Goal: Task Accomplishment & Management: Manage account settings

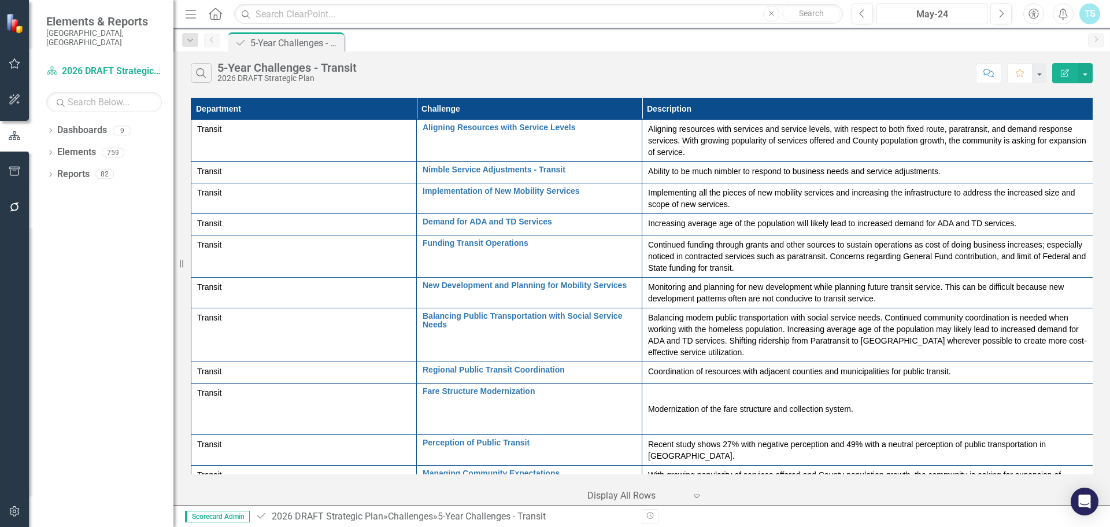
click at [952, 14] on div "May-24" at bounding box center [931, 15] width 103 height 14
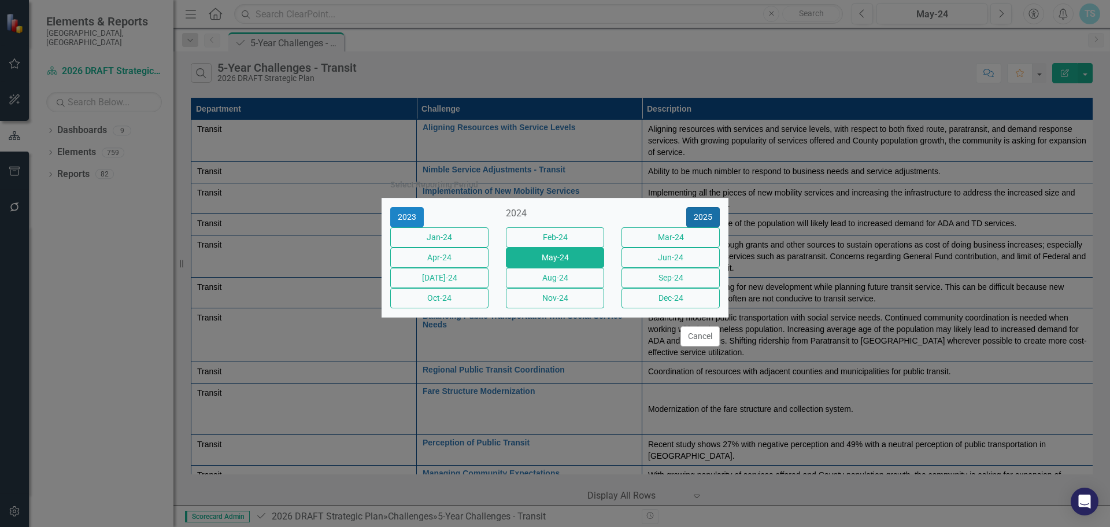
click at [710, 207] on button "2025" at bounding box center [703, 217] width 34 height 20
click at [580, 277] on button "Aug-25" at bounding box center [555, 278] width 98 height 20
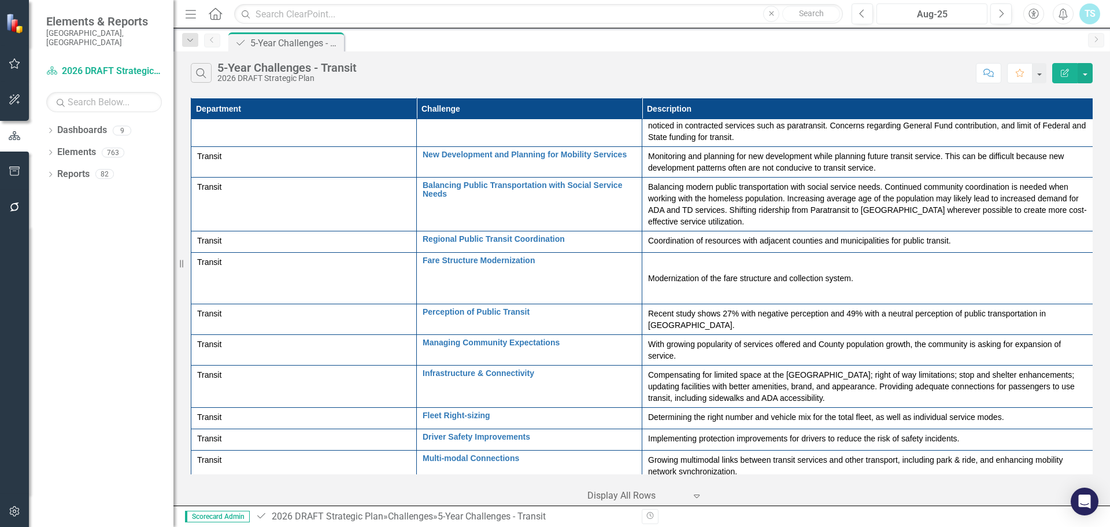
scroll to position [168, 0]
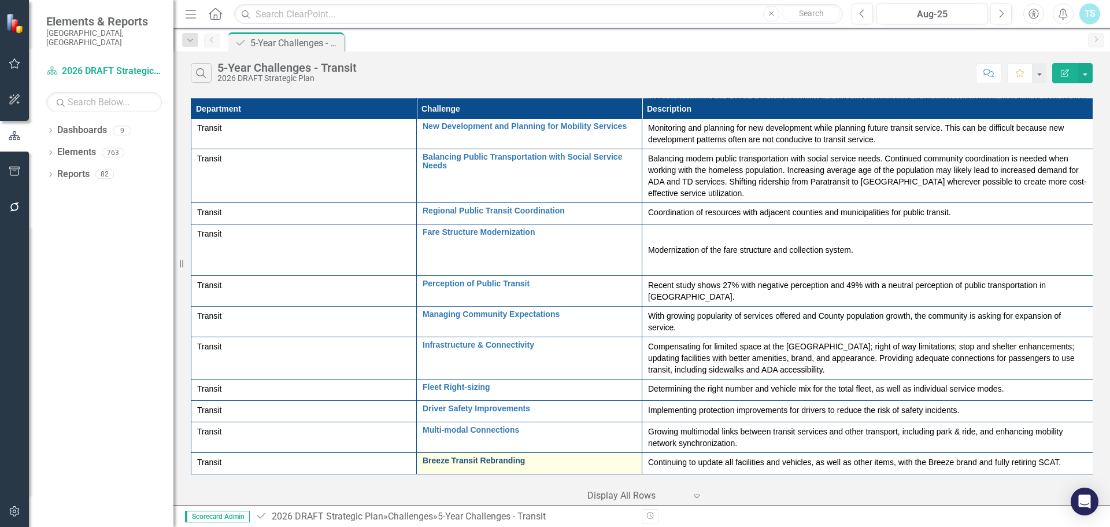
click at [454, 456] on link "Breeze Transit Rebranding" at bounding box center [528, 460] width 213 height 9
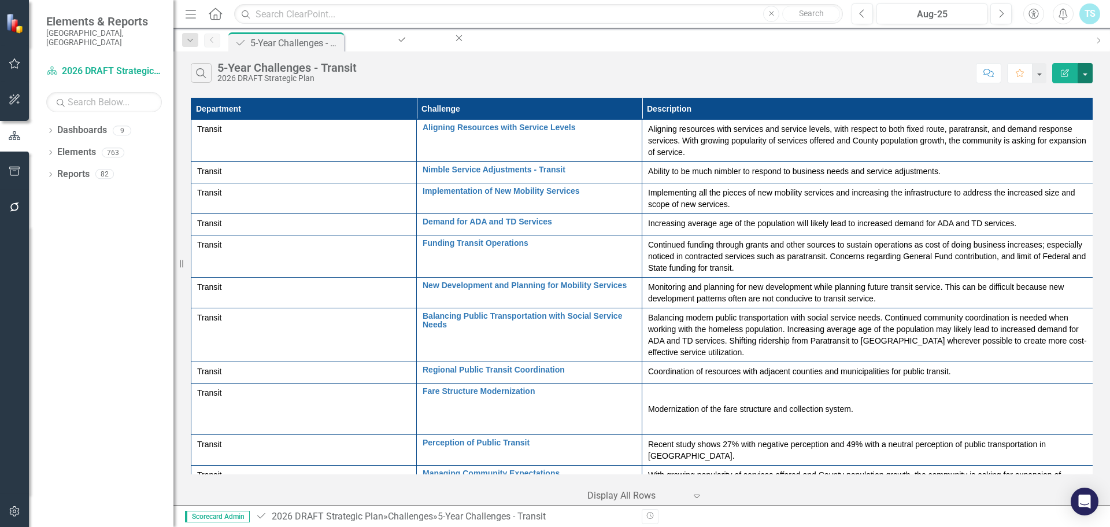
click at [1086, 74] on button "button" at bounding box center [1084, 73] width 15 height 20
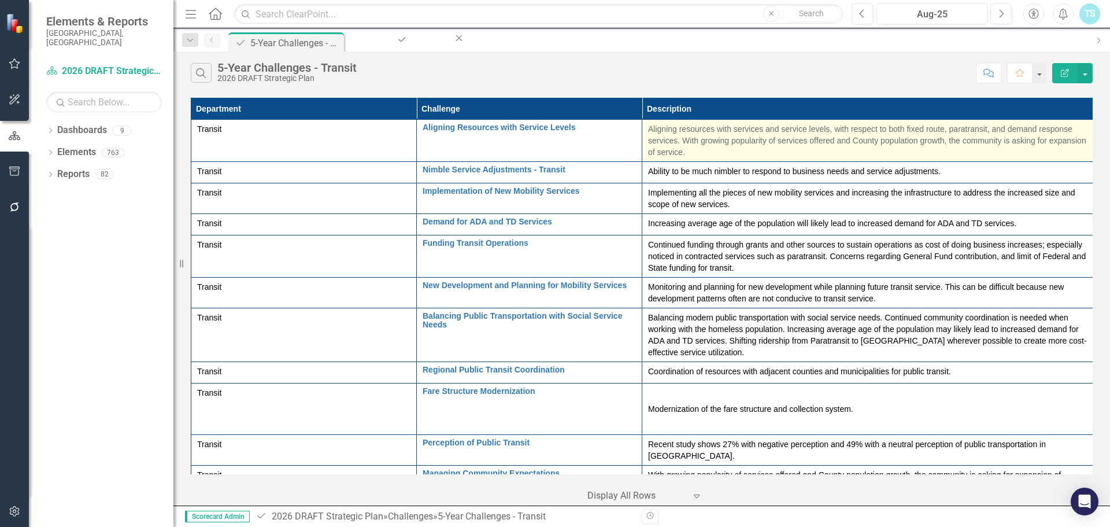
click at [936, 146] on p "Aligning resources with services and service levels, with respect to both fixed…" at bounding box center [867, 140] width 439 height 35
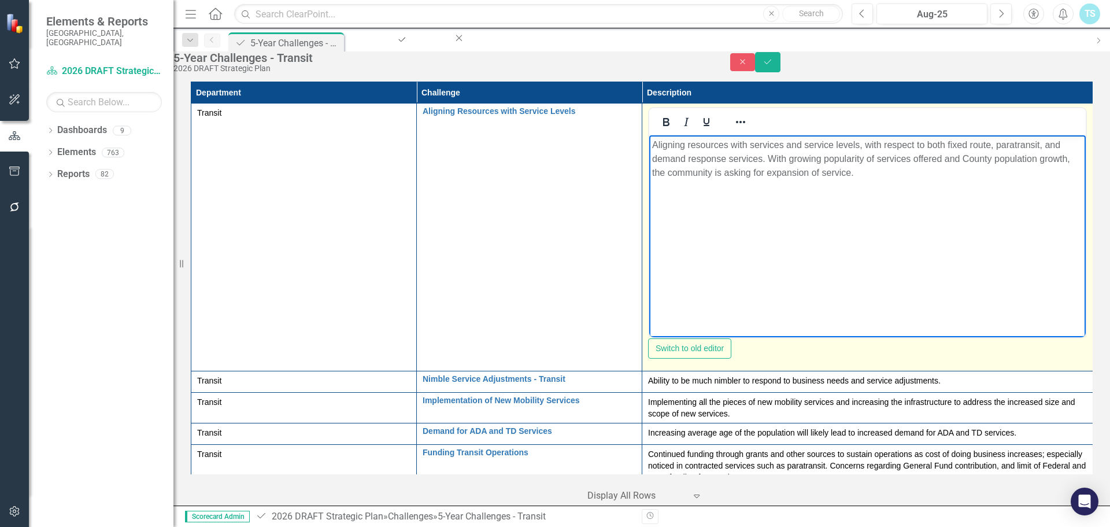
drag, startPoint x: 874, startPoint y: 176, endPoint x: 1284, endPoint y: 289, distance: 425.1
click at [649, 135] on html "Aligning resources with services and service levels, with respect to both fixed…" at bounding box center [867, 221] width 436 height 173
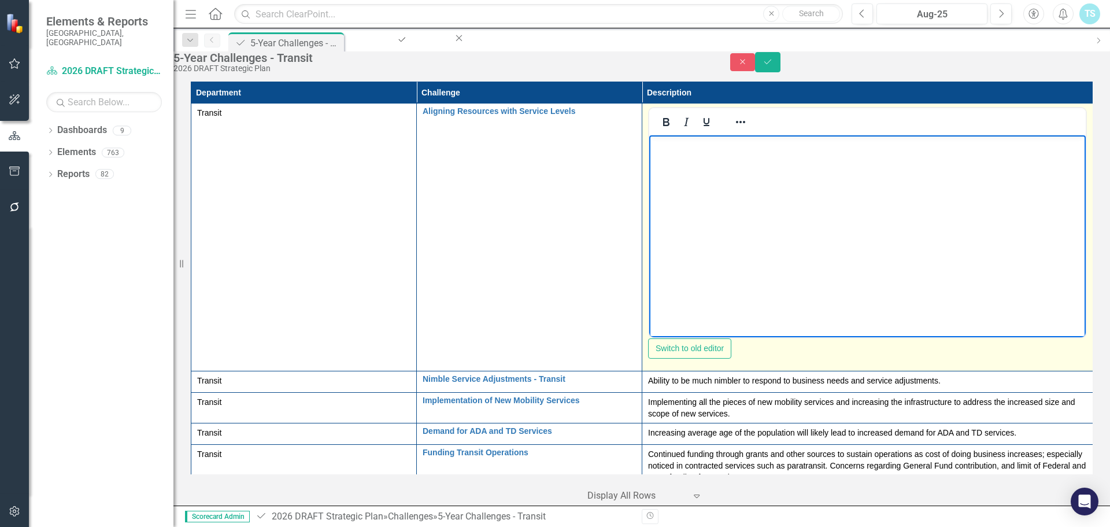
click at [662, 163] on body "Rich Text Area. Press ALT-0 for help." at bounding box center [867, 221] width 436 height 173
paste body "Rich Text Area. Press ALT-0 for help."
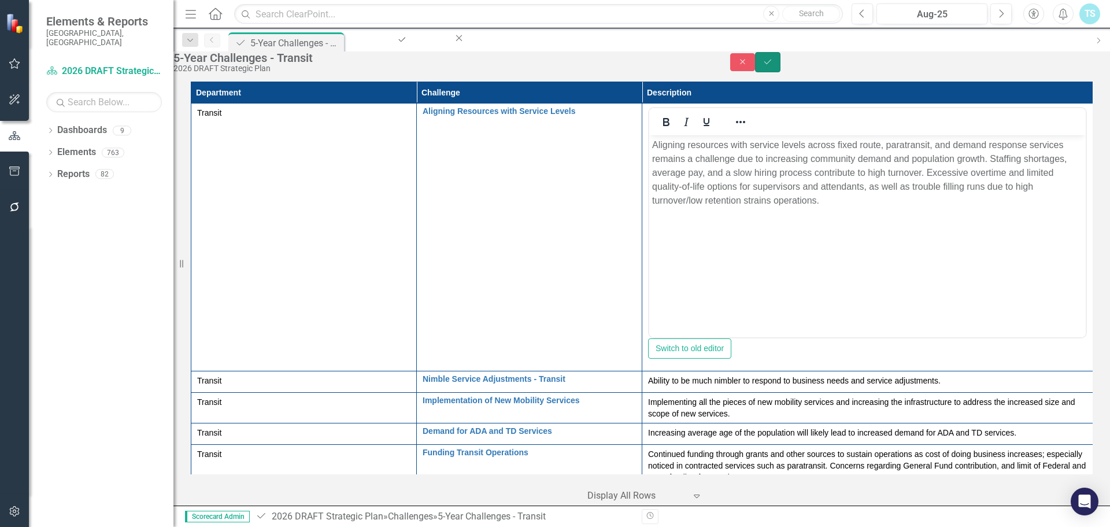
click at [771, 64] on icon "submit" at bounding box center [767, 62] width 7 height 5
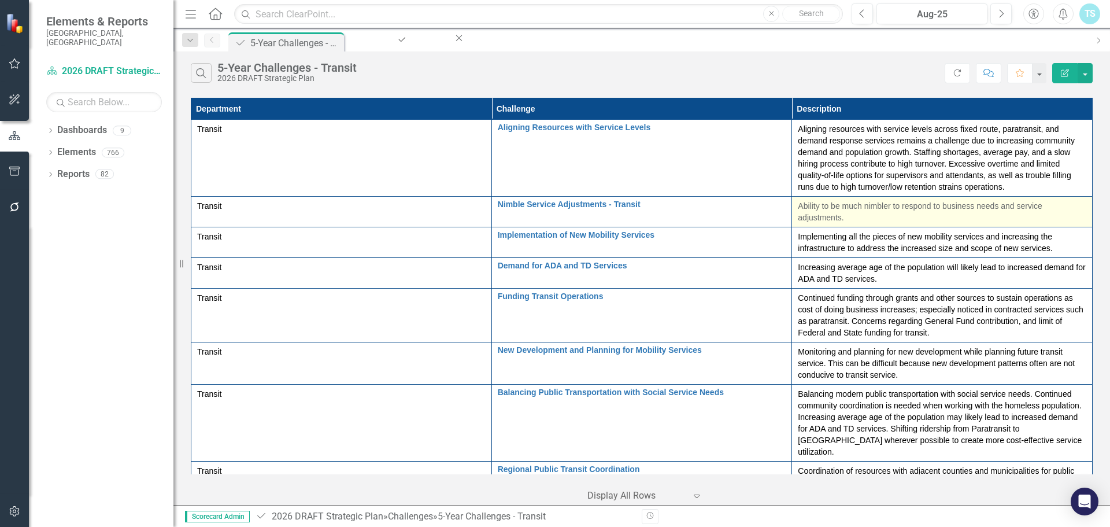
click at [951, 197] on td "Ability to be much nimbler to respond to business needs and service adjustments." at bounding box center [942, 212] width 301 height 31
click at [933, 201] on span "Ability to be much nimbler to respond to business needs and service adjustments." at bounding box center [920, 211] width 244 height 21
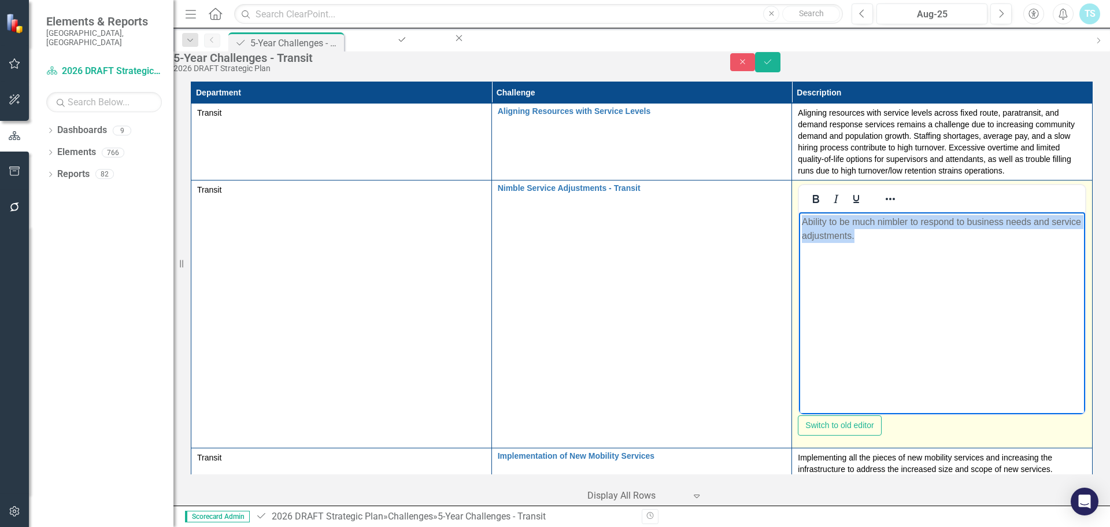
drag, startPoint x: 1154, startPoint y: 224, endPoint x: 1317, endPoint y: 415, distance: 251.3
click at [799, 212] on html "Ability to be much nimbler to respond to business needs and service adjustments." at bounding box center [942, 298] width 286 height 173
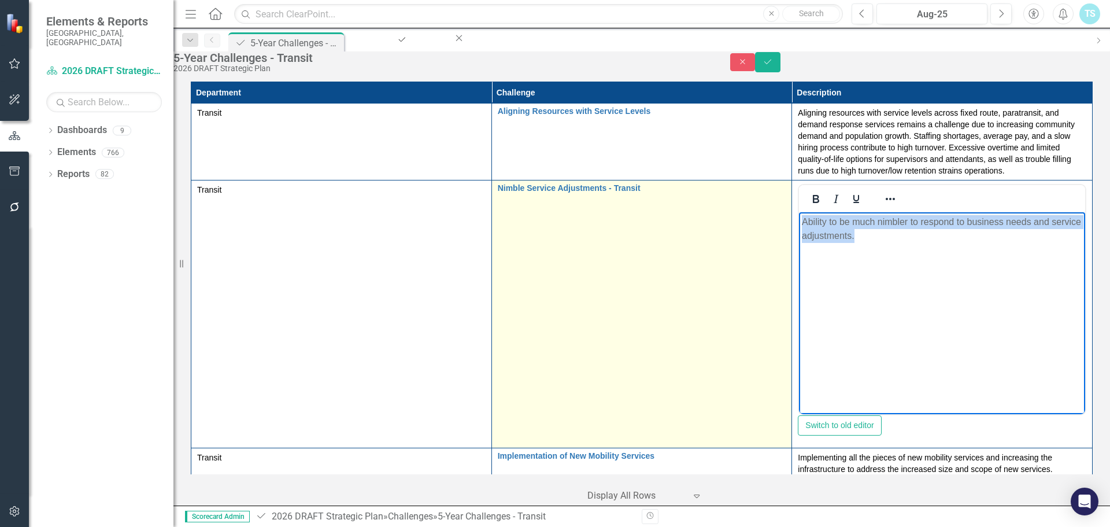
paste body "Rich Text Area. Press ALT-0 for help."
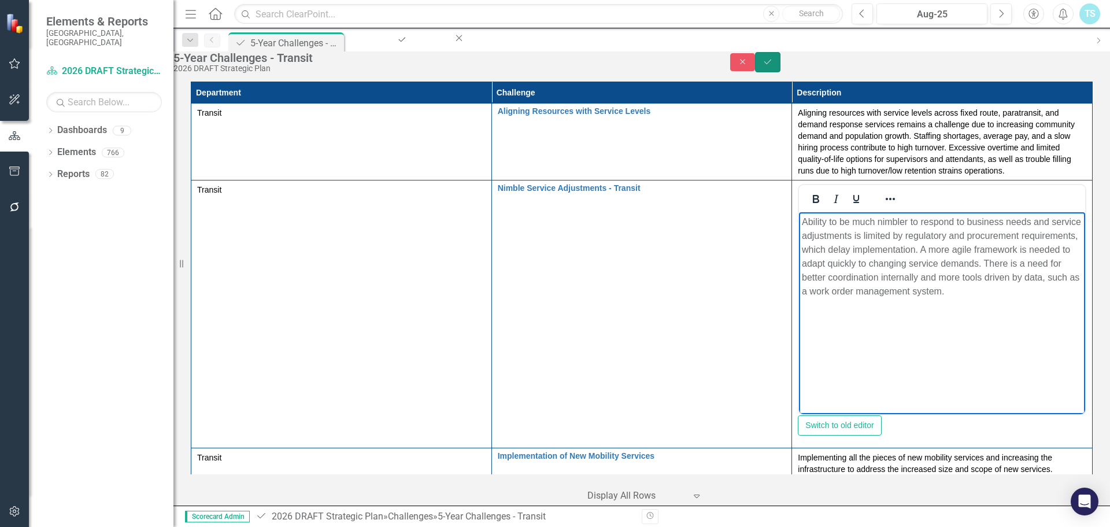
click at [773, 66] on icon "Save" at bounding box center [767, 62] width 10 height 8
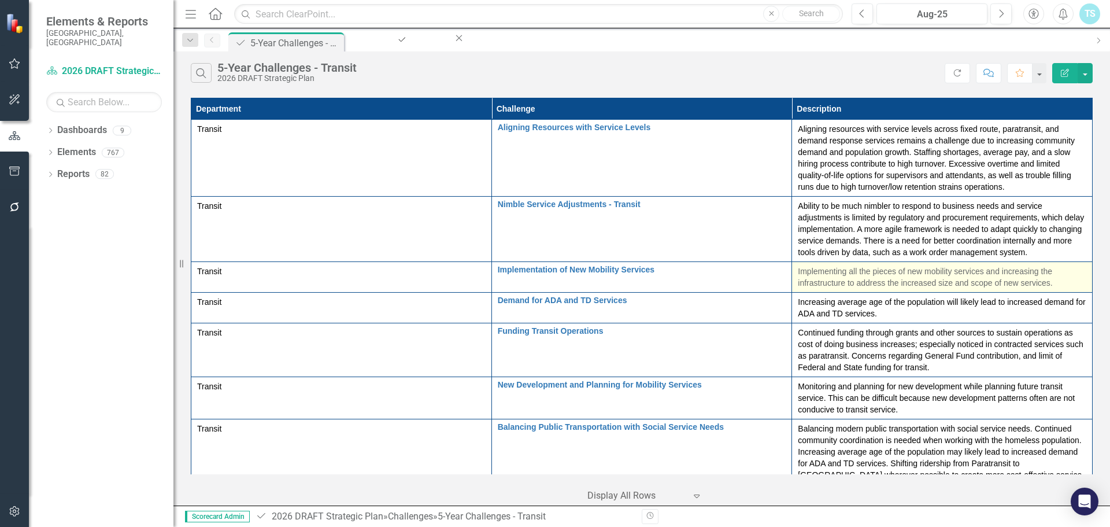
click at [798, 266] on span "Implementing all the pieces of new mobility services and increasing the infrast…" at bounding box center [925, 276] width 254 height 21
click at [798, 265] on div "Implementing all the pieces of new mobility services and increasing the infrast…" at bounding box center [942, 276] width 288 height 23
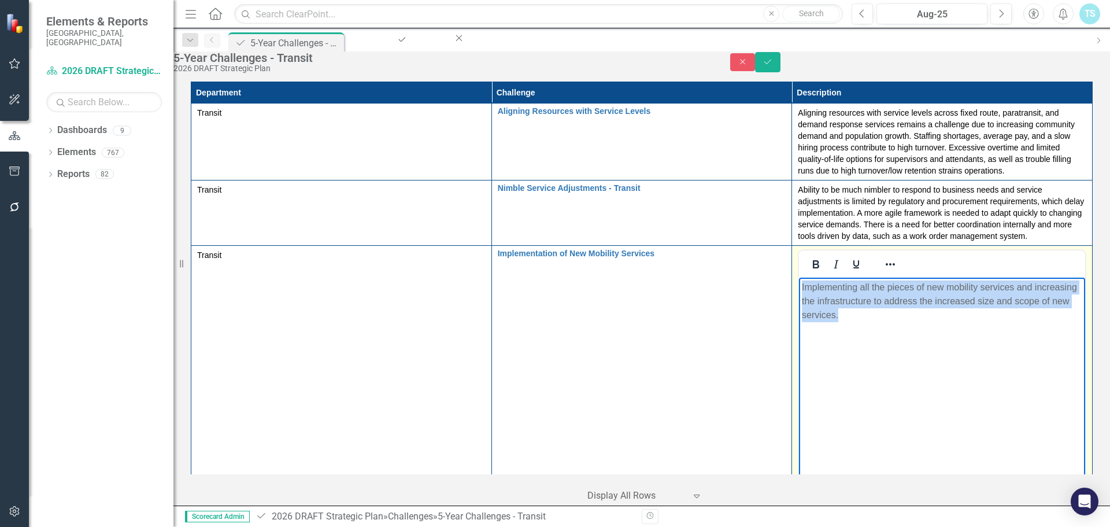
drag, startPoint x: 762, startPoint y: 280, endPoint x: 715, endPoint y: 272, distance: 48.1
click at [799, 277] on html "Implementing all the pieces of new mobility services and increasing the infrast…" at bounding box center [942, 363] width 286 height 173
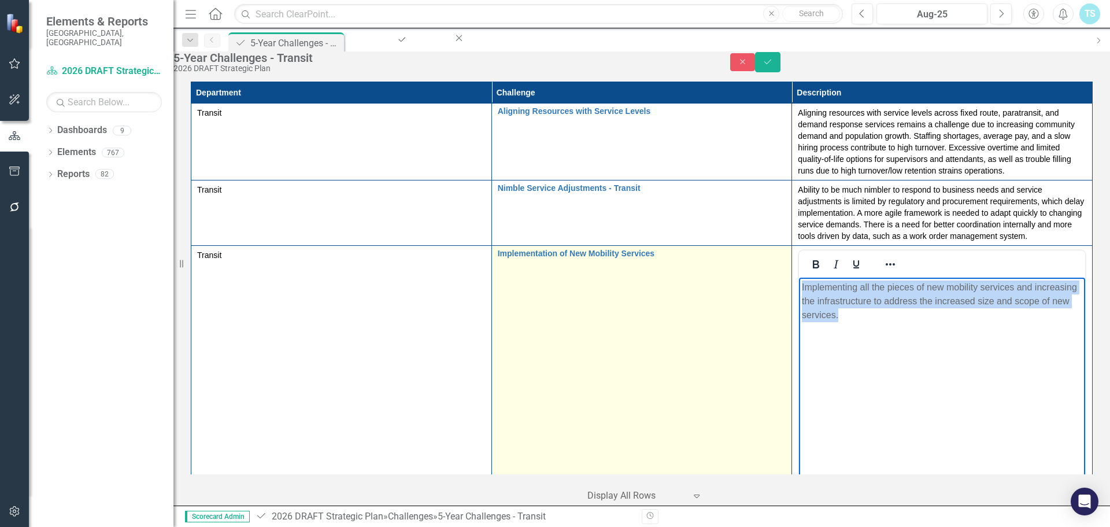
paste body "Rich Text Area. Press ALT-0 for help."
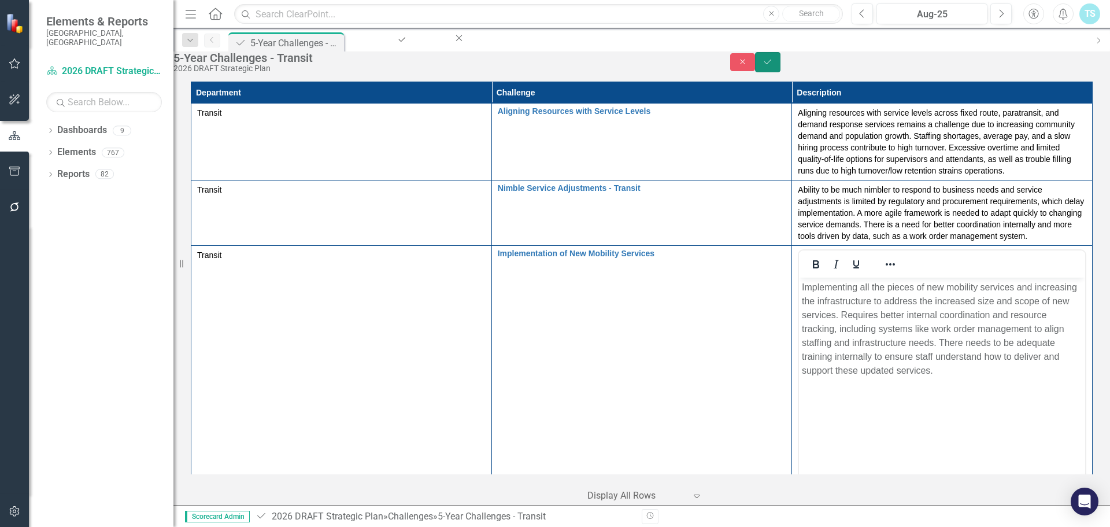
click at [773, 66] on icon "Save" at bounding box center [767, 62] width 10 height 8
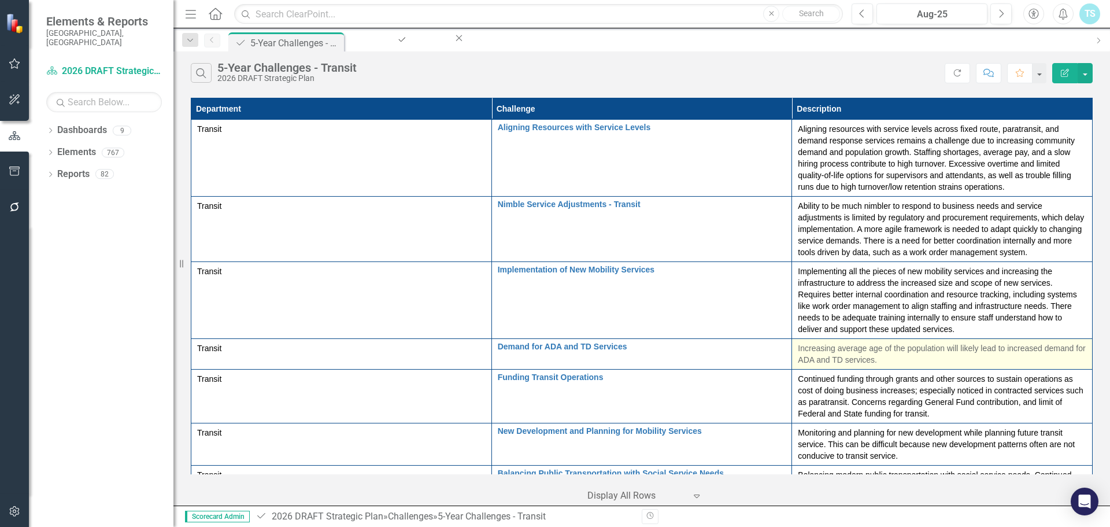
scroll to position [58, 0]
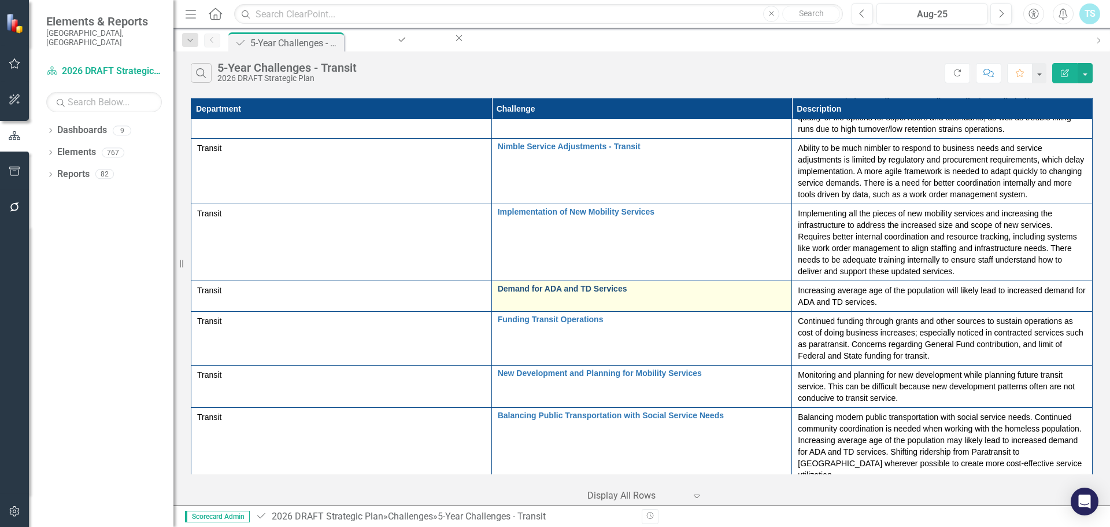
click at [609, 284] on link "Demand for ADA and TD Services" at bounding box center [642, 288] width 288 height 9
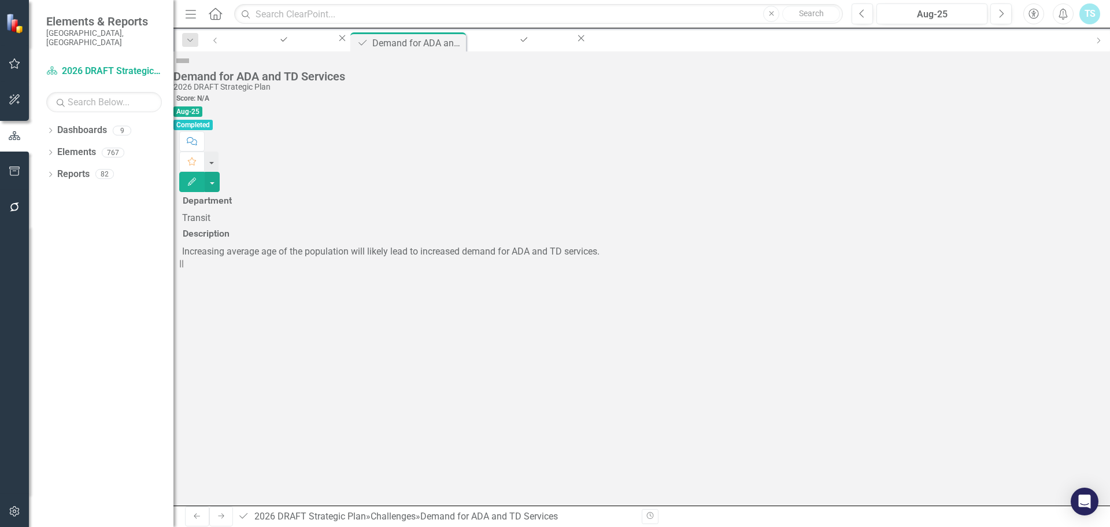
click at [196, 177] on icon "button" at bounding box center [192, 181] width 8 height 8
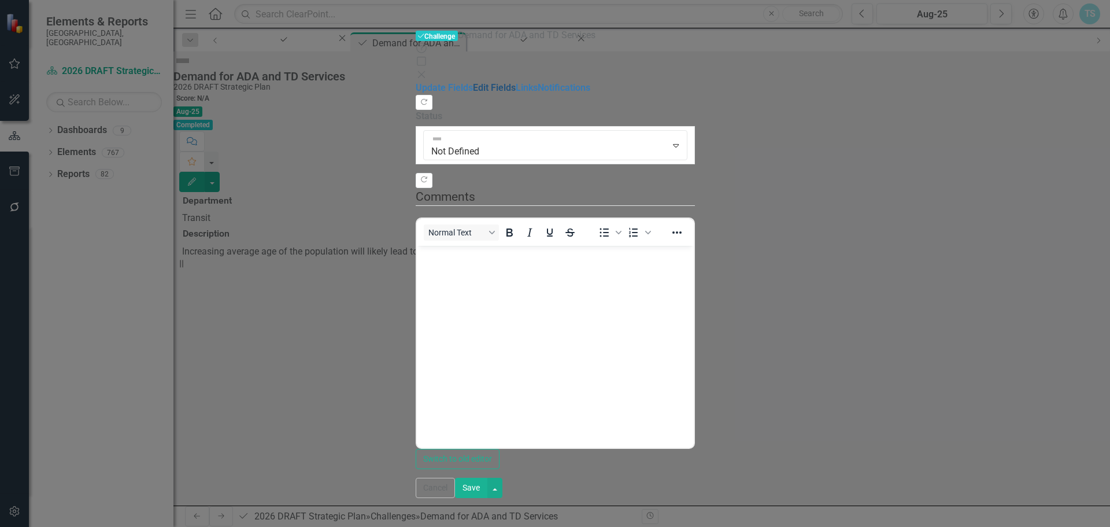
click at [473, 82] on link "Edit Fields" at bounding box center [494, 87] width 43 height 11
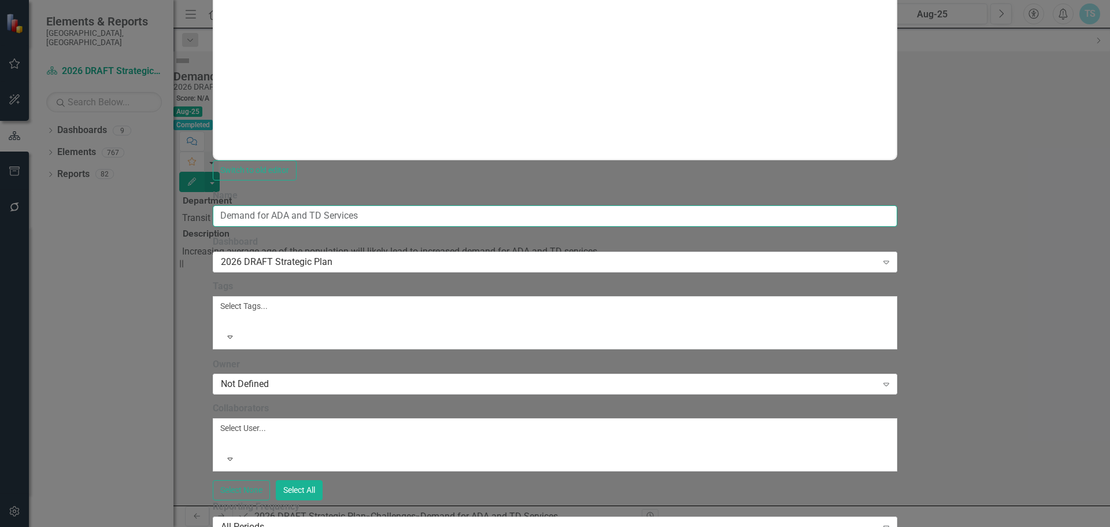
drag, startPoint x: 473, startPoint y: 64, endPoint x: 211, endPoint y: 64, distance: 262.4
click at [213, 64] on div "Update Fields Edit Fields Links Notifications "Update" fields in ClearPoint are…" at bounding box center [555, 275] width 685 height 963
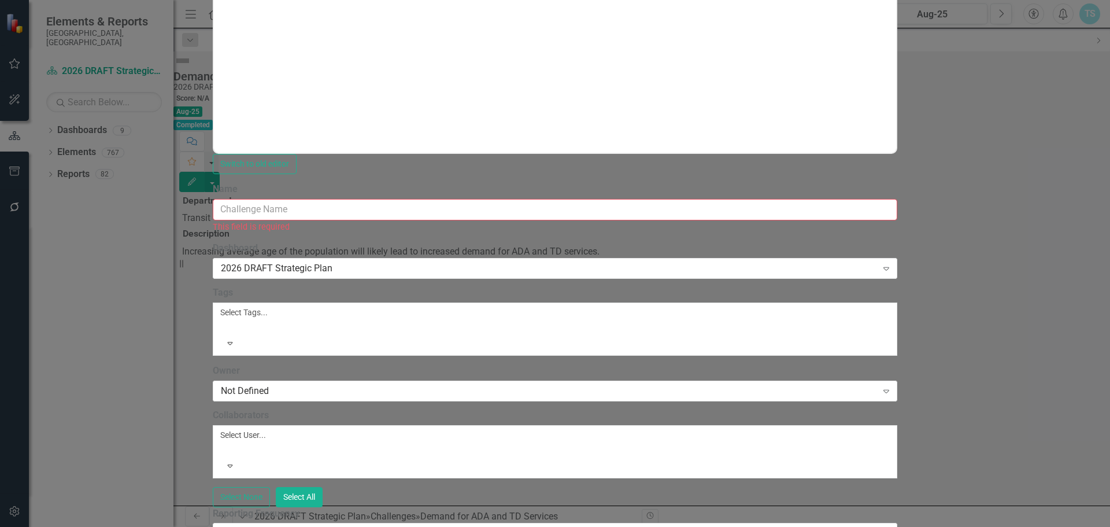
click at [355, 199] on input "Name" at bounding box center [555, 209] width 685 height 21
paste input "Demand for Americans with Disabilities Act (ADA) and Transportation Disadvantag…"
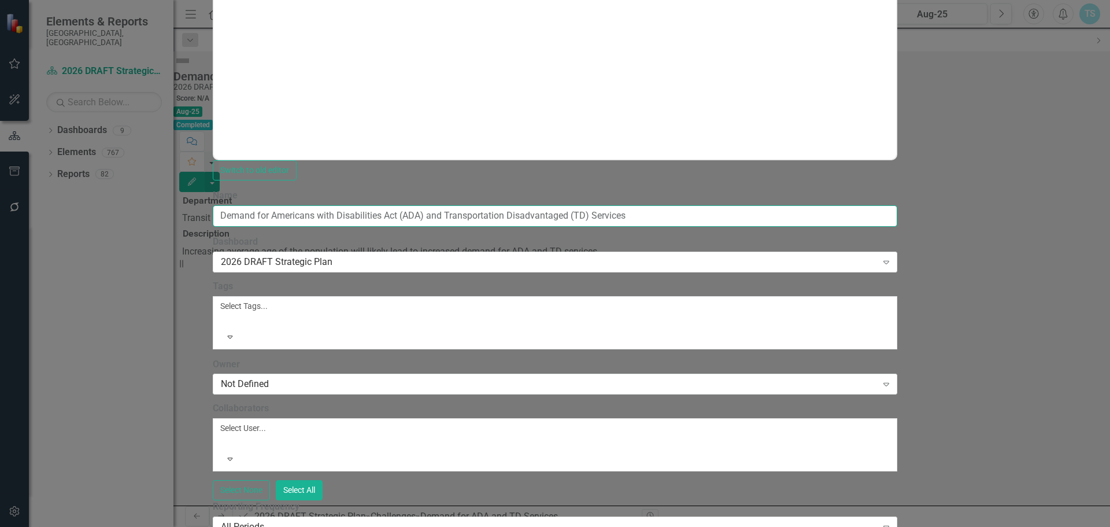
scroll to position [173, 0]
type input "Demand for Americans with Disabilities Act (ADA) and Transportation Disadvantag…"
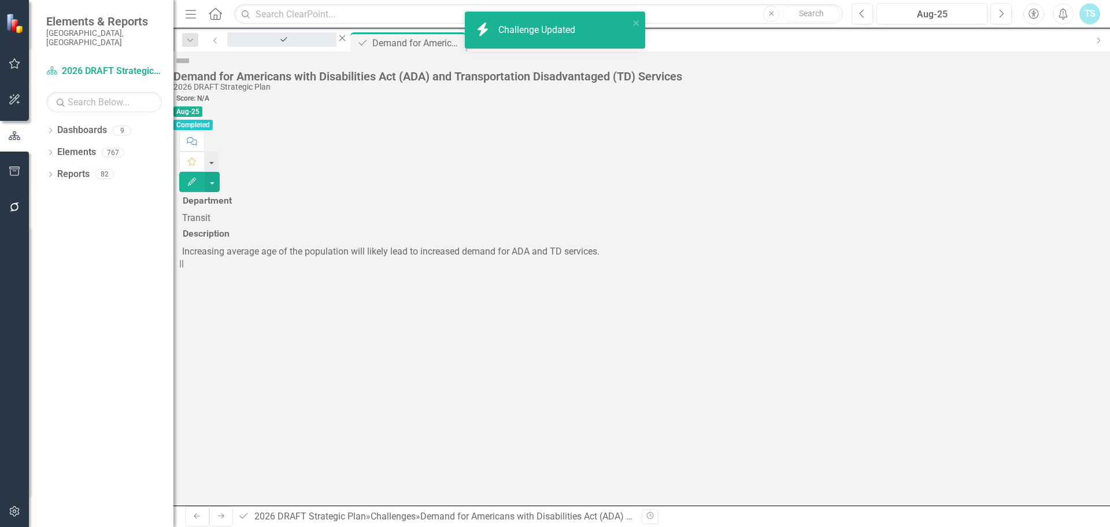
click at [284, 43] on div "5-Year Challenges - Transit" at bounding box center [282, 50] width 88 height 14
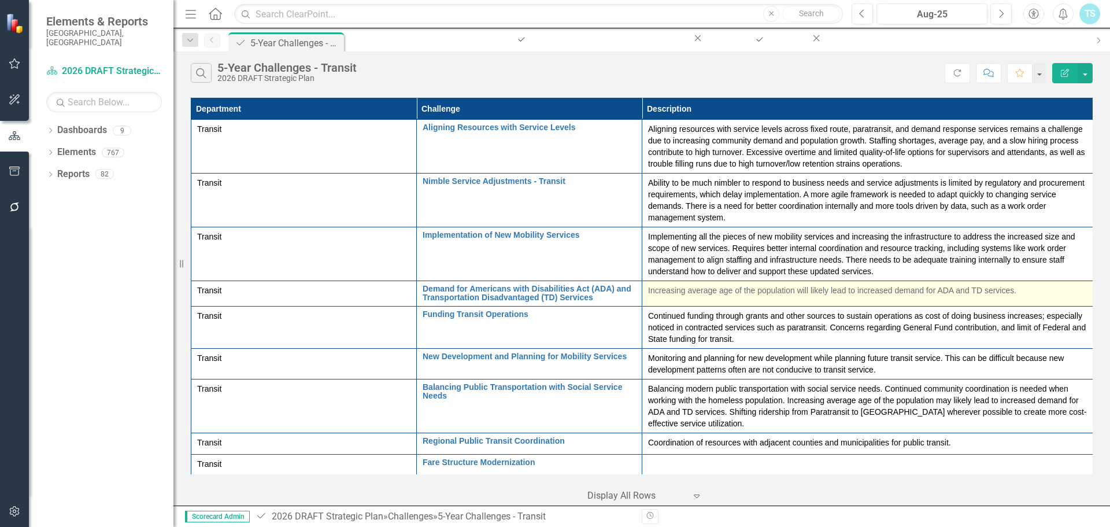
click at [783, 298] on td "Increasing average age of the population will likely lead to increased demand f…" at bounding box center [867, 293] width 451 height 25
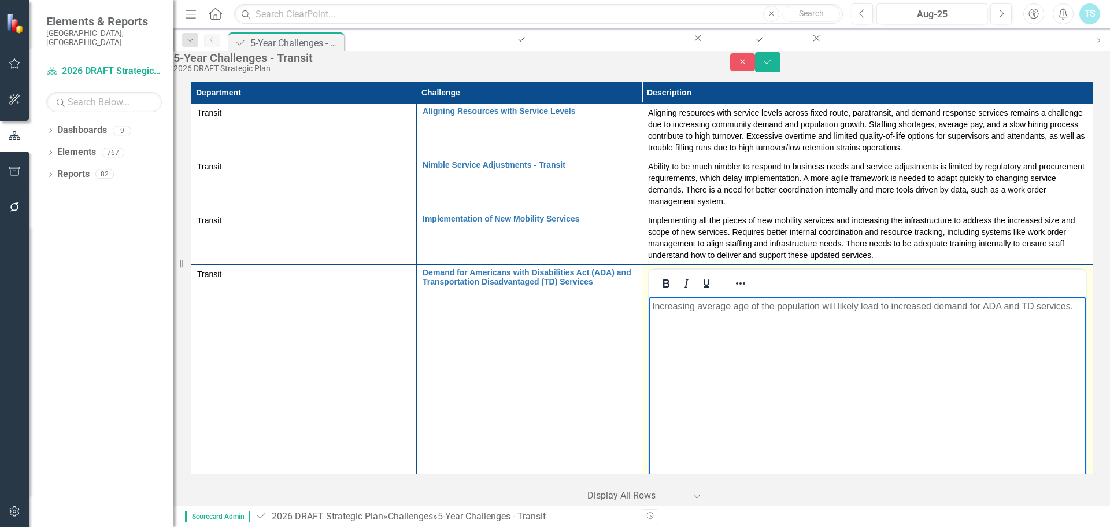
click at [795, 347] on body "Increasing average age of the population will likely lead to increased demand f…" at bounding box center [867, 382] width 436 height 173
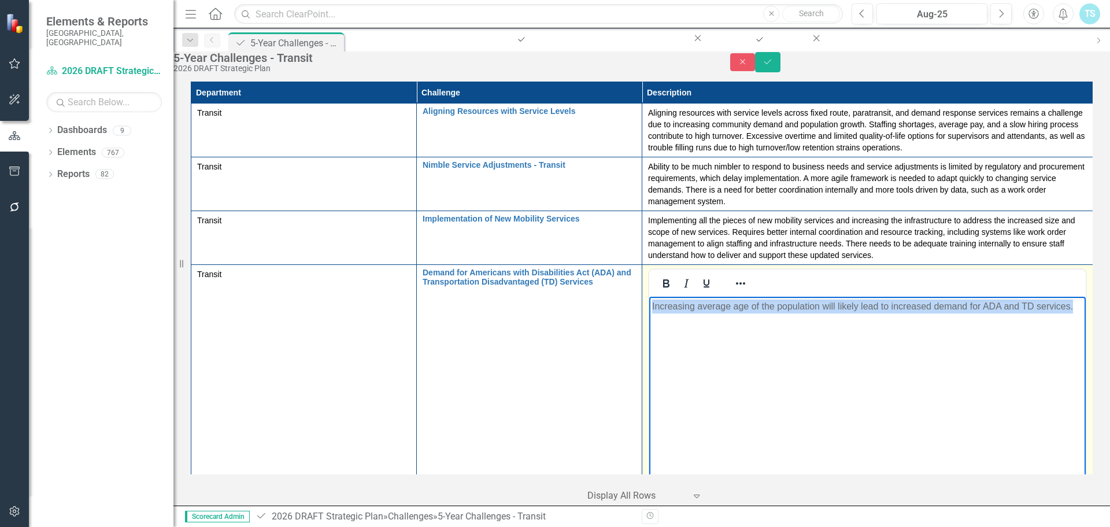
drag, startPoint x: 1032, startPoint y: 309, endPoint x: 576, endPoint y: 309, distance: 456.0
click at [649, 309] on html "Increasing average age of the population will likely lead to increased demand f…" at bounding box center [867, 382] width 436 height 173
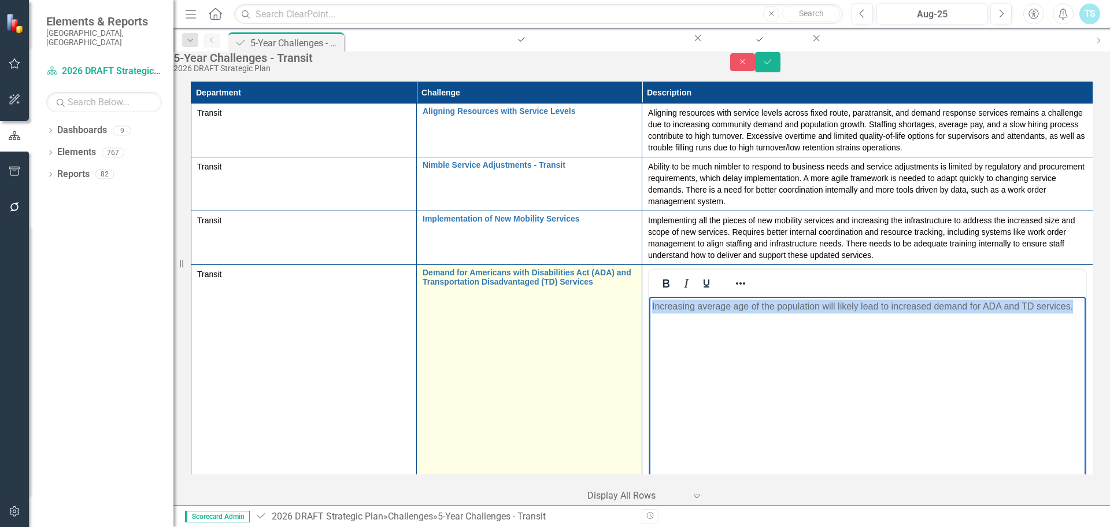
paste body "Rich Text Area. Press ALT-0 for help."
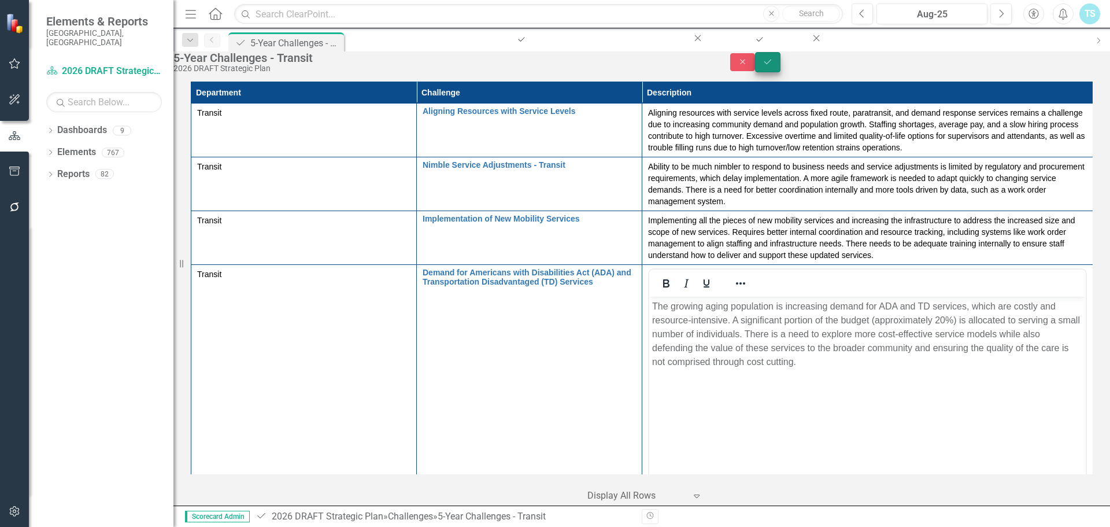
click at [773, 66] on icon "Save" at bounding box center [767, 62] width 10 height 8
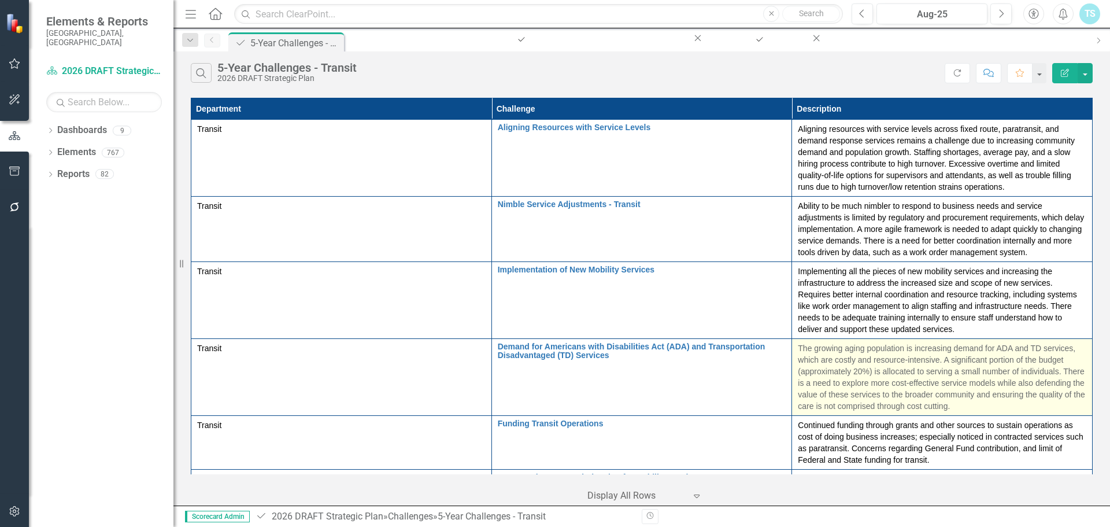
click at [802, 342] on p "The growing aging population is increasing demand for ADA and TD services, whic…" at bounding box center [942, 376] width 288 height 69
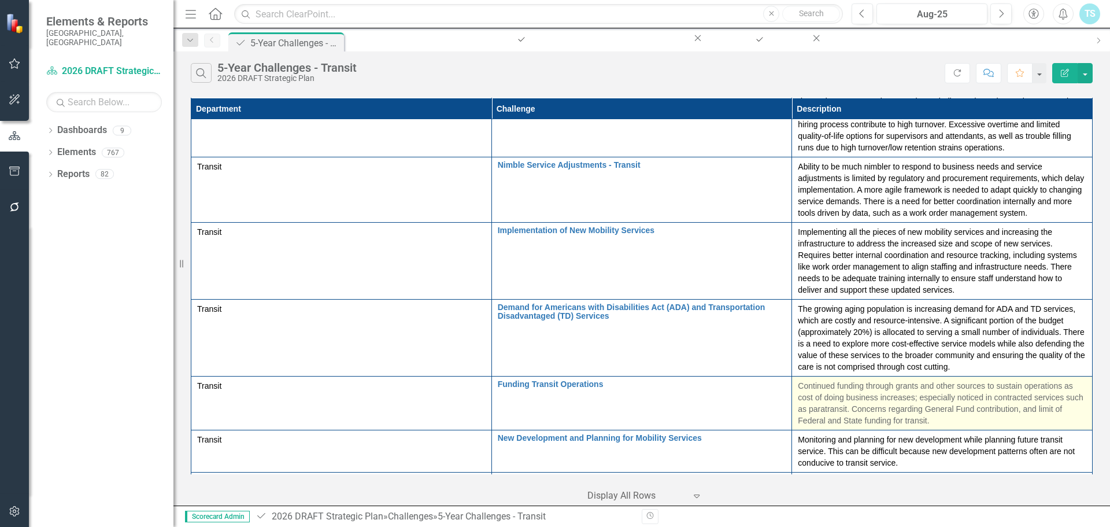
scroll to position [58, 0]
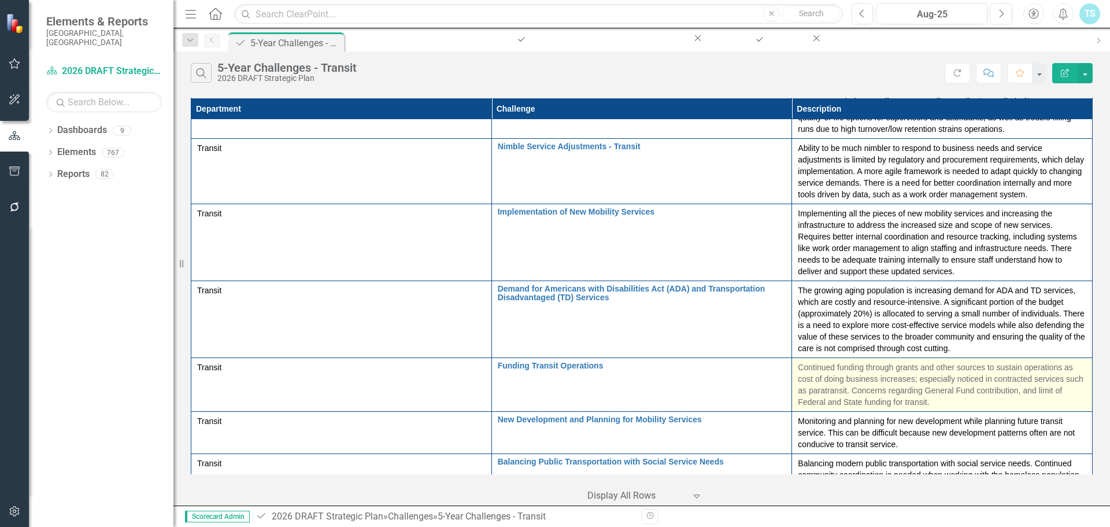
click at [798, 361] on p "Continued funding through grants and other sources to sustain operations as cos…" at bounding box center [942, 384] width 288 height 46
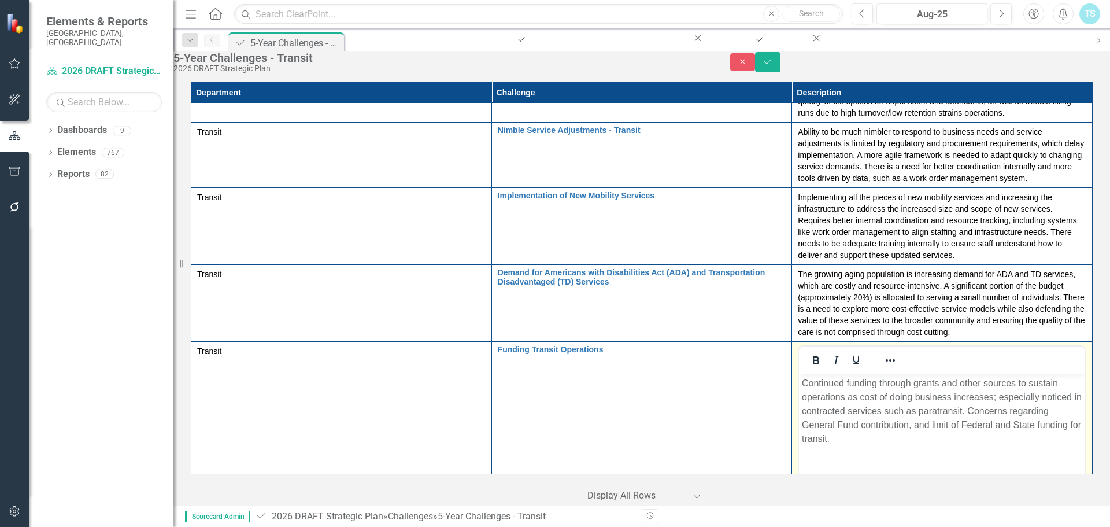
scroll to position [0, 0]
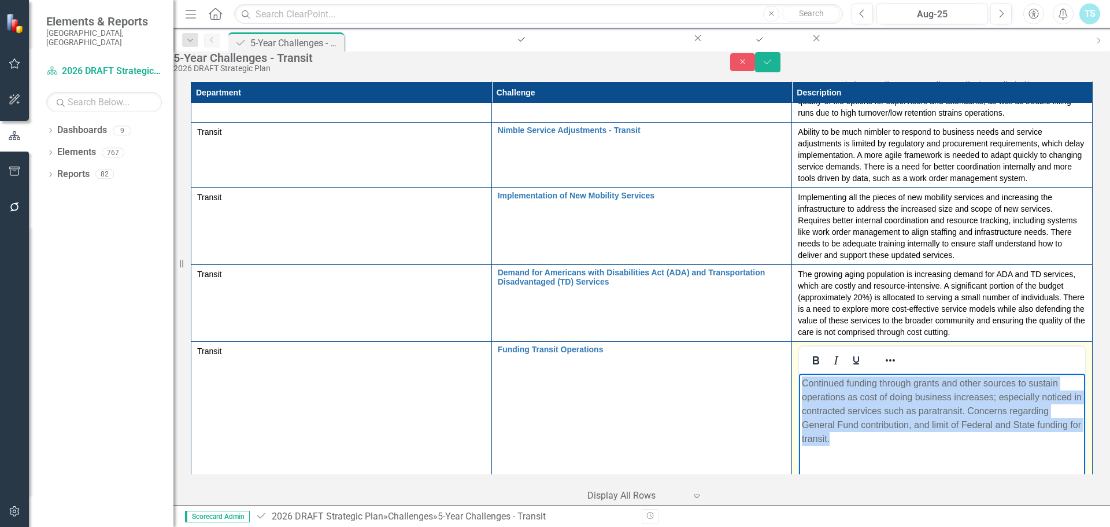
drag, startPoint x: 1084, startPoint y: 411, endPoint x: 698, endPoint y: 369, distance: 387.8
click at [799, 373] on html "Continued funding through grants and other sources to sustain operations as cos…" at bounding box center [942, 459] width 286 height 173
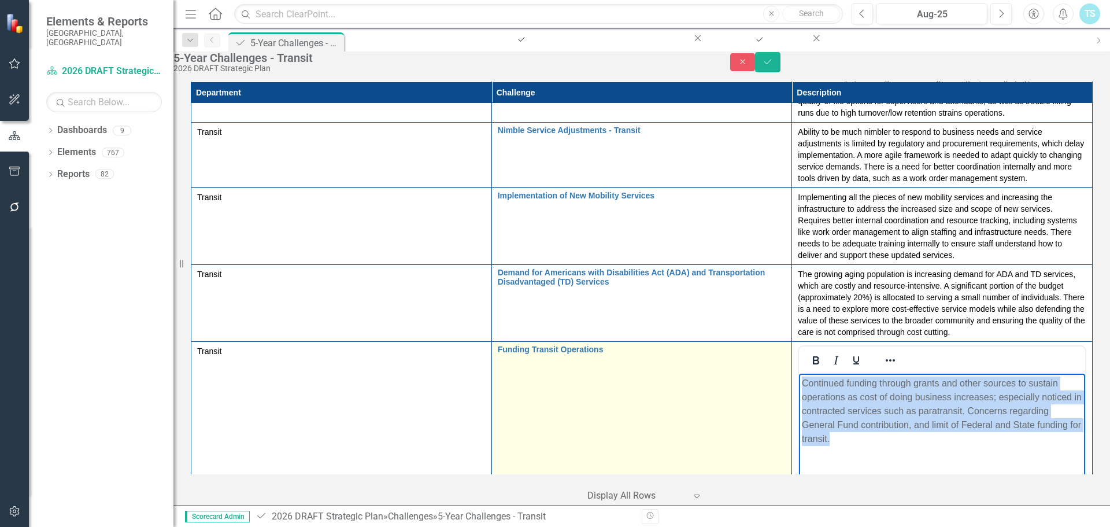
paste body "Rich Text Area. Press ALT-0 for help."
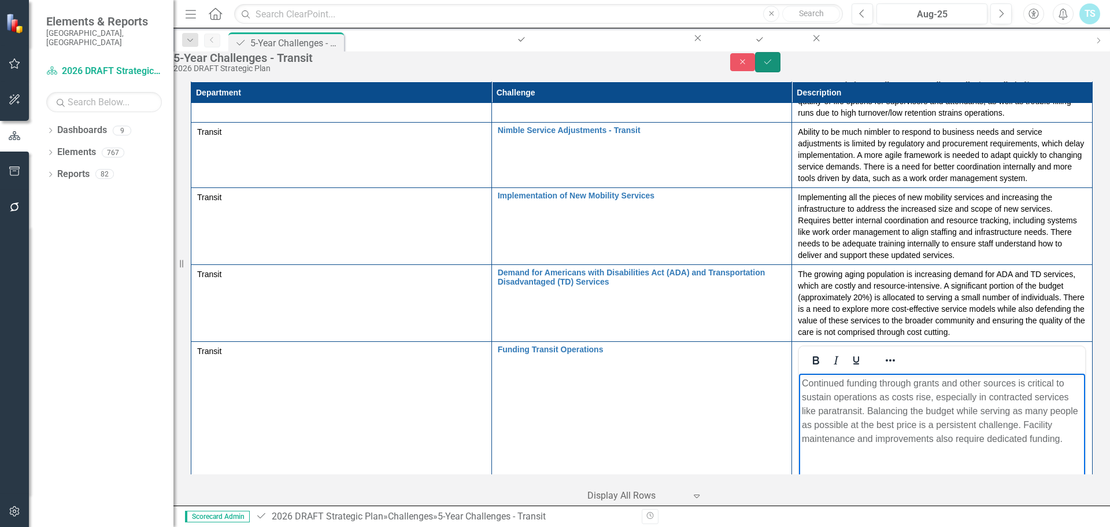
click at [773, 66] on icon "Save" at bounding box center [767, 62] width 10 height 8
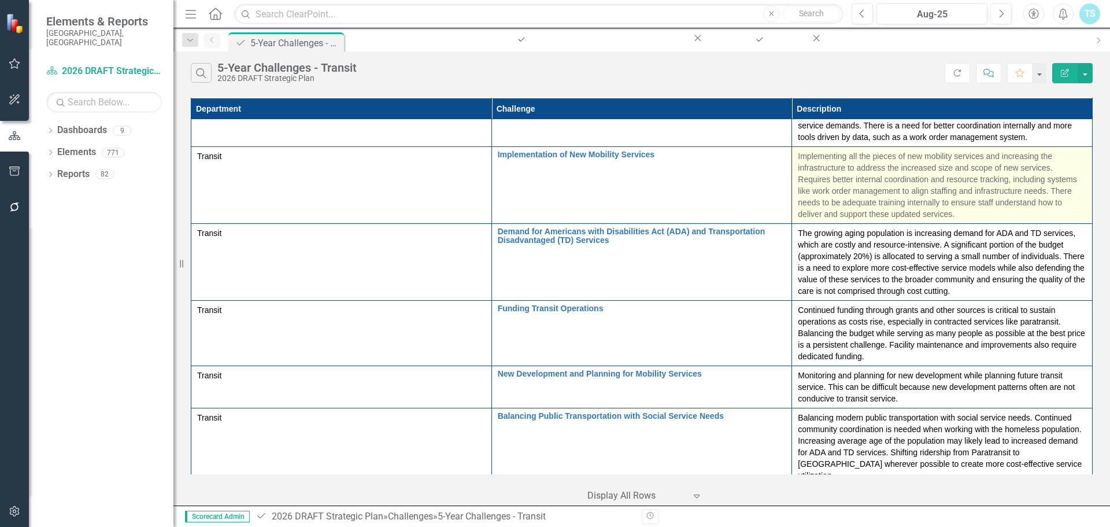
scroll to position [116, 0]
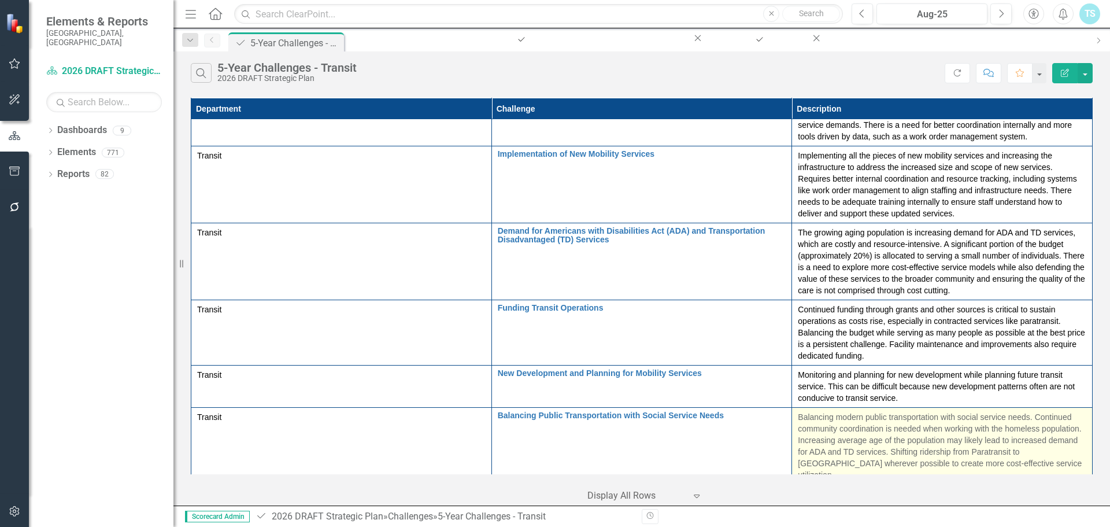
click at [798, 411] on p "Balancing modern public transportation with social service needs. Continued com…" at bounding box center [942, 445] width 288 height 69
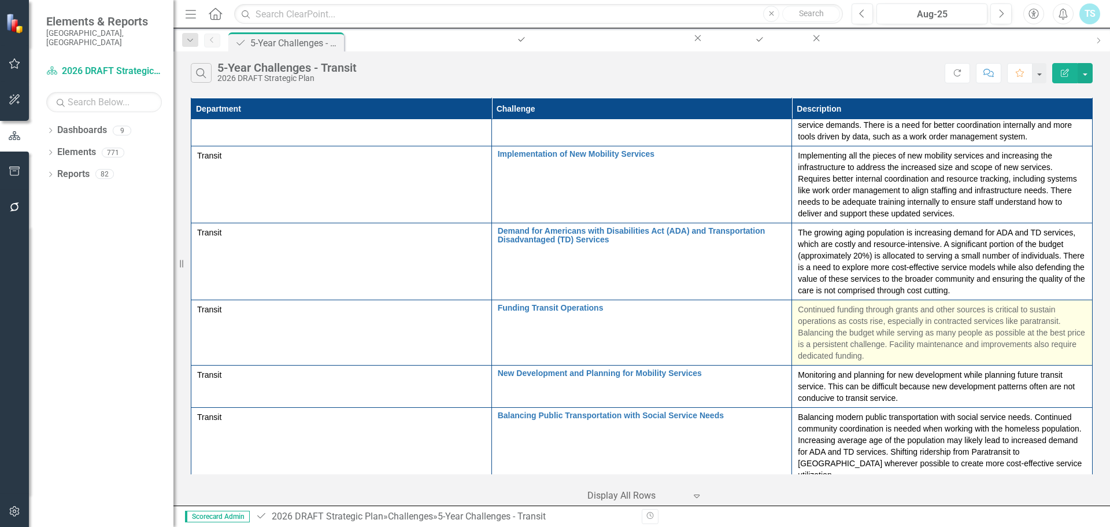
click at [798, 303] on p "Continued funding through grants and other sources is critical to sustain opera…" at bounding box center [942, 332] width 288 height 58
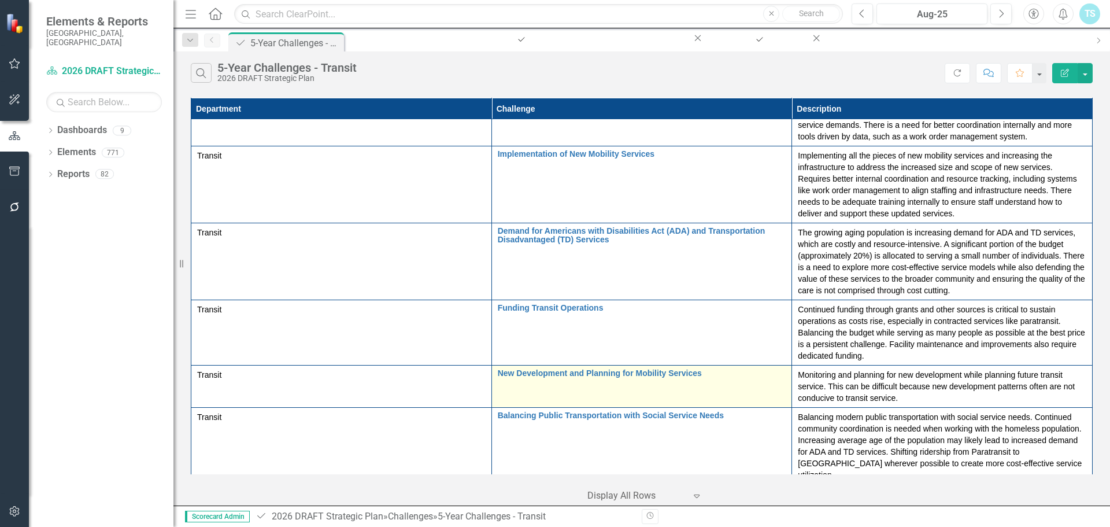
click at [610, 365] on td "New Development and Planning for Mobility Services Edit Edit Challenge Link Ope…" at bounding box center [641, 386] width 301 height 42
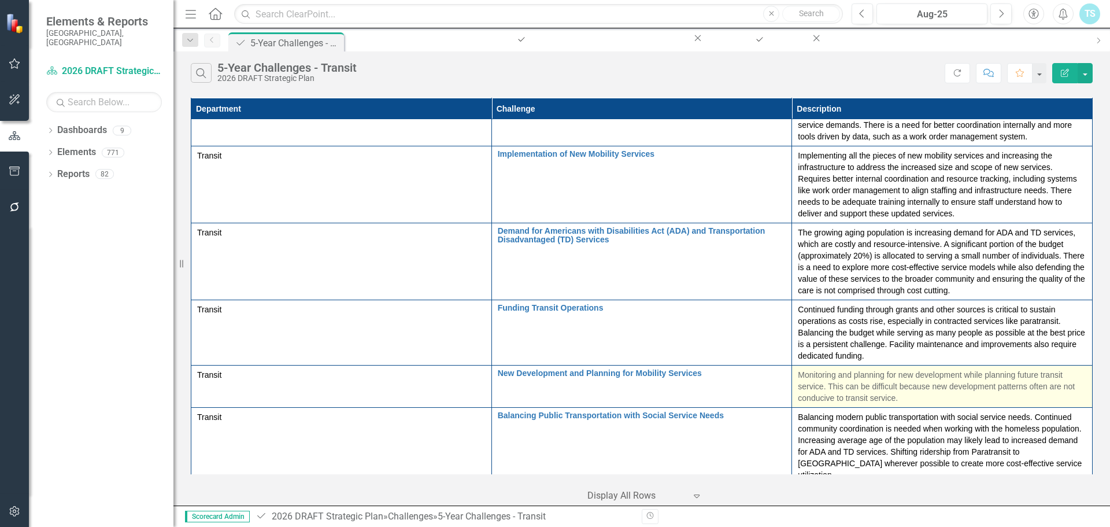
click at [798, 369] on p "Monitoring and planning for new development while planning future transit servi…" at bounding box center [942, 386] width 288 height 35
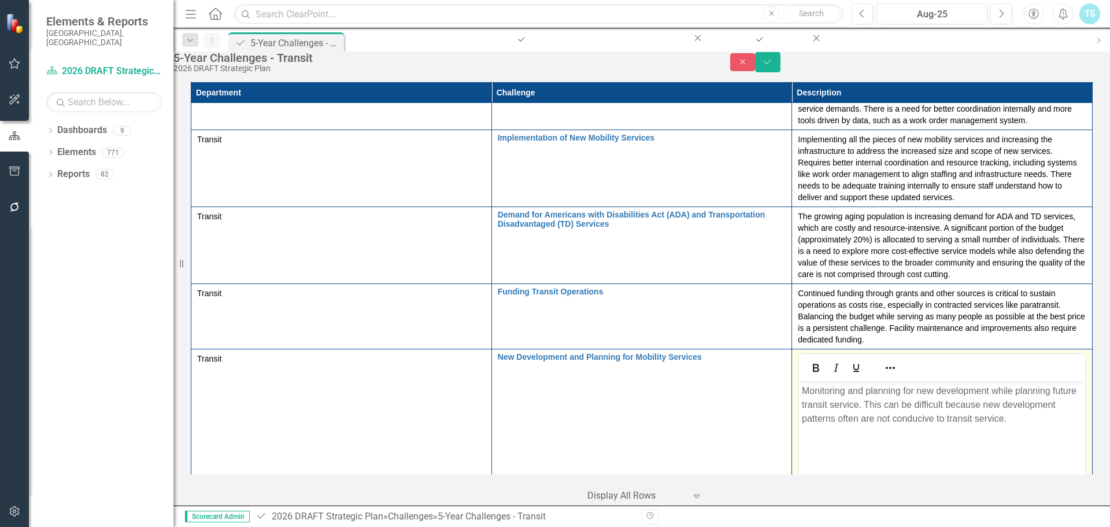
scroll to position [0, 0]
drag, startPoint x: 1141, startPoint y: 408, endPoint x: 1377, endPoint y: 676, distance: 356.7
click at [799, 381] on html "Monitoring and planning for new development while planning future transit servi…" at bounding box center [942, 467] width 286 height 173
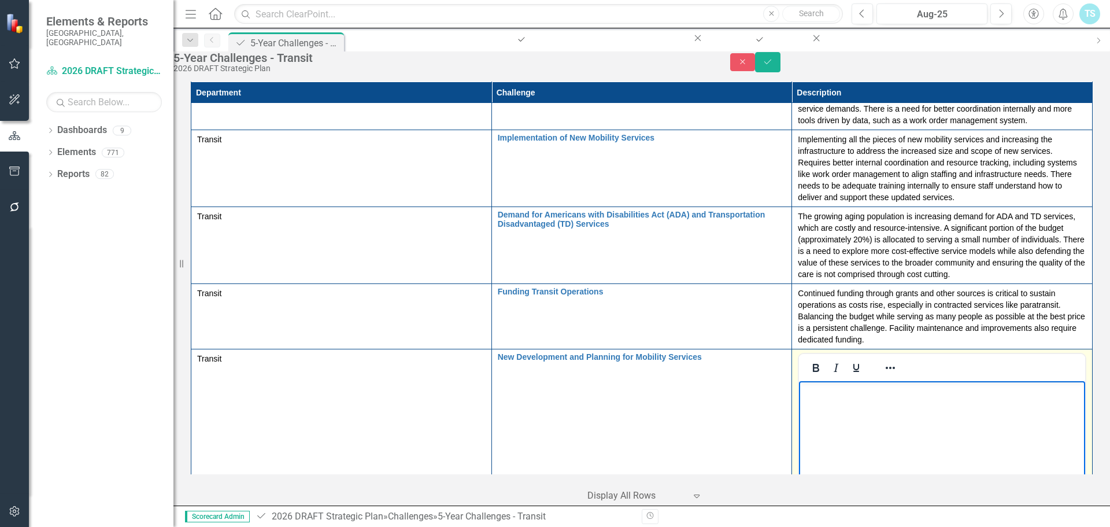
click at [823, 414] on body "Rich Text Area. Press ALT-0 for help." at bounding box center [942, 467] width 286 height 173
paste body "Rich Text Area. Press ALT-0 for help."
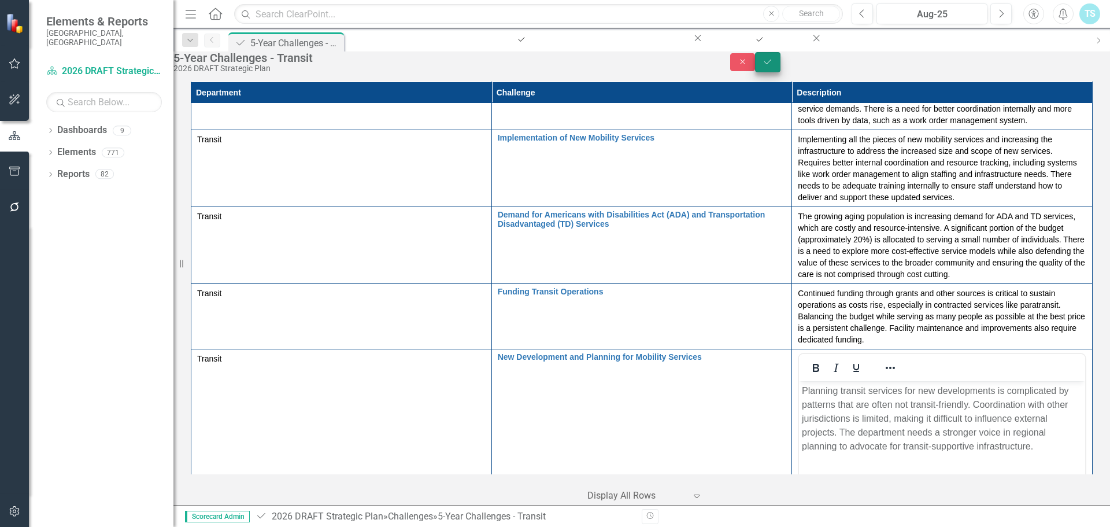
click at [773, 66] on icon "Save" at bounding box center [767, 62] width 10 height 8
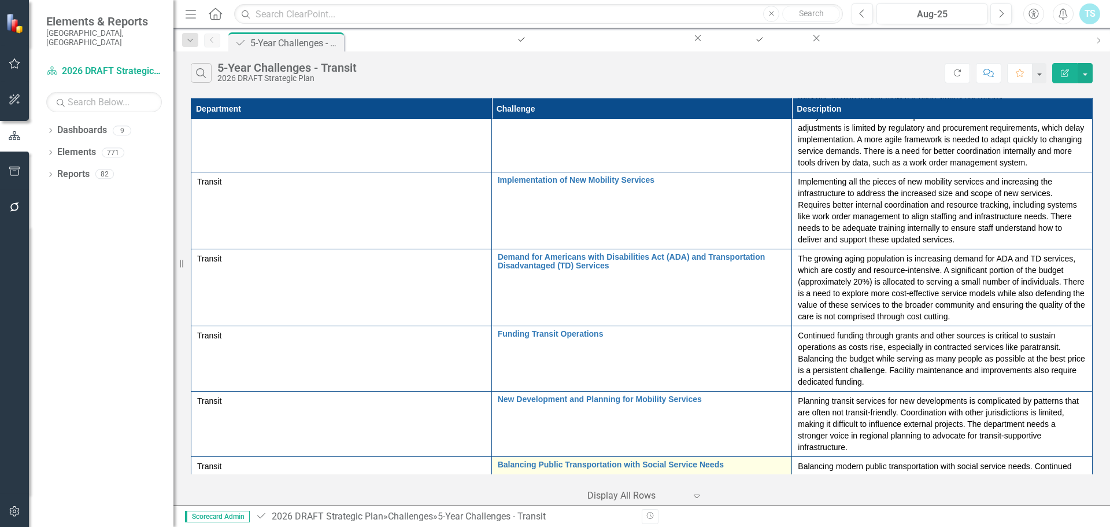
scroll to position [116, 0]
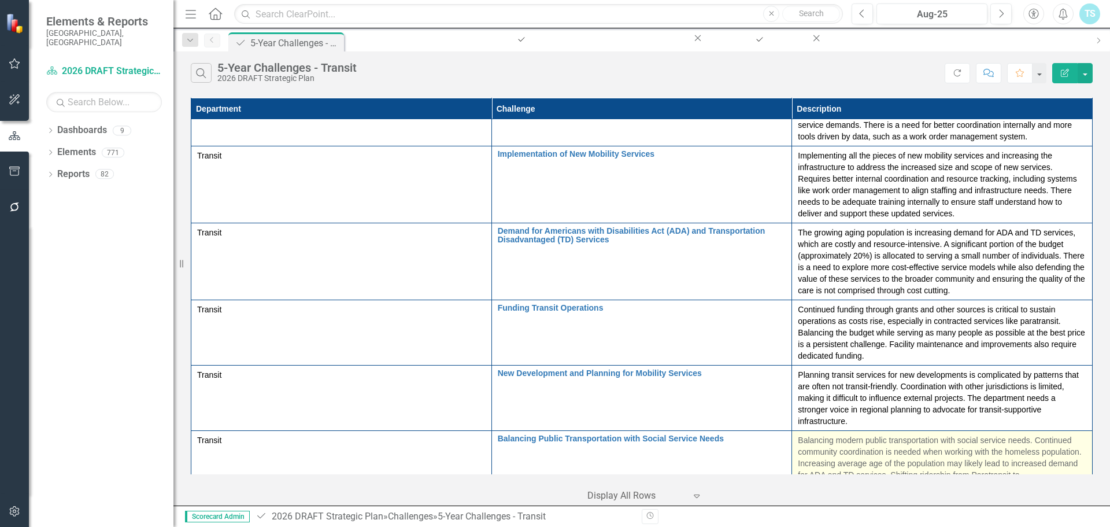
click at [838, 434] on p "Balancing modern public transportation with social service needs. Continued com…" at bounding box center [942, 468] width 288 height 69
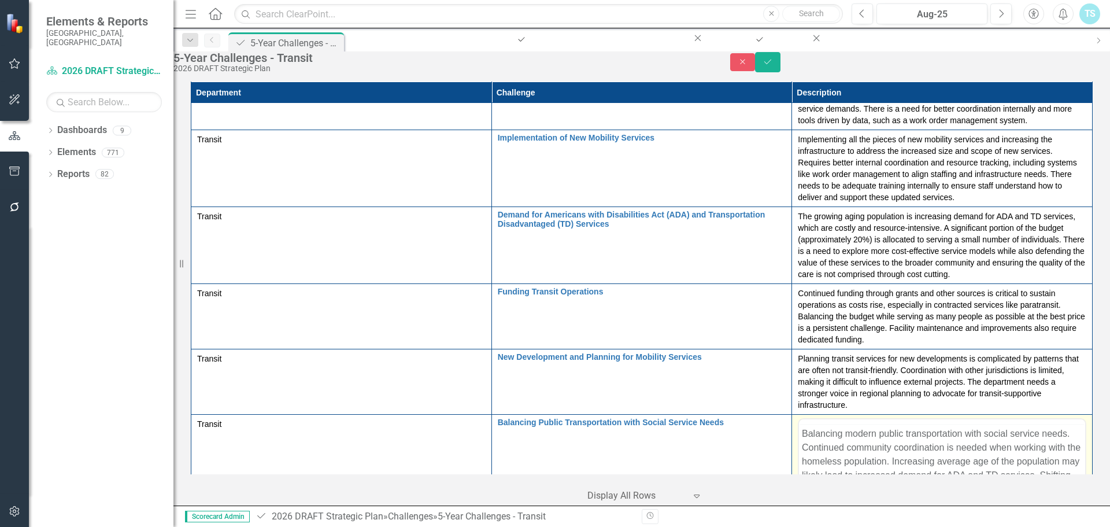
scroll to position [0, 0]
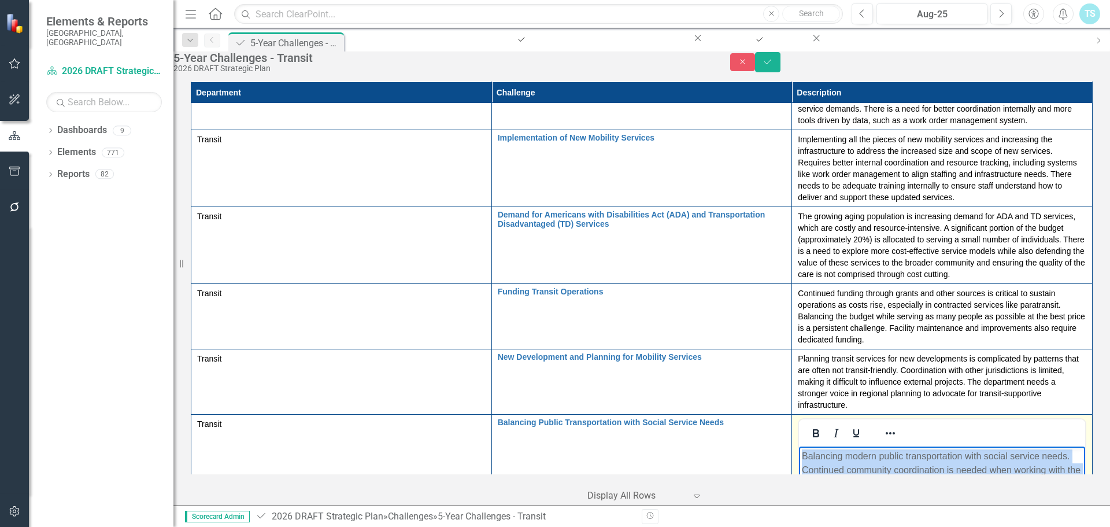
drag, startPoint x: 1141, startPoint y: 498, endPoint x: 1201, endPoint y: 767, distance: 275.8
click at [799, 446] on html "Balancing modern public transportation with social service needs. Continued com…" at bounding box center [942, 532] width 286 height 173
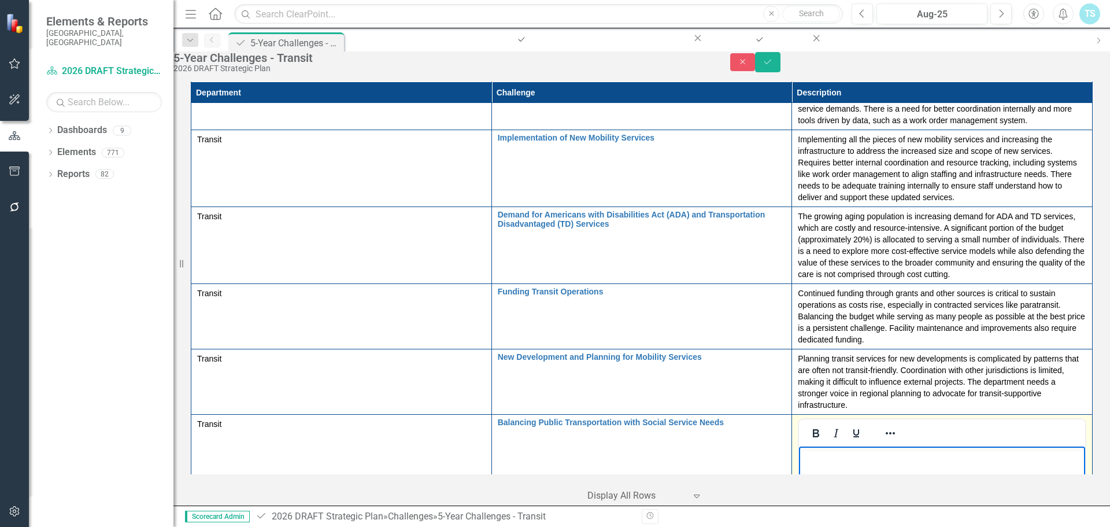
click at [901, 459] on p "Rich Text Area. Press ALT-0 for help." at bounding box center [942, 456] width 280 height 14
paste body "Rich Text Area. Press ALT-0 for help."
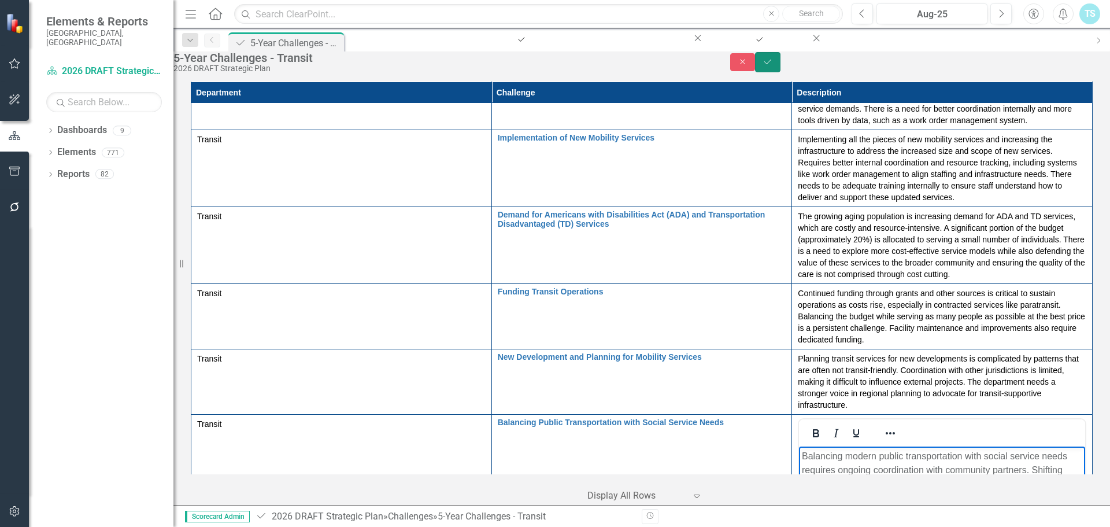
click at [773, 66] on icon "Save" at bounding box center [767, 62] width 10 height 8
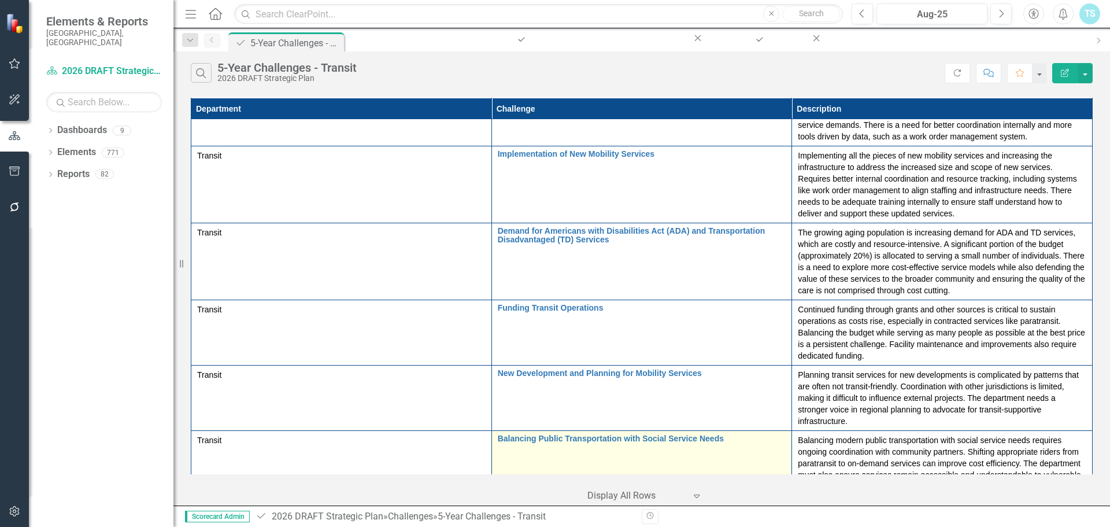
scroll to position [173, 0]
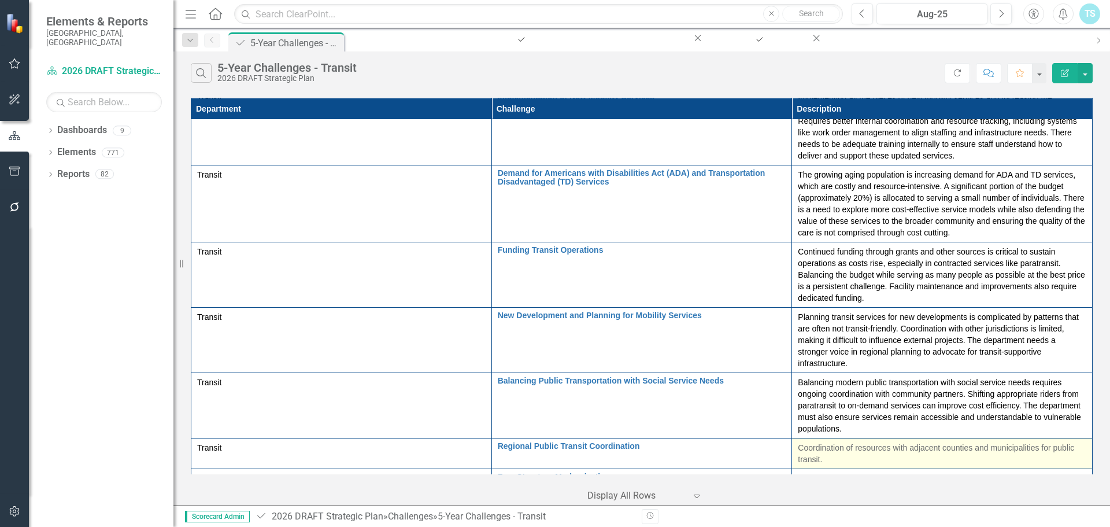
click at [798, 442] on p "Coordination of resources with adjacent counties and municipalities for public …" at bounding box center [942, 453] width 288 height 23
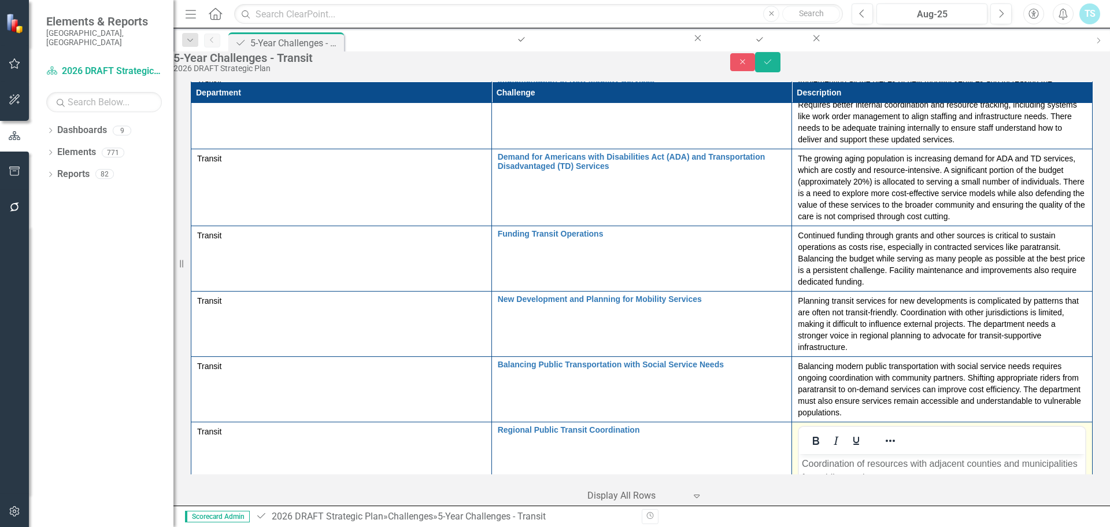
scroll to position [0, 0]
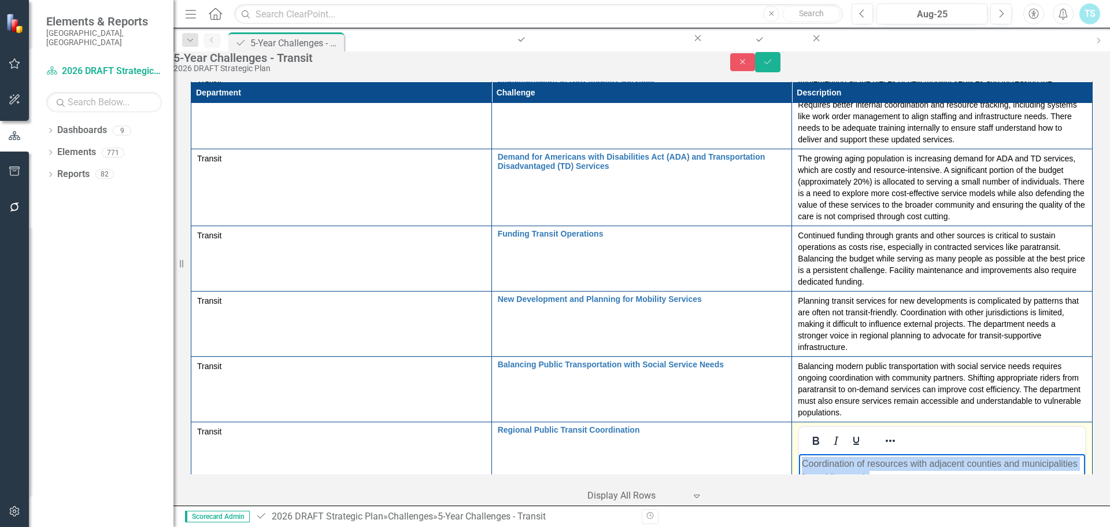
drag, startPoint x: 1172, startPoint y: 459, endPoint x: 670, endPoint y: 457, distance: 501.1
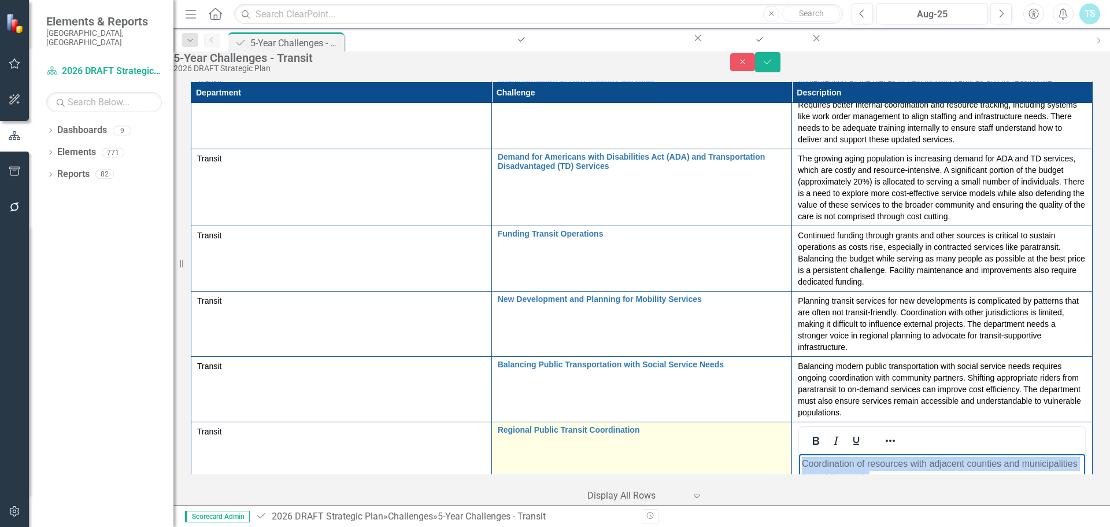
paste body "Rich Text Area. Press ALT-0 for help."
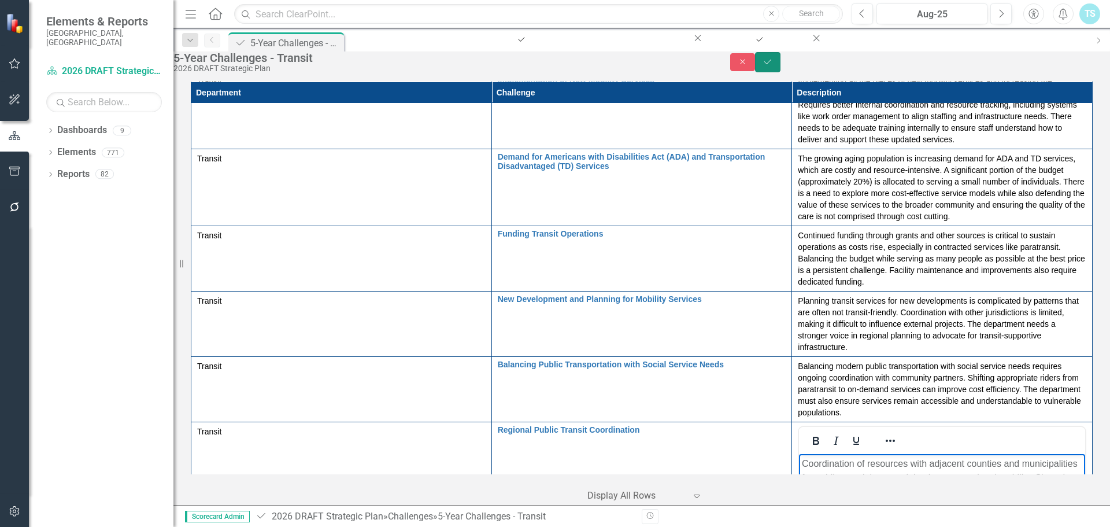
click at [780, 66] on button "Save" at bounding box center [767, 62] width 25 height 20
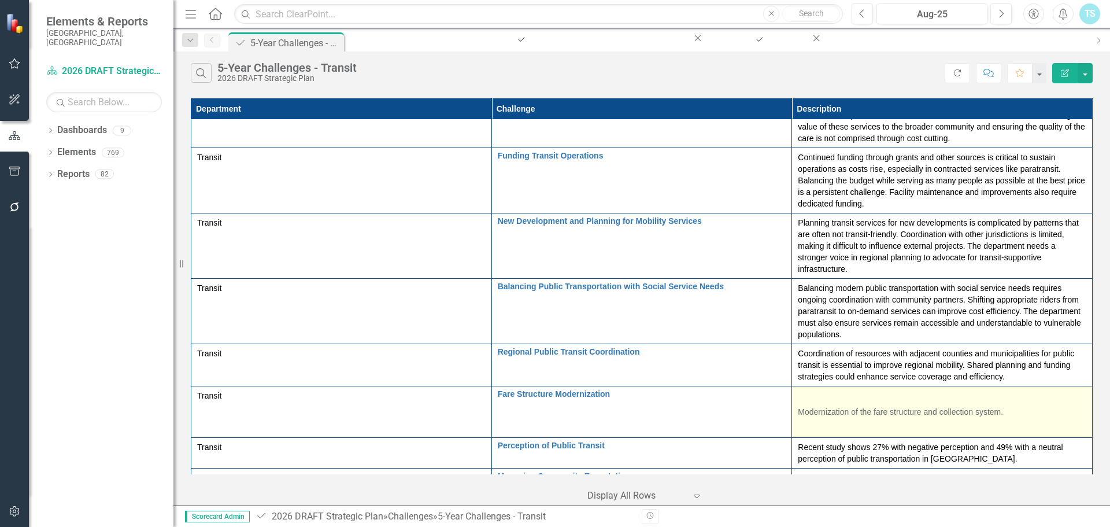
scroll to position [210, 0]
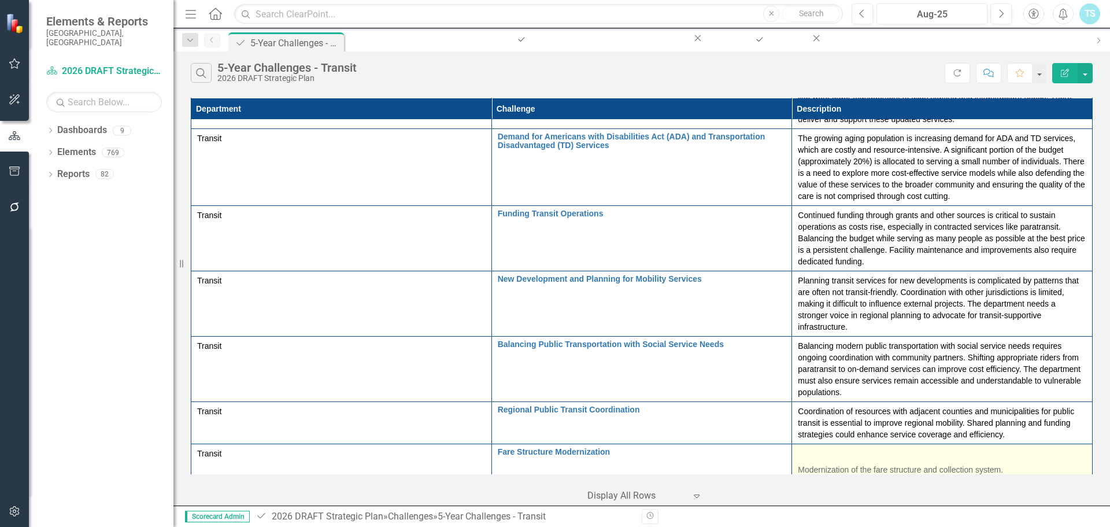
click at [798, 461] on p "Modernization of the fare structure and collection system." at bounding box center [942, 469] width 288 height 16
click at [832, 461] on p "Modernization of the fare structure and collection system." at bounding box center [942, 469] width 288 height 16
click at [855, 461] on p "Modernization of the fare structure and collection system." at bounding box center [942, 469] width 288 height 16
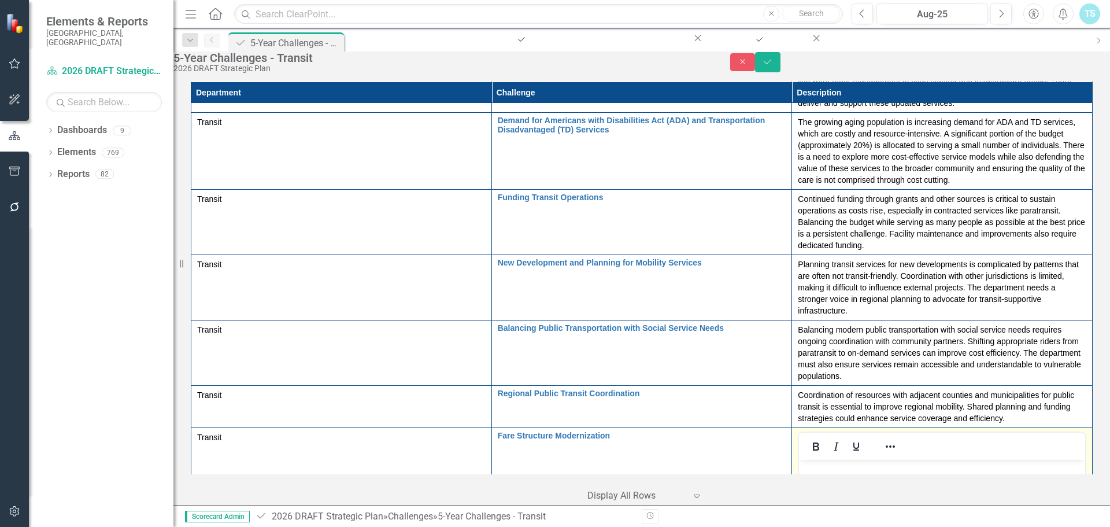
scroll to position [0, 0]
drag, startPoint x: 1050, startPoint y: 496, endPoint x: 674, endPoint y: 483, distance: 375.9
click at [780, 66] on button "Save" at bounding box center [767, 62] width 25 height 20
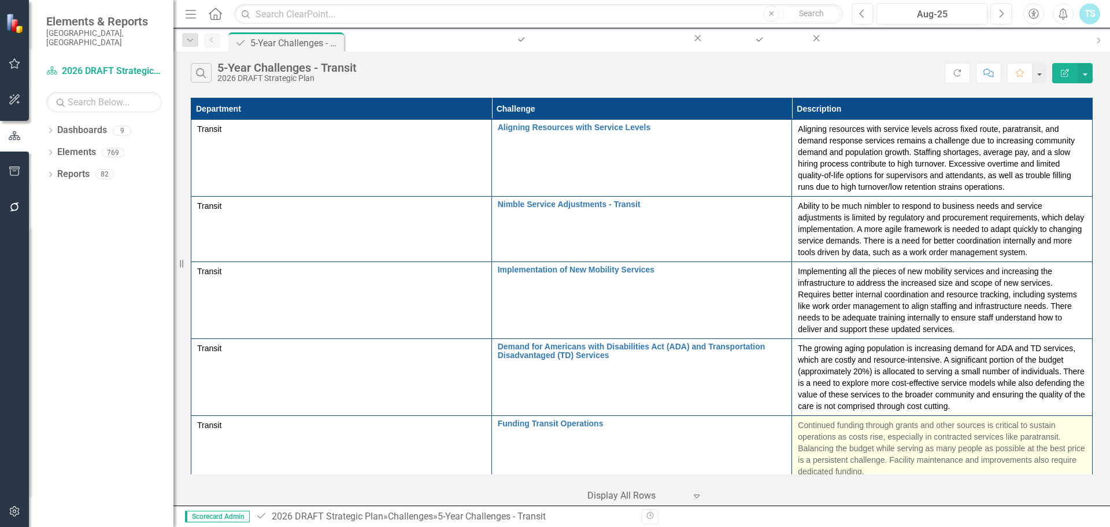
scroll to position [173, 0]
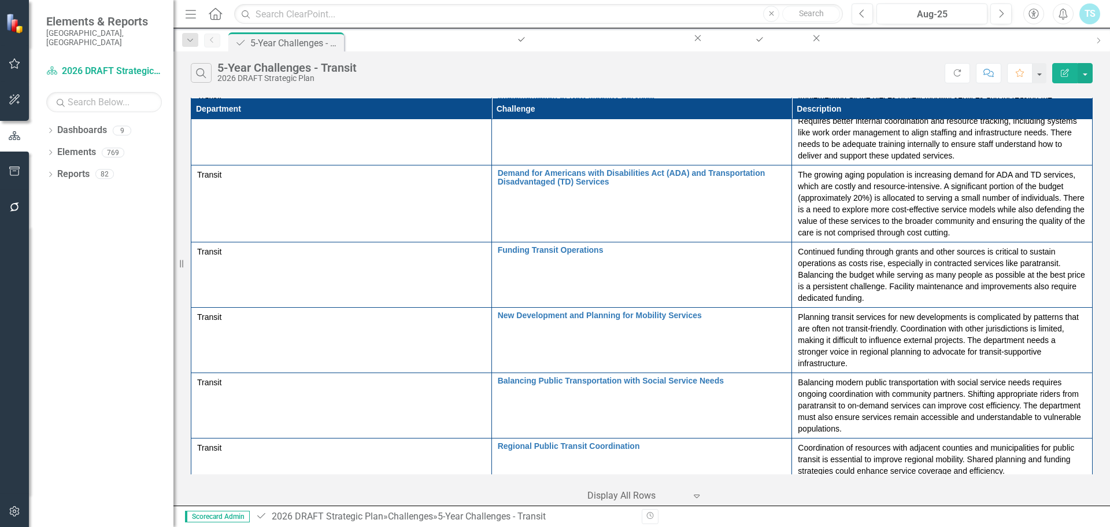
click at [96, 269] on div "Dropdown Dashboards 9 2026 DRAFT Strategic Plan Sarasota County Dashboard Dropd…" at bounding box center [101, 324] width 144 height 406
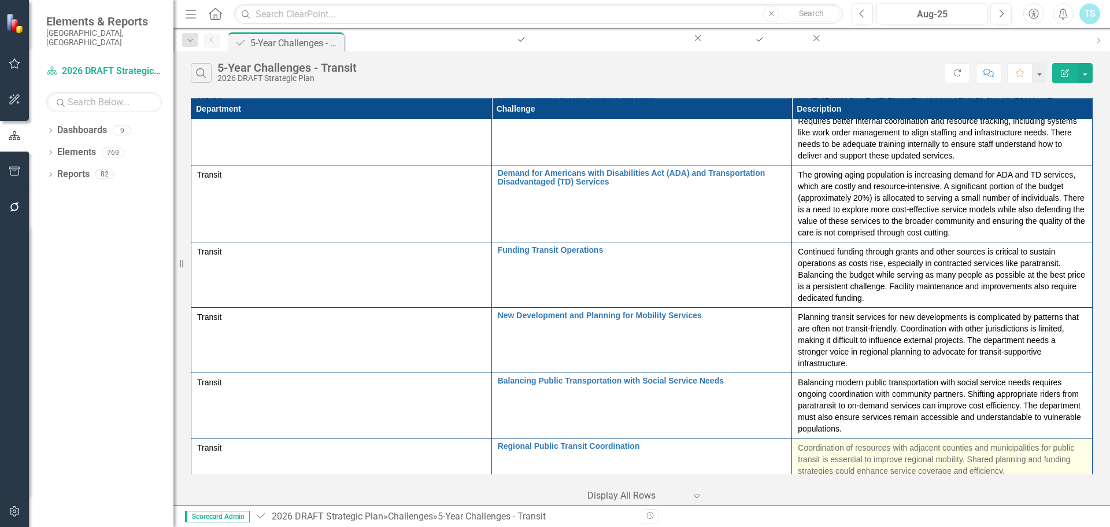
click at [798, 442] on p "Coordination of resources with adjacent counties and municipalities for public …" at bounding box center [942, 459] width 288 height 35
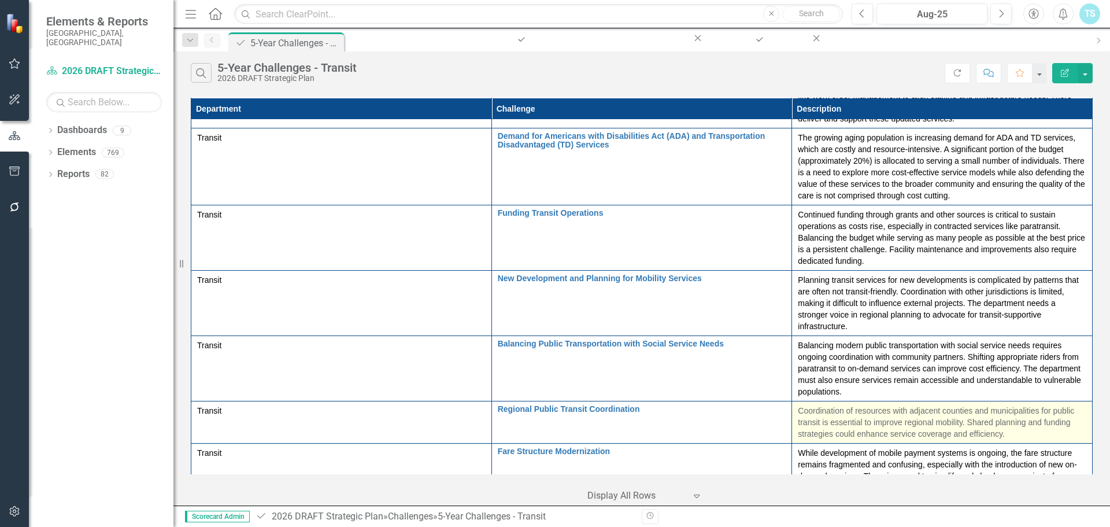
scroll to position [231, 0]
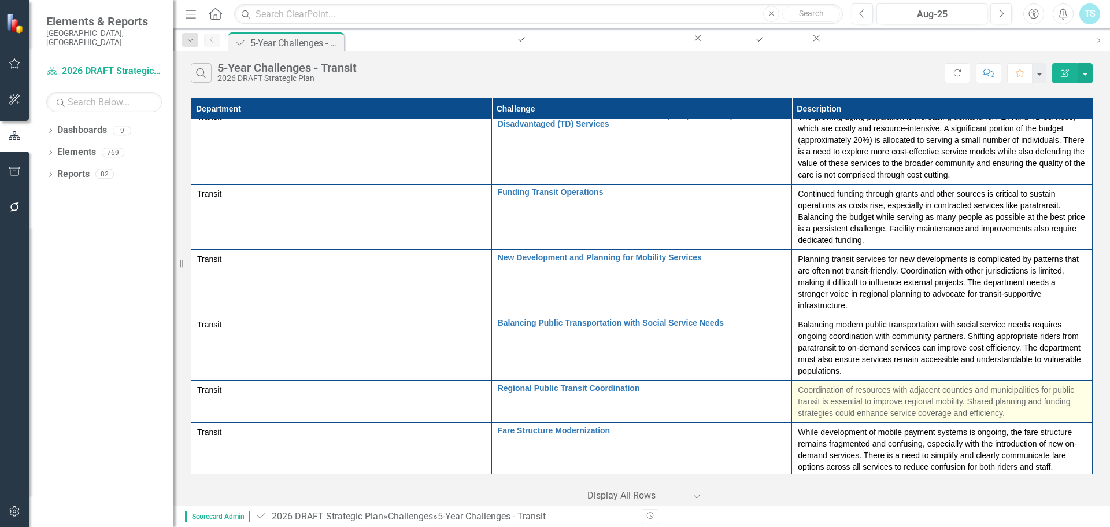
click at [816, 384] on p "Coordination of resources with adjacent counties and municipalities for public …" at bounding box center [942, 401] width 288 height 35
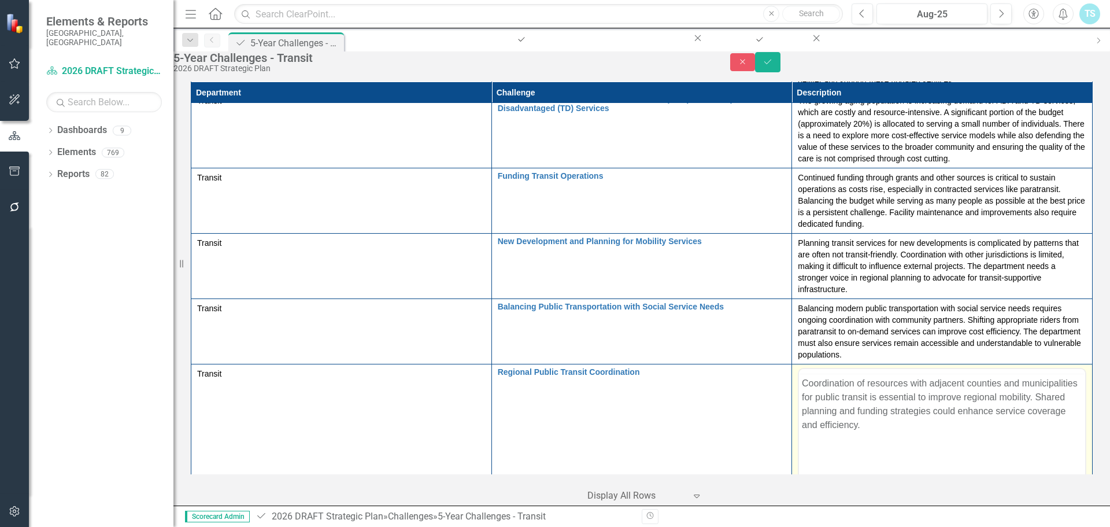
scroll to position [0, 0]
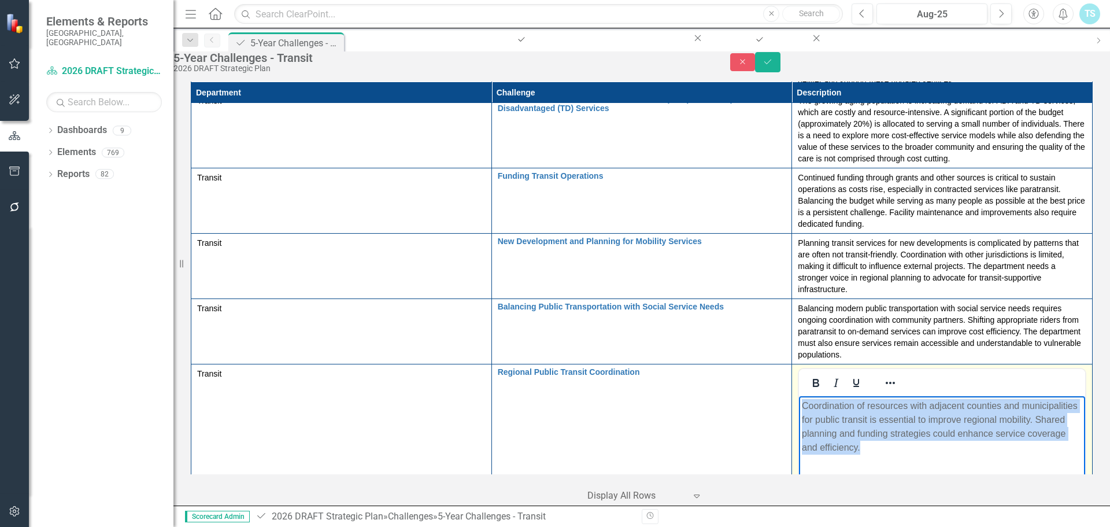
drag, startPoint x: 824, startPoint y: 431, endPoint x: 743, endPoint y: 405, distance: 84.8
click at [799, 405] on html "Coordination of resources with adjacent counties and municipalities for public …" at bounding box center [942, 482] width 286 height 173
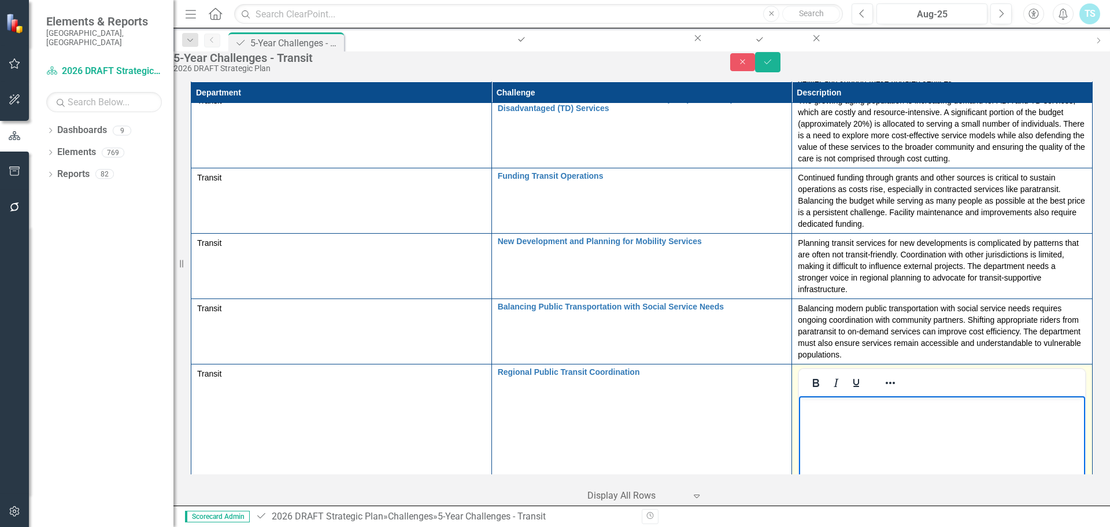
click at [944, 461] on body "Rich Text Area. Press ALT-0 for help." at bounding box center [942, 482] width 286 height 173
paste body "Rich Text Area. Press ALT-0 for help."
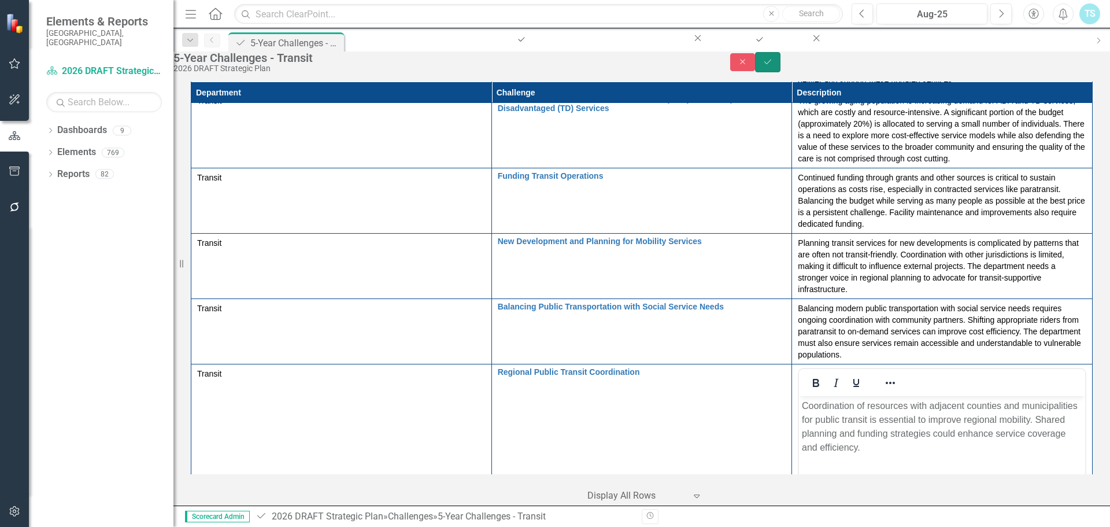
click at [780, 64] on button "Save" at bounding box center [767, 62] width 25 height 20
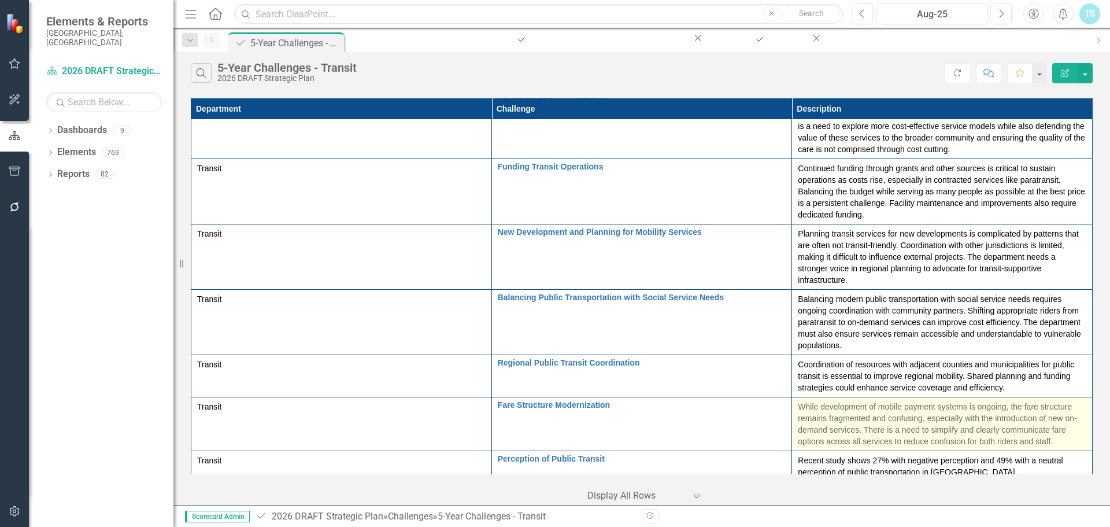
scroll to position [258, 0]
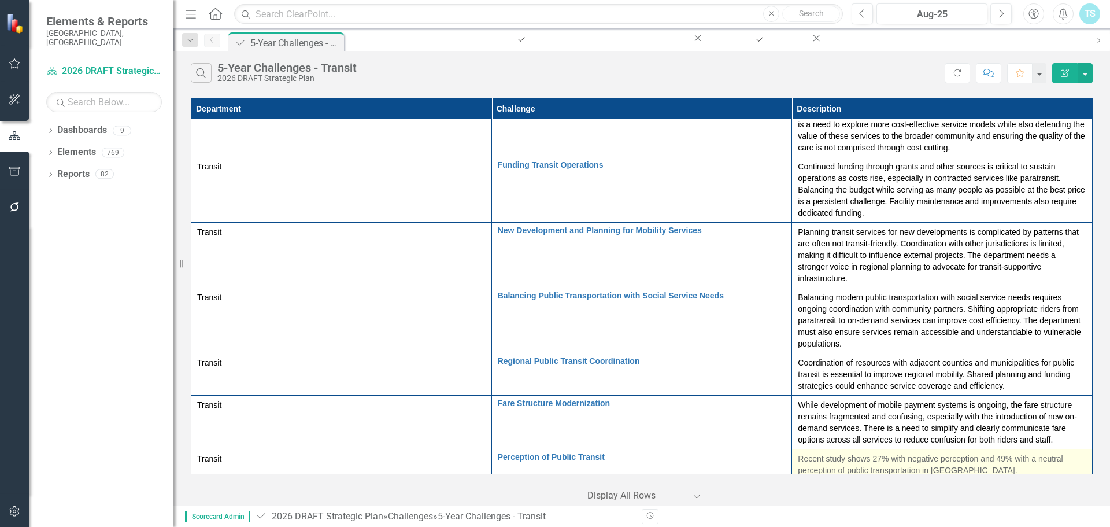
click at [798, 453] on div "Recent study shows 27% with negative perception and 49% with a neutral percepti…" at bounding box center [942, 464] width 288 height 23
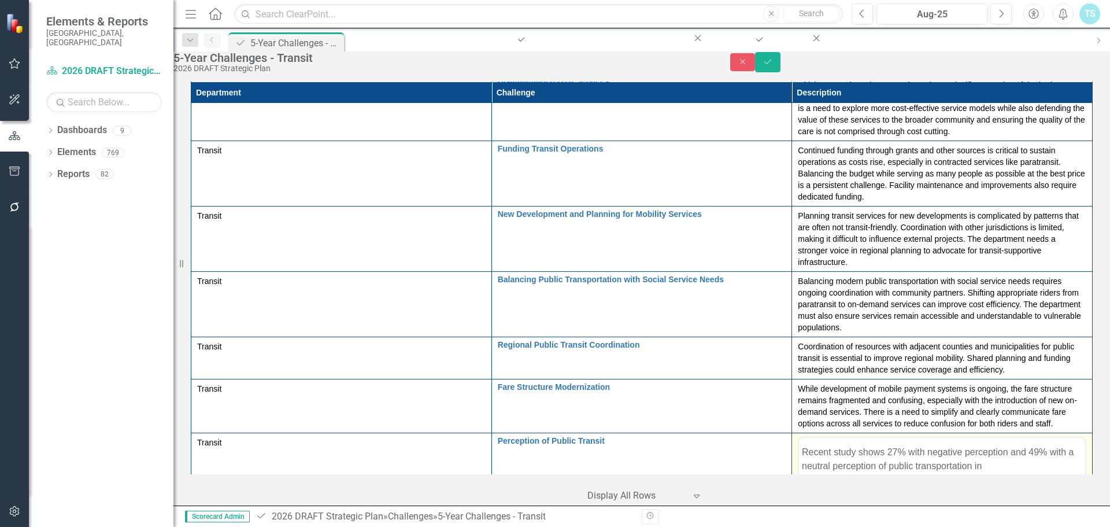
scroll to position [0, 0]
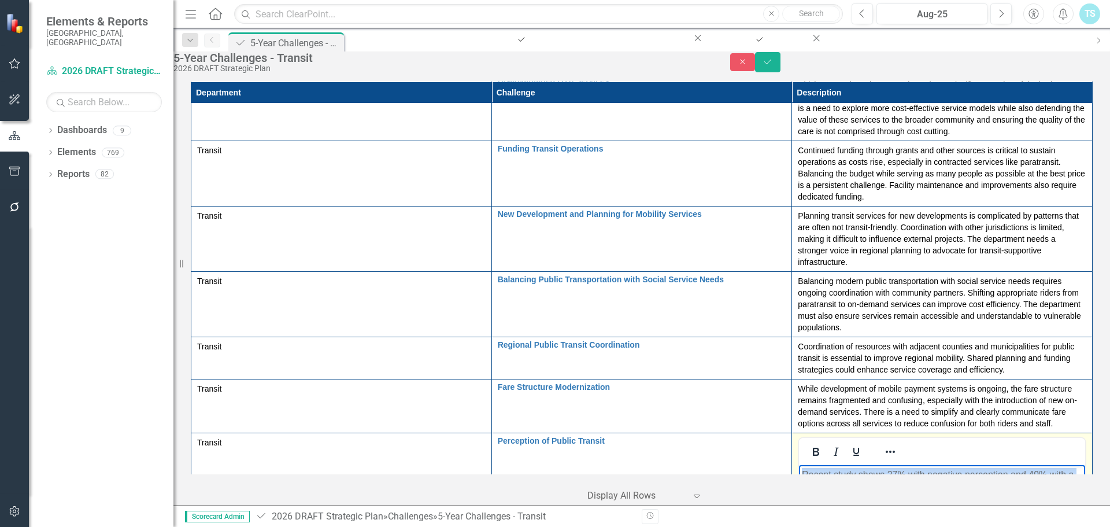
drag, startPoint x: 1009, startPoint y: 498, endPoint x: 727, endPoint y: 445, distance: 287.6
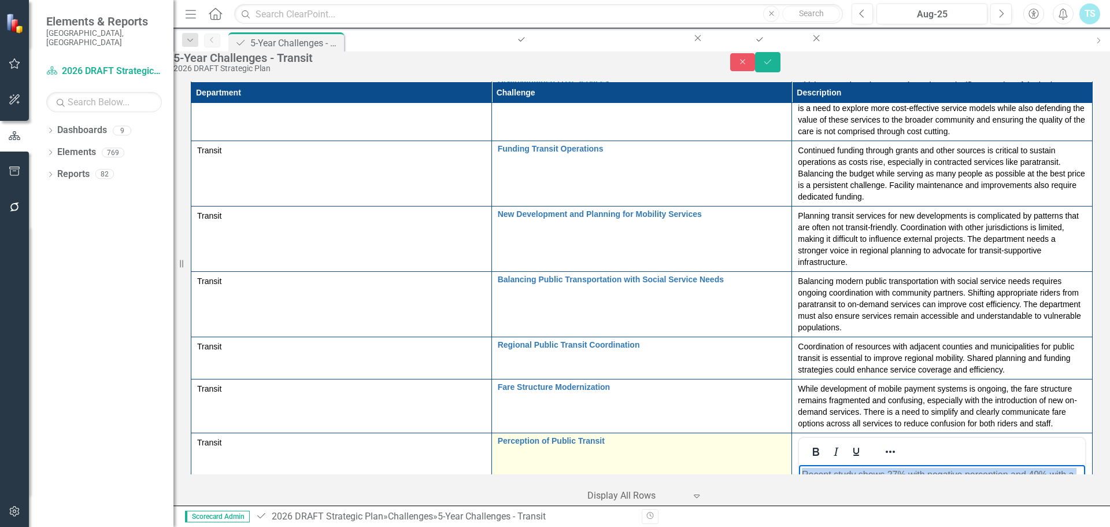
paste body "Rich Text Area. Press ALT-0 for help."
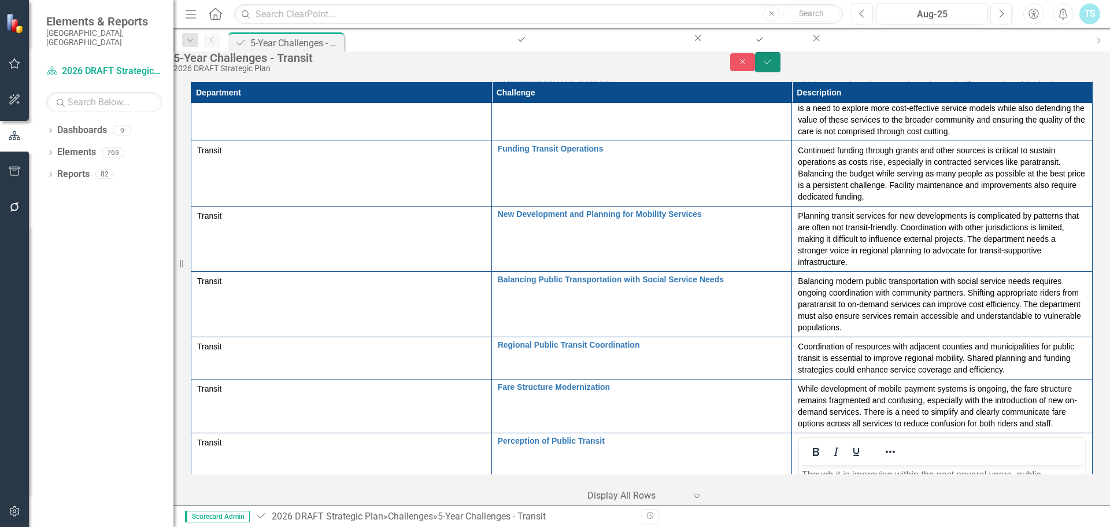
click at [773, 66] on icon "Save" at bounding box center [767, 62] width 10 height 8
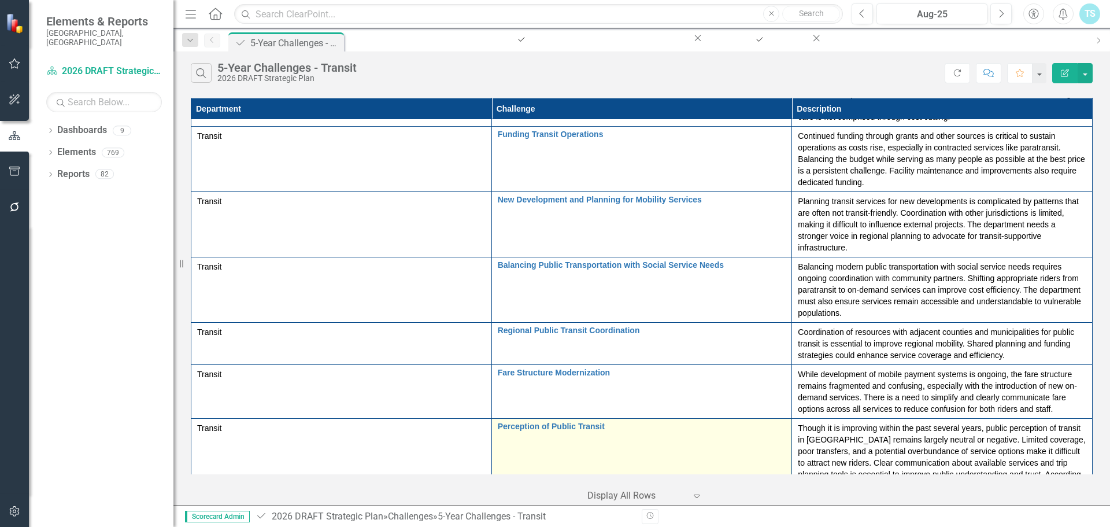
scroll to position [305, 0]
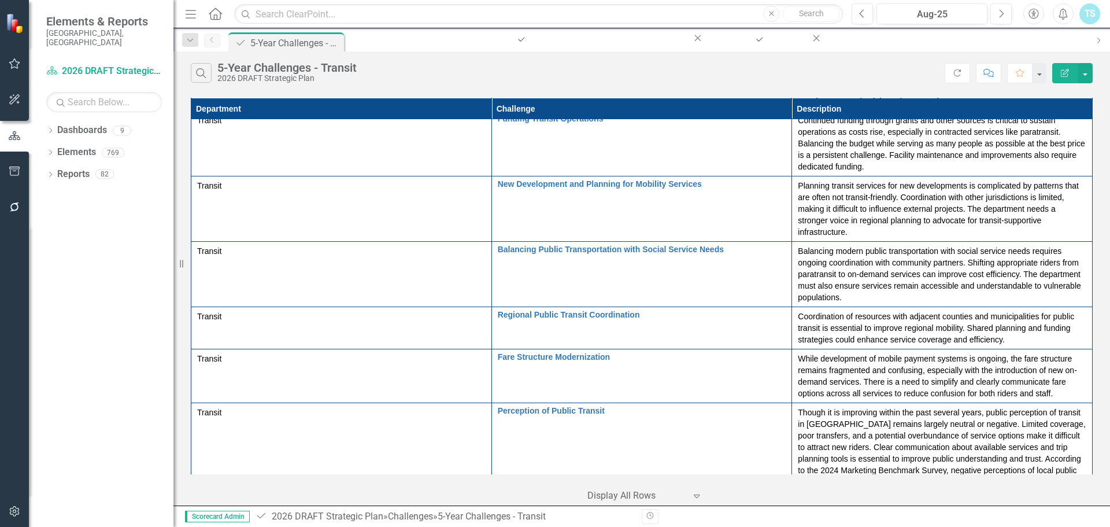
click at [813, 518] on p "With growing popularity of services offered and County population growth, the c…" at bounding box center [942, 529] width 288 height 23
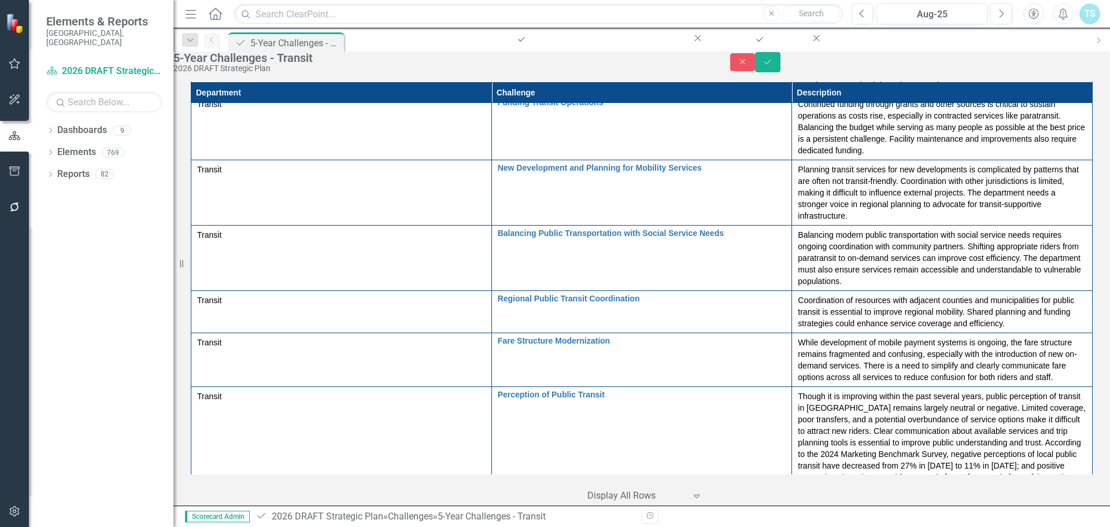
scroll to position [0, 0]
drag, startPoint x: 903, startPoint y: 558, endPoint x: 773, endPoint y: 530, distance: 133.5
paste body "Rich Text Area. Press ALT-0 for help."
click at [780, 72] on button "Save" at bounding box center [767, 62] width 25 height 20
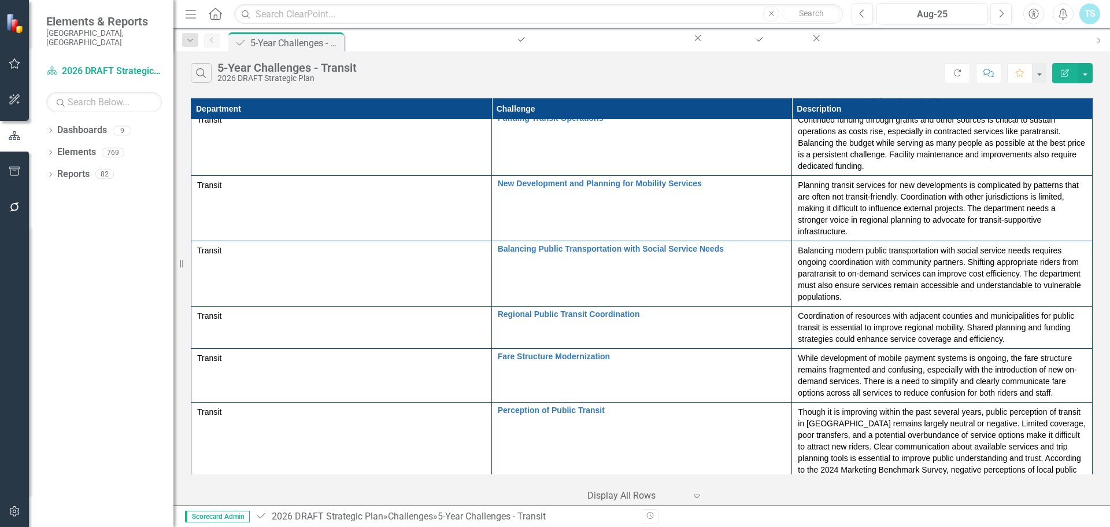
scroll to position [316, 0]
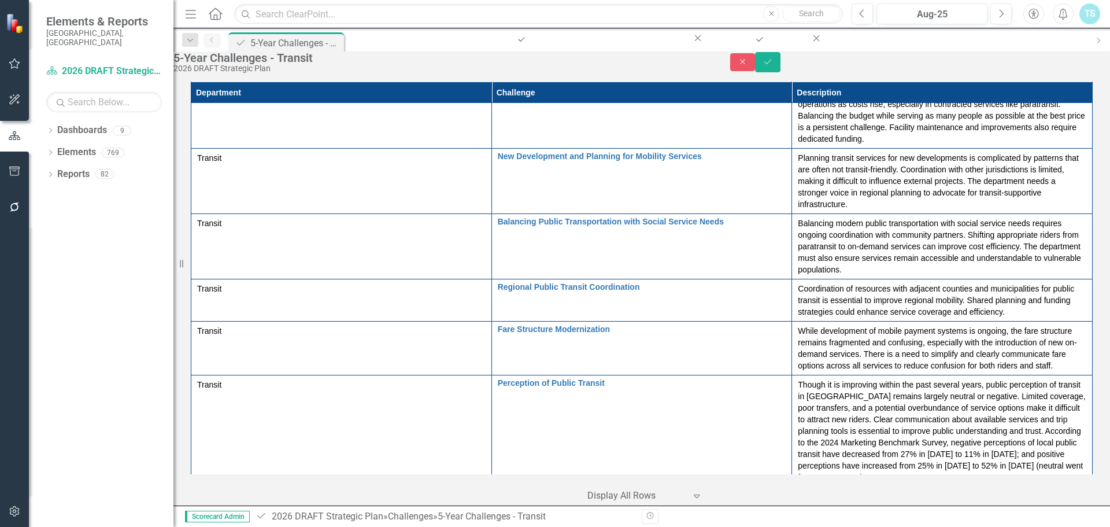
scroll to position [0, 0]
drag, startPoint x: 1198, startPoint y: 607, endPoint x: 1419, endPoint y: 925, distance: 387.7
paste body "Rich Text Area. Press ALT-0 for help."
click at [773, 66] on icon "Save" at bounding box center [767, 62] width 10 height 8
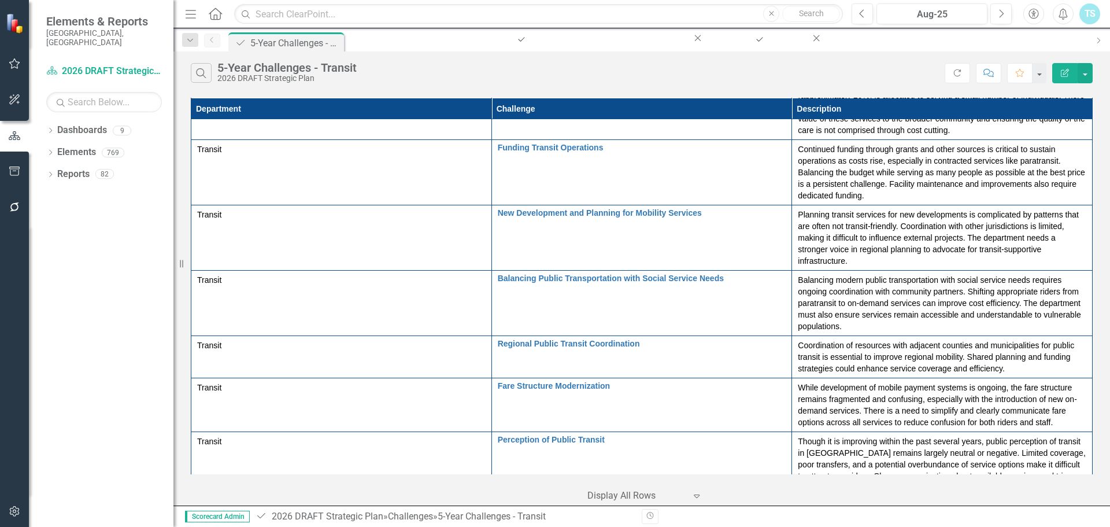
scroll to position [316, 0]
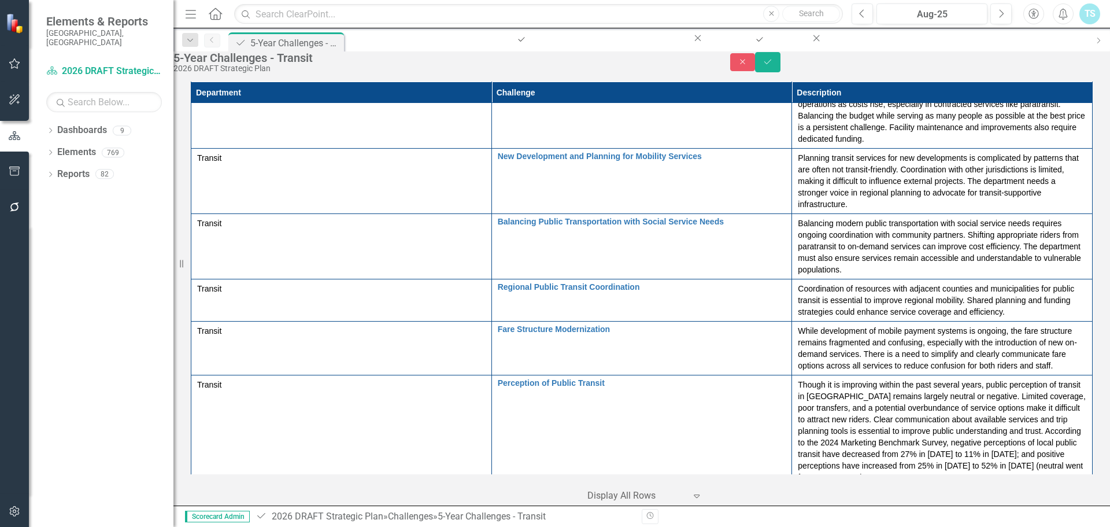
scroll to position [0, 0]
drag, startPoint x: 1209, startPoint y: 633, endPoint x: 703, endPoint y: 633, distance: 505.7
paste body "Rich Text Area. Press ALT-0 for help."
click at [780, 66] on button "Save" at bounding box center [767, 62] width 25 height 20
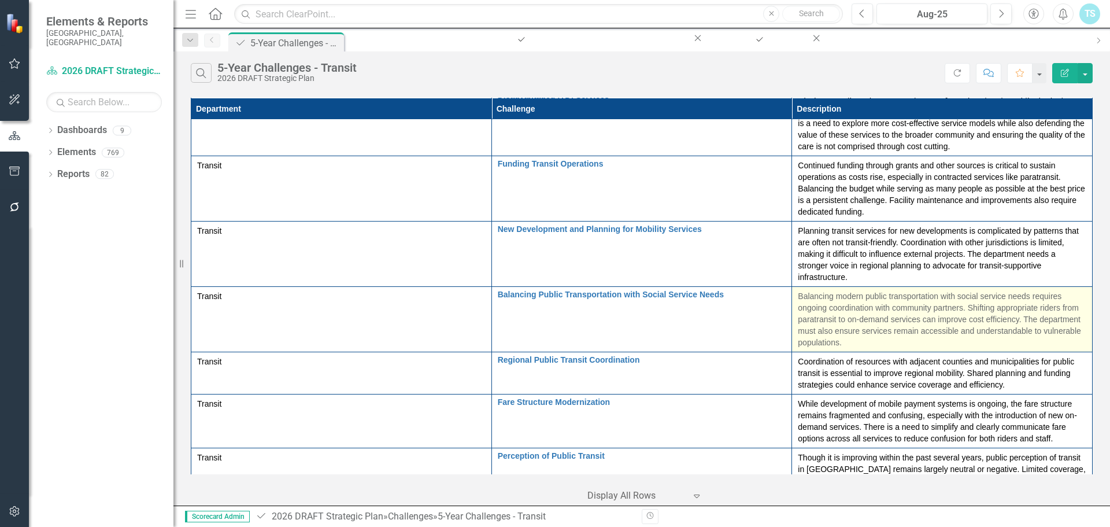
scroll to position [325, 0]
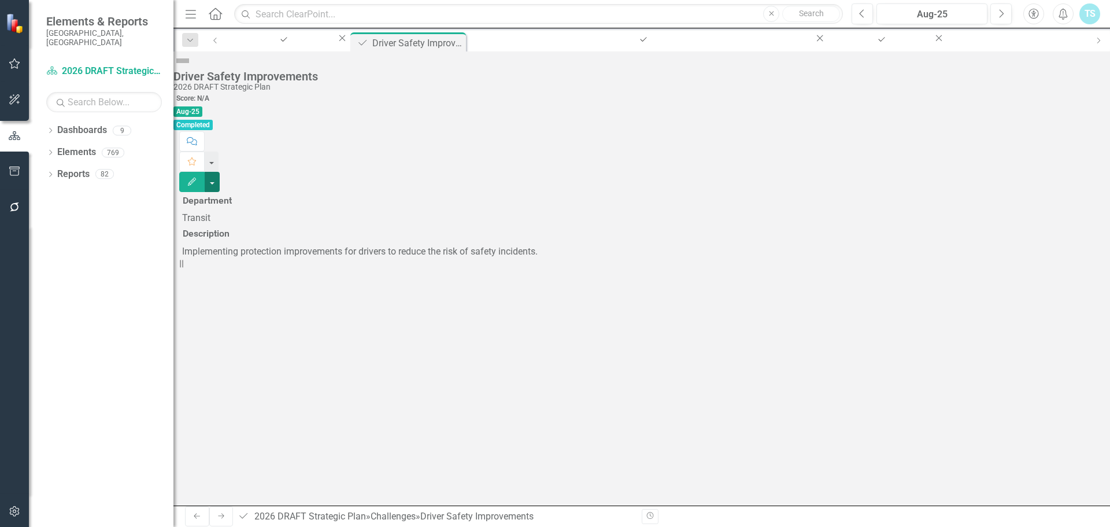
click at [220, 172] on button "button" at bounding box center [212, 182] width 15 height 20
click at [1072, 97] on link "Edit Edit Challenge" at bounding box center [1045, 94] width 94 height 21
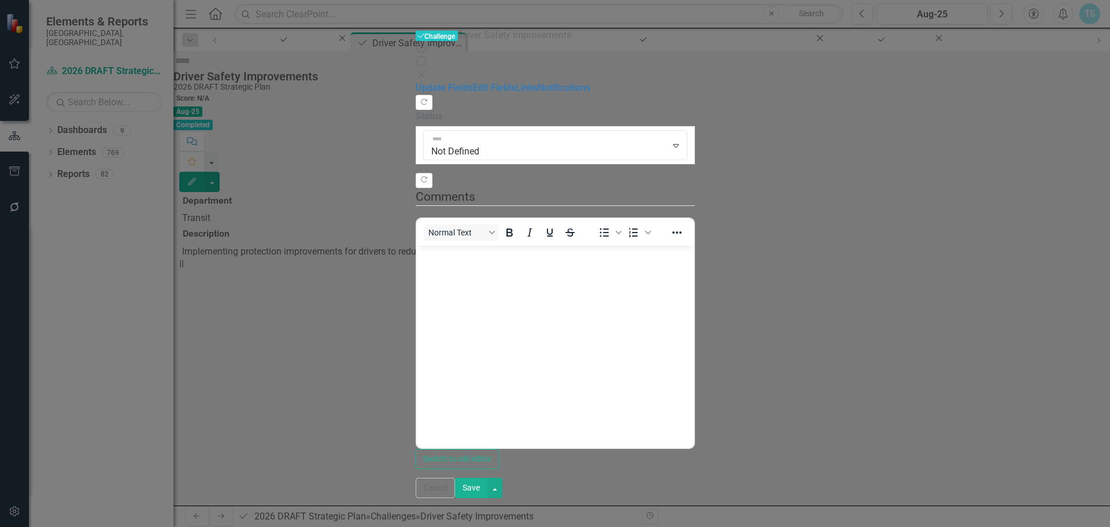
click at [427, 70] on icon "Close" at bounding box center [422, 74] width 12 height 9
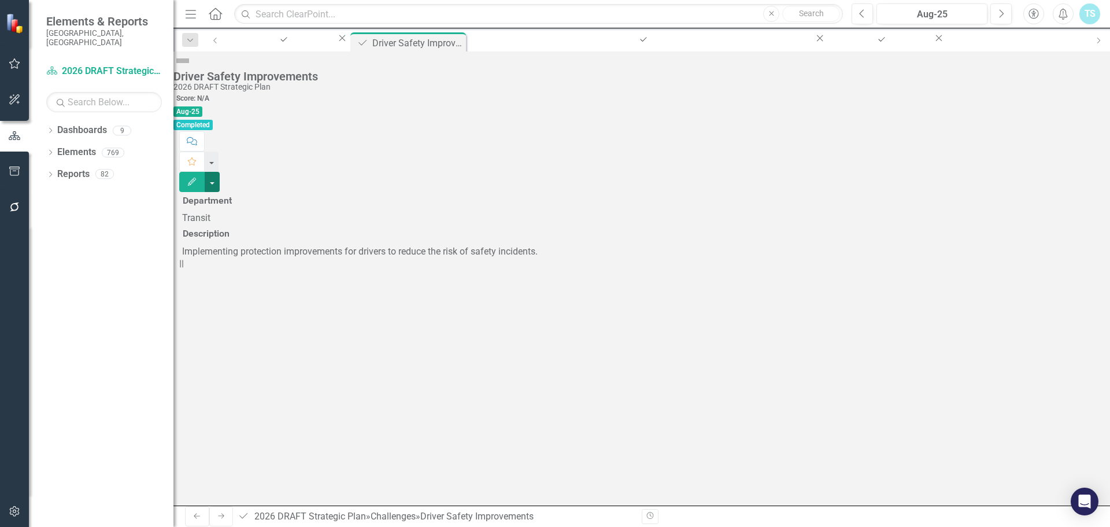
click at [220, 172] on button "button" at bounding box center [212, 182] width 15 height 20
click at [220, 151] on button "button" at bounding box center [212, 161] width 15 height 20
click at [457, 42] on icon "Close" at bounding box center [457, 41] width 12 height 9
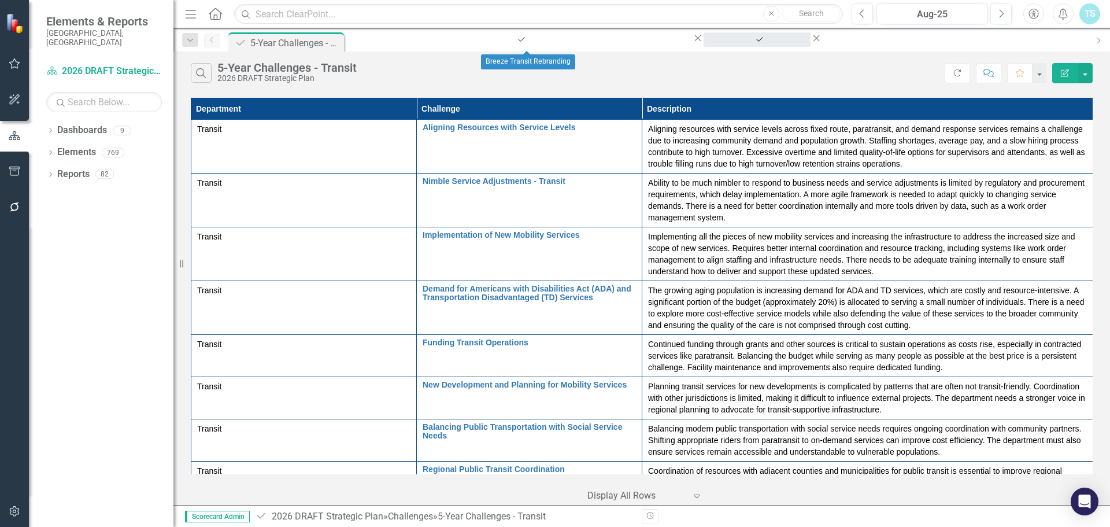
click at [714, 43] on div "Breeze Transit Rebranding" at bounding box center [757, 50] width 86 height 14
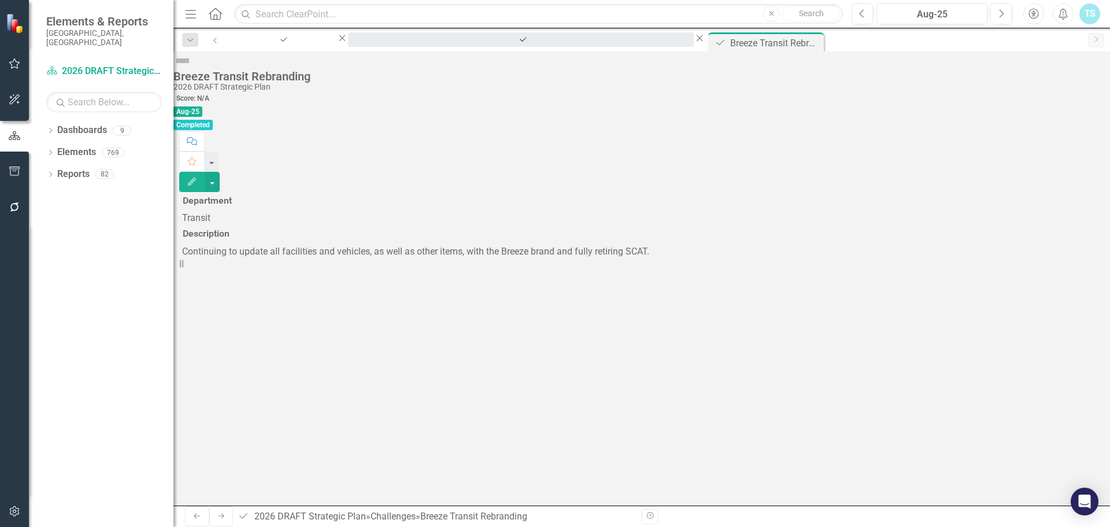
click at [422, 43] on div "Demand for Americans with Disabilities Act (ADA) and Transportation Disadvantag…" at bounding box center [520, 50] width 325 height 14
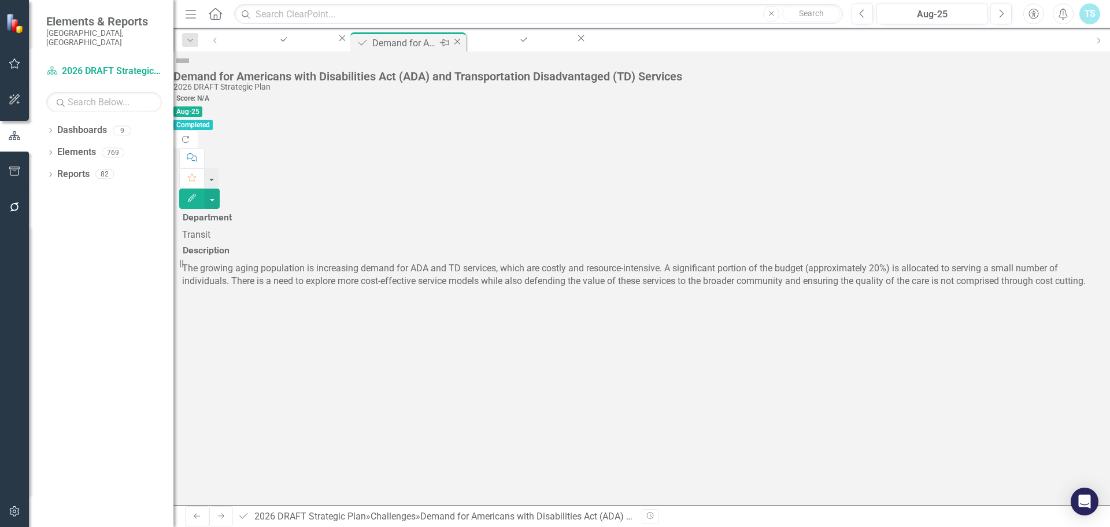
click at [455, 42] on icon "Close" at bounding box center [457, 41] width 12 height 9
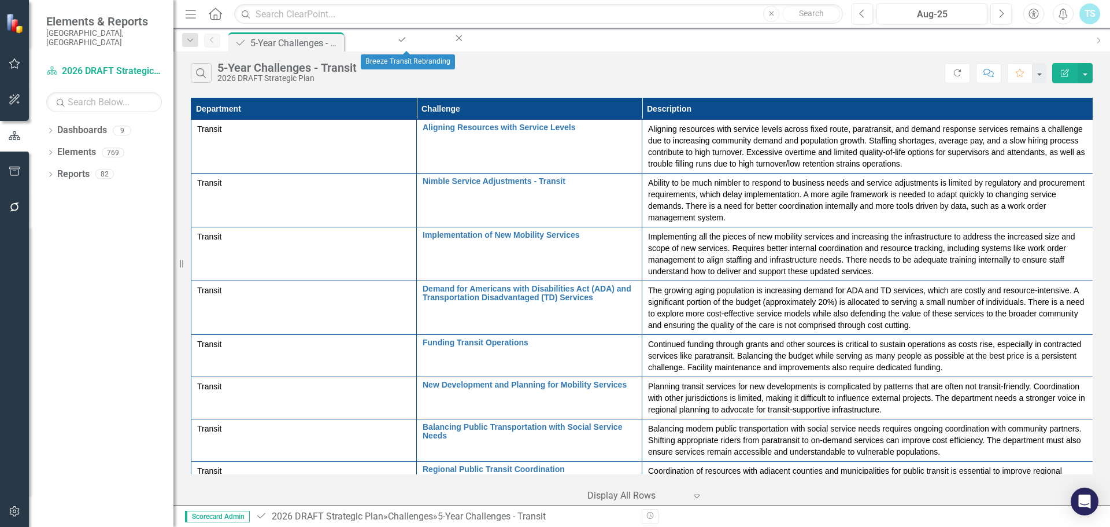
click at [455, 42] on icon "Close" at bounding box center [459, 38] width 12 height 9
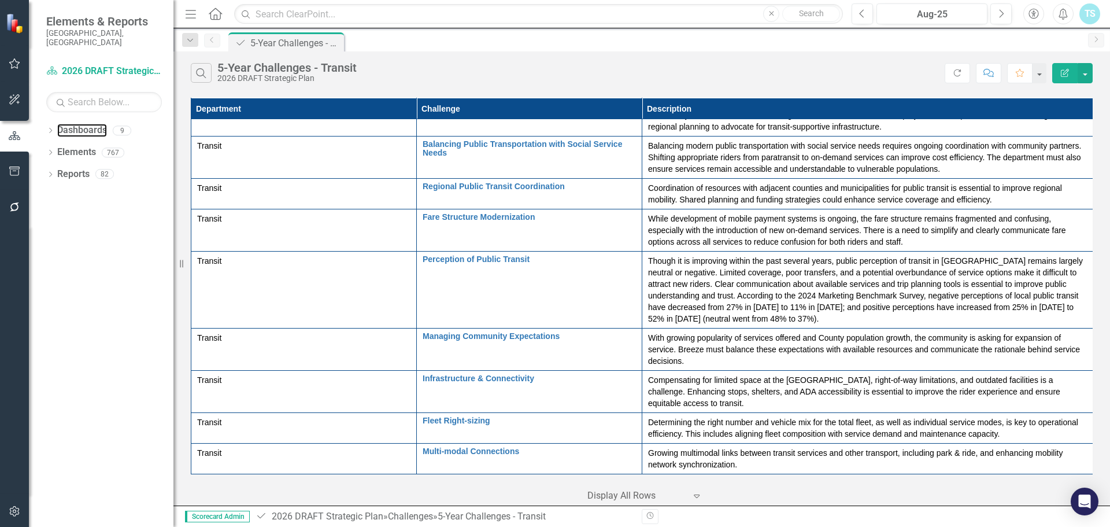
scroll to position [291, 0]
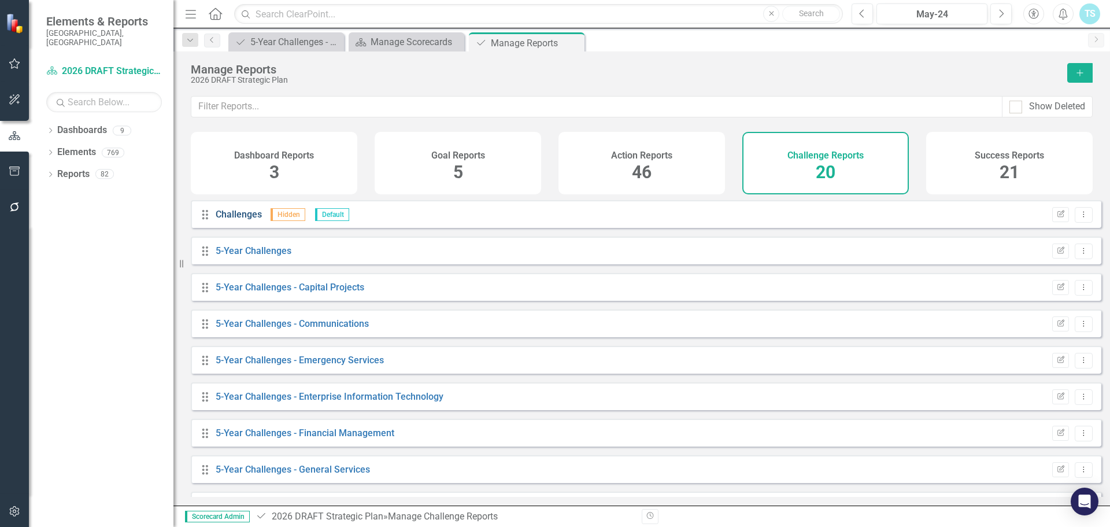
click at [246, 220] on link "Challenges" at bounding box center [239, 214] width 46 height 11
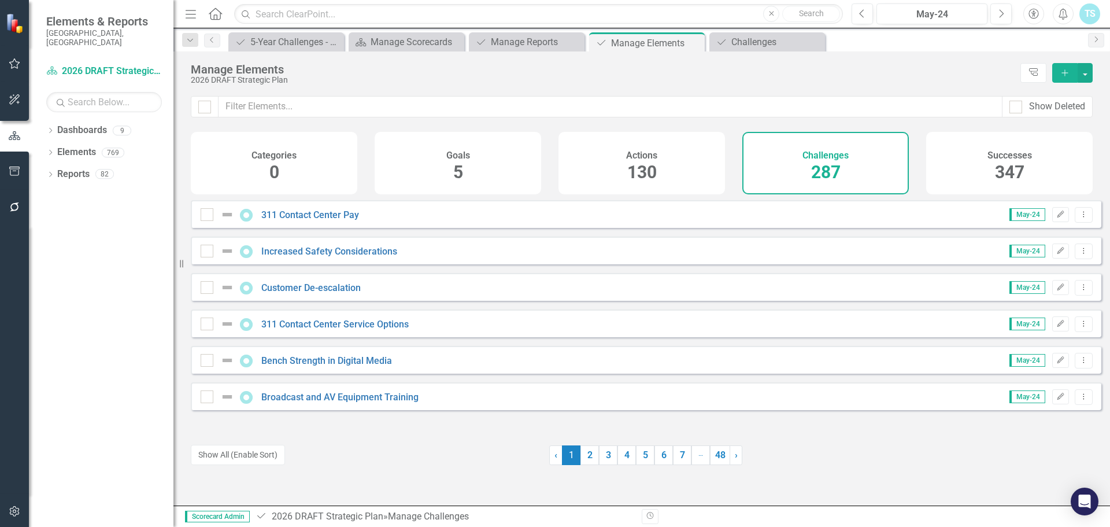
click at [829, 165] on span "287" at bounding box center [825, 172] width 29 height 20
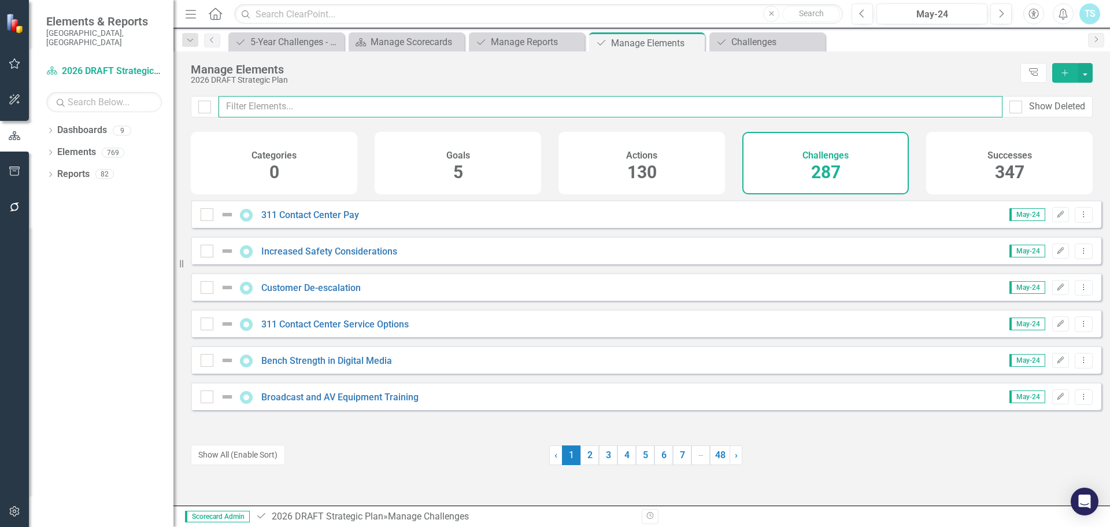
click at [720, 103] on input "text" at bounding box center [610, 106] width 784 height 21
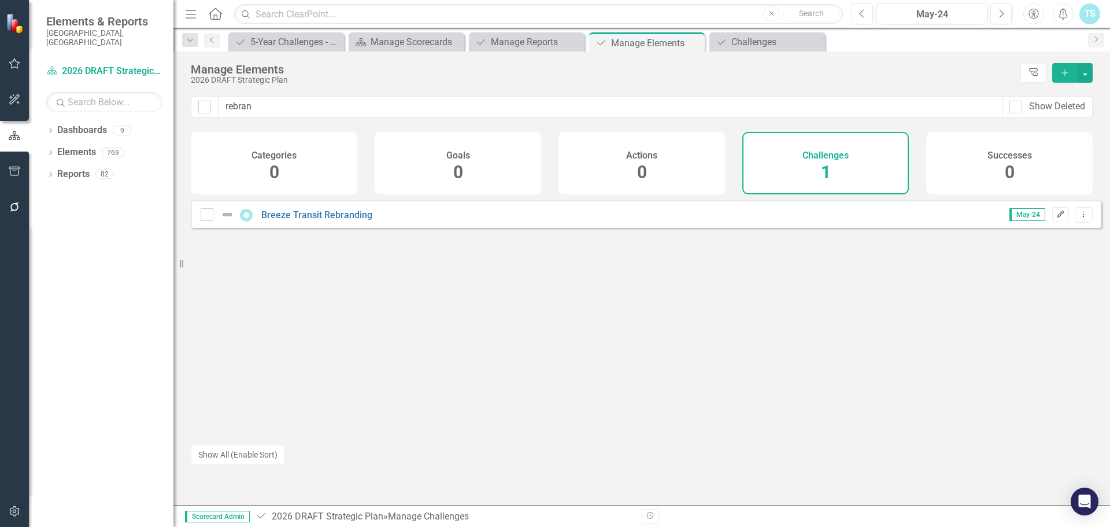
click at [1057, 217] on icon "button" at bounding box center [1060, 213] width 7 height 7
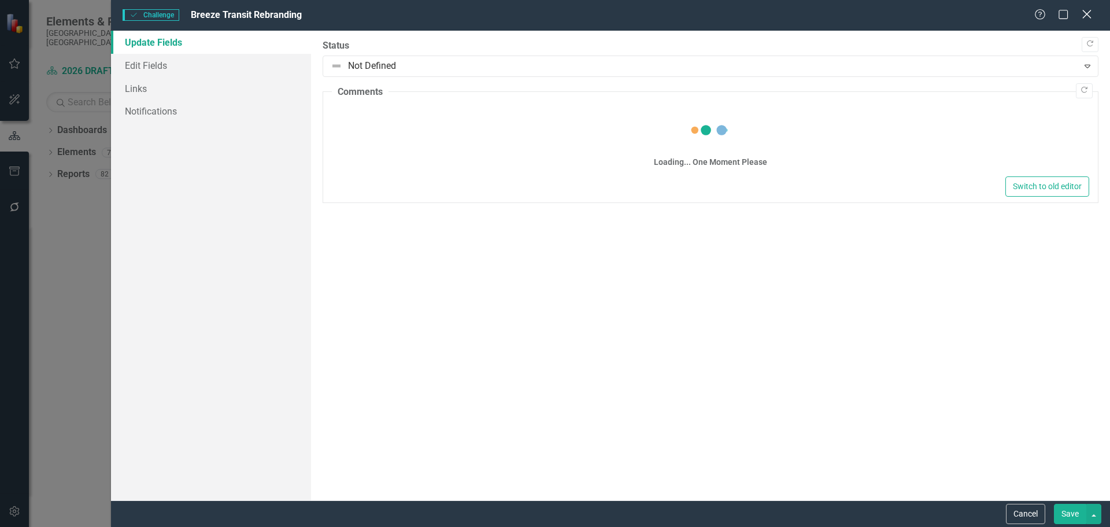
click at [1089, 14] on icon "Close" at bounding box center [1086, 14] width 14 height 11
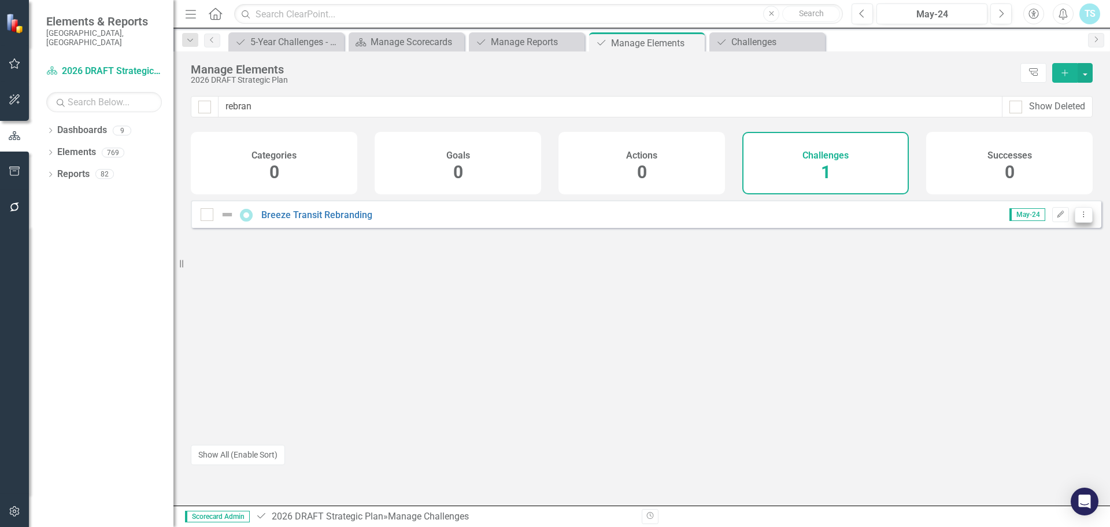
click at [1078, 218] on icon "Dropdown Menu" at bounding box center [1083, 214] width 10 height 8
click at [1034, 306] on link "Trash Delete Challenge" at bounding box center [1028, 306] width 109 height 21
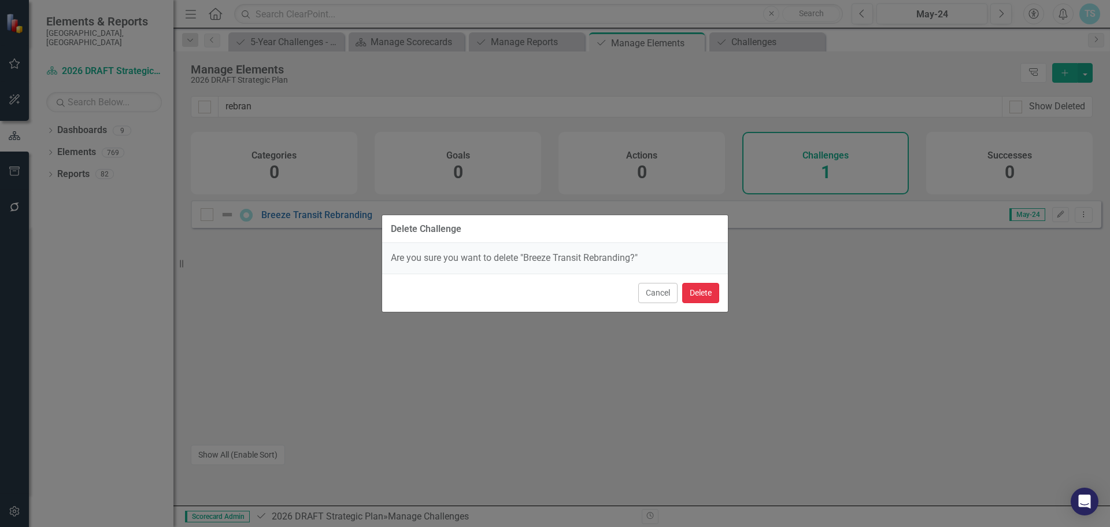
click at [707, 294] on button "Delete" at bounding box center [700, 293] width 37 height 20
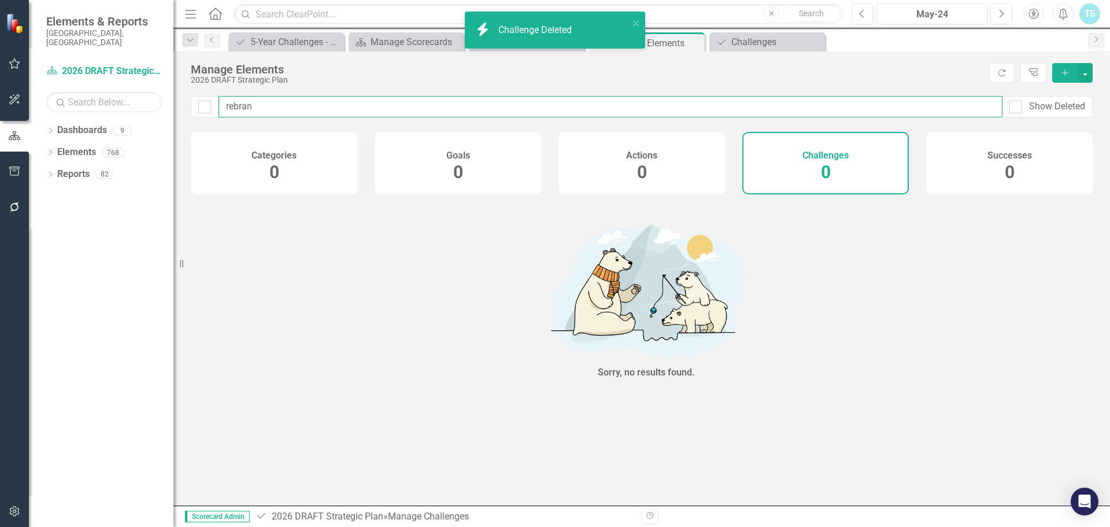
drag, startPoint x: 261, startPoint y: 108, endPoint x: 214, endPoint y: 108, distance: 46.8
click at [214, 108] on div "rebran Show Deleted" at bounding box center [642, 106] width 902 height 21
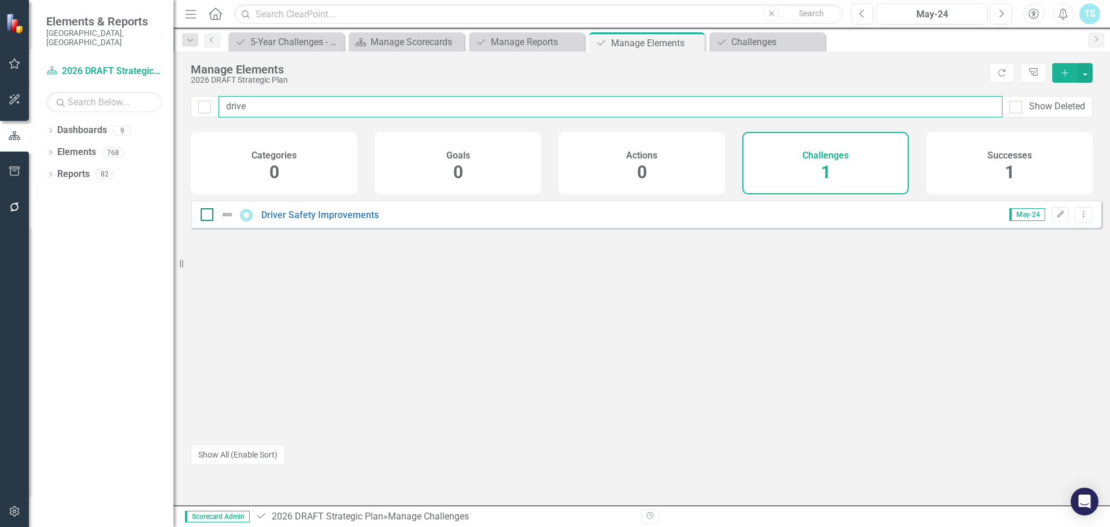
type input "drive"
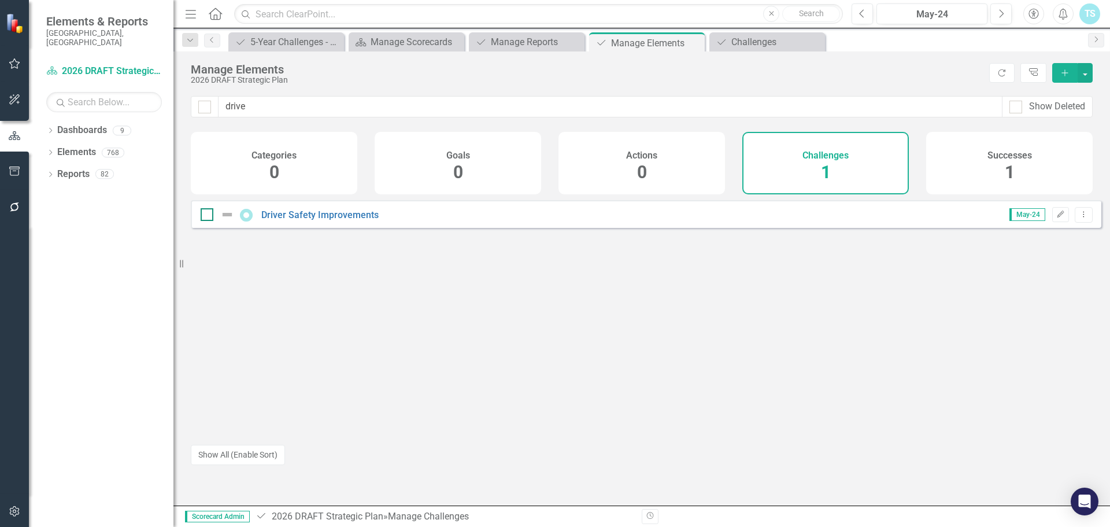
click at [209, 221] on div at bounding box center [207, 214] width 13 height 13
click at [208, 216] on input "checkbox" at bounding box center [205, 212] width 8 height 8
checkbox input "true"
click at [209, 221] on div at bounding box center [207, 214] width 13 height 13
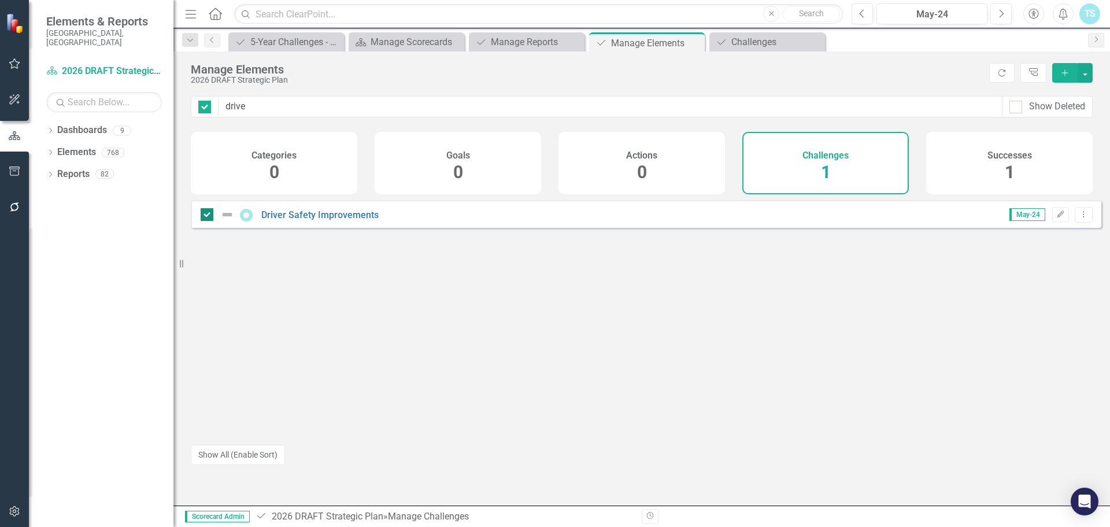
click at [208, 216] on input "checkbox" at bounding box center [205, 212] width 8 height 8
checkbox input "false"
click at [1079, 73] on button "button" at bounding box center [1084, 73] width 15 height 20
click at [1078, 218] on icon "Dropdown Menu" at bounding box center [1083, 214] width 10 height 8
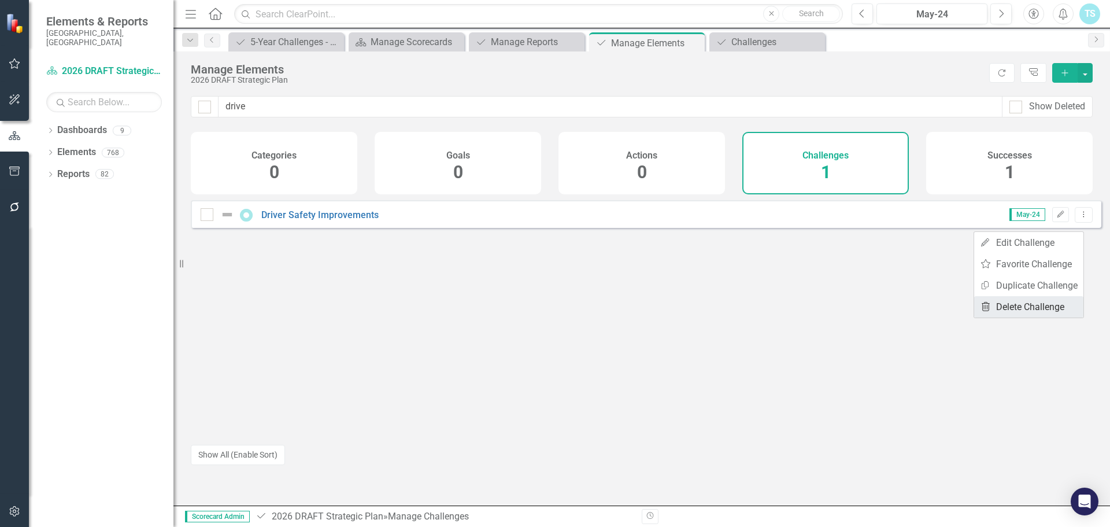
click at [1031, 311] on link "Trash Delete Challenge" at bounding box center [1028, 306] width 109 height 21
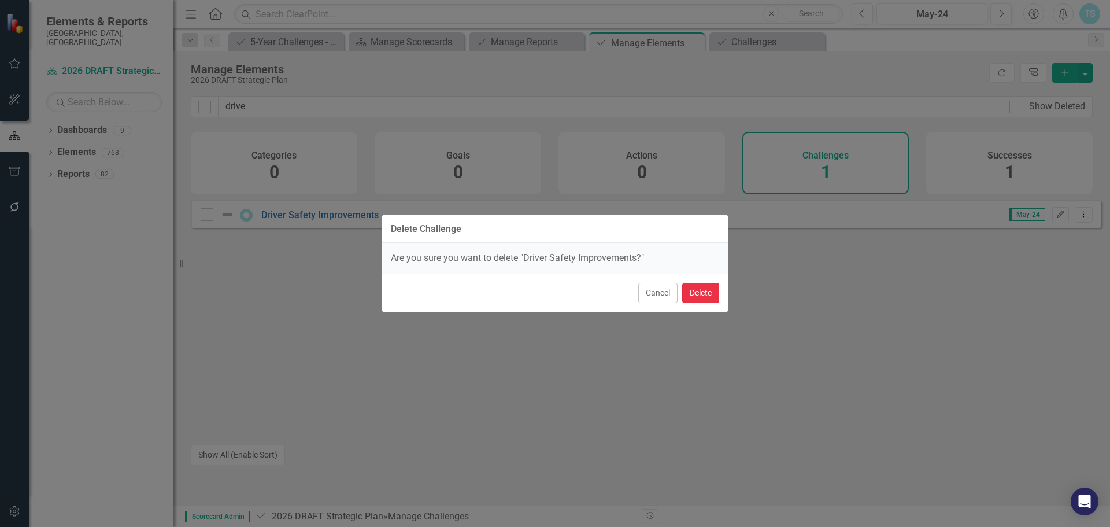
click at [699, 289] on button "Delete" at bounding box center [700, 293] width 37 height 20
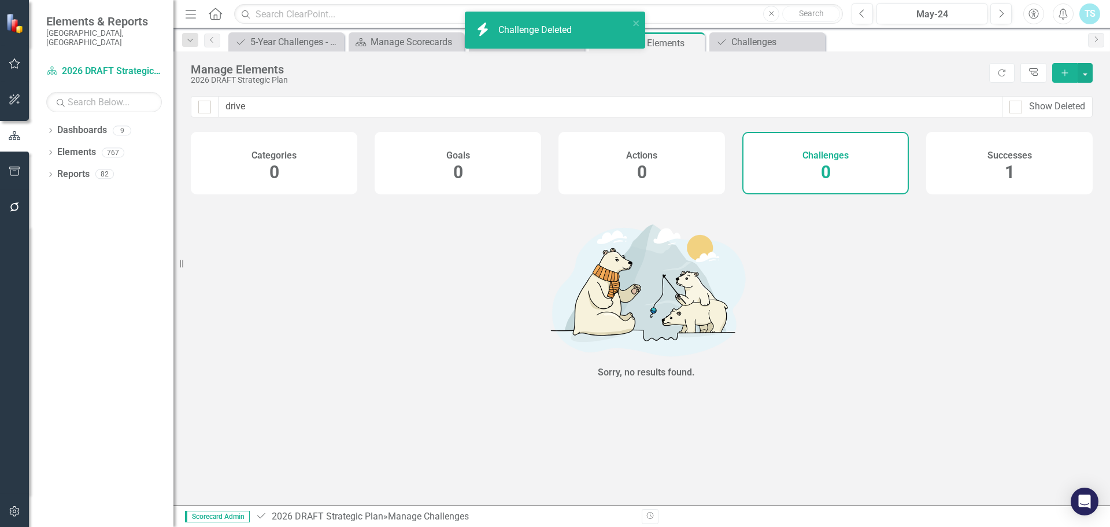
click at [668, 69] on div "Manage Elements" at bounding box center [587, 69] width 792 height 13
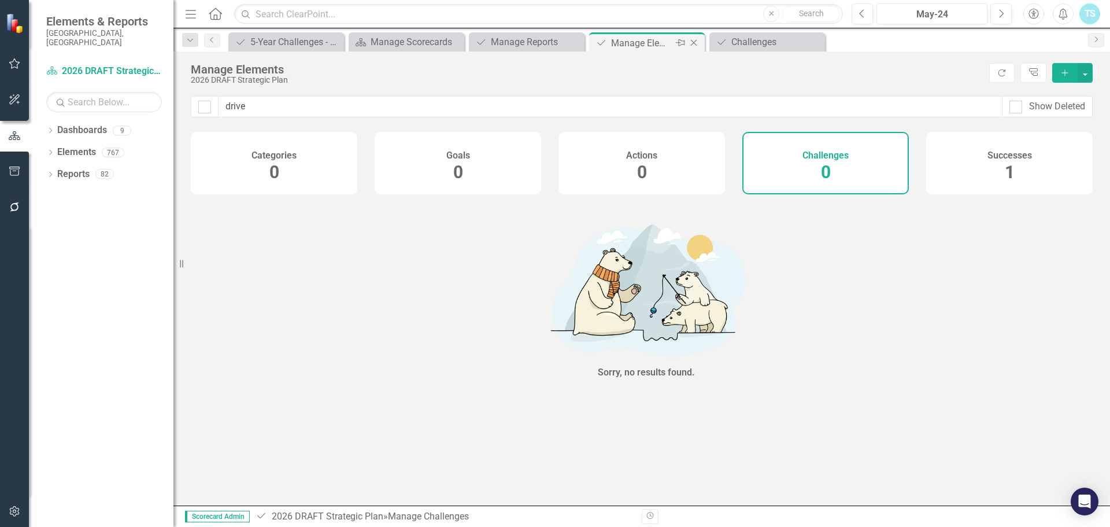
click at [696, 43] on icon "Close" at bounding box center [694, 42] width 12 height 9
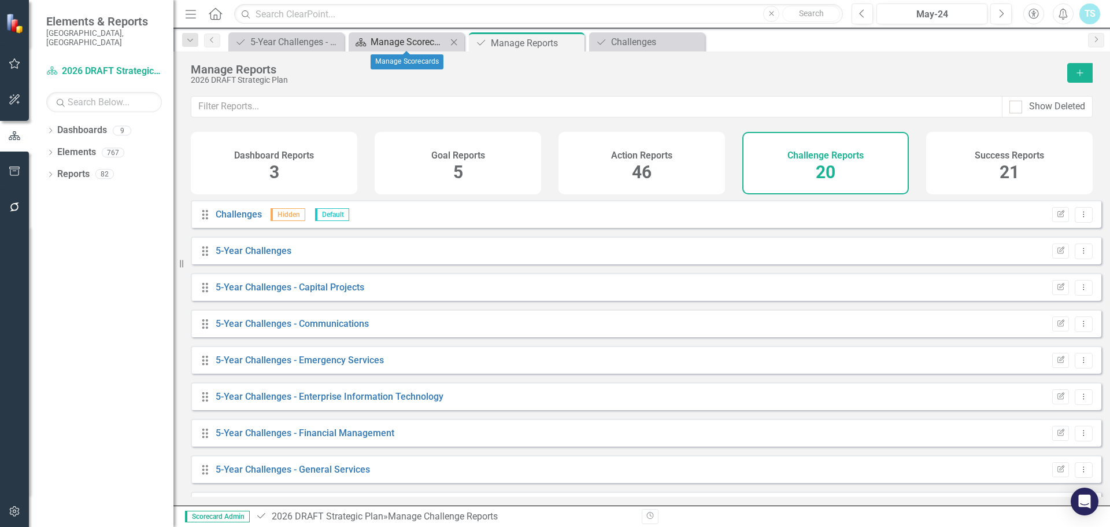
click at [399, 46] on div "Manage Scorecards" at bounding box center [408, 42] width 76 height 14
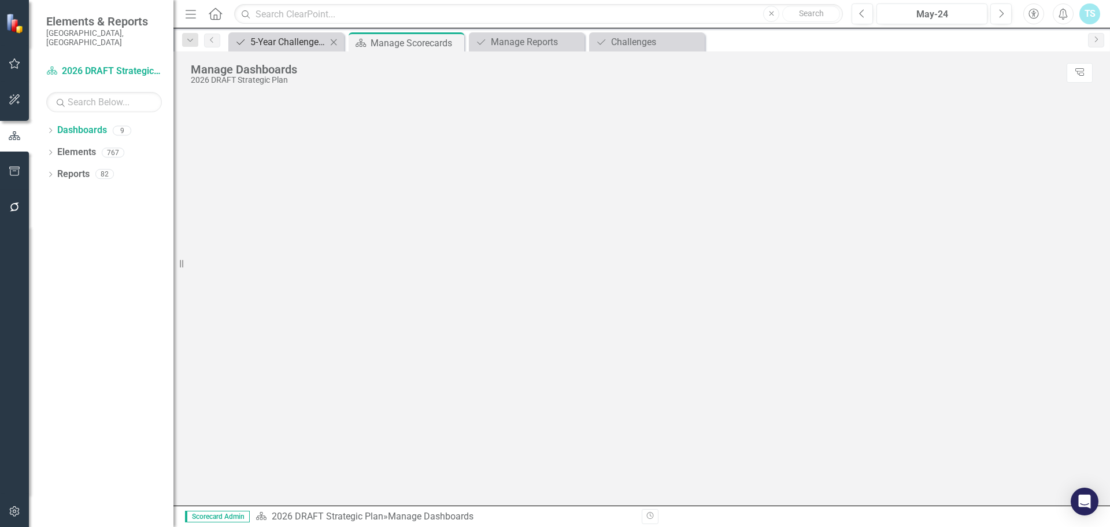
click at [300, 46] on div "5-Year Challenges - Transit" at bounding box center [288, 42] width 76 height 14
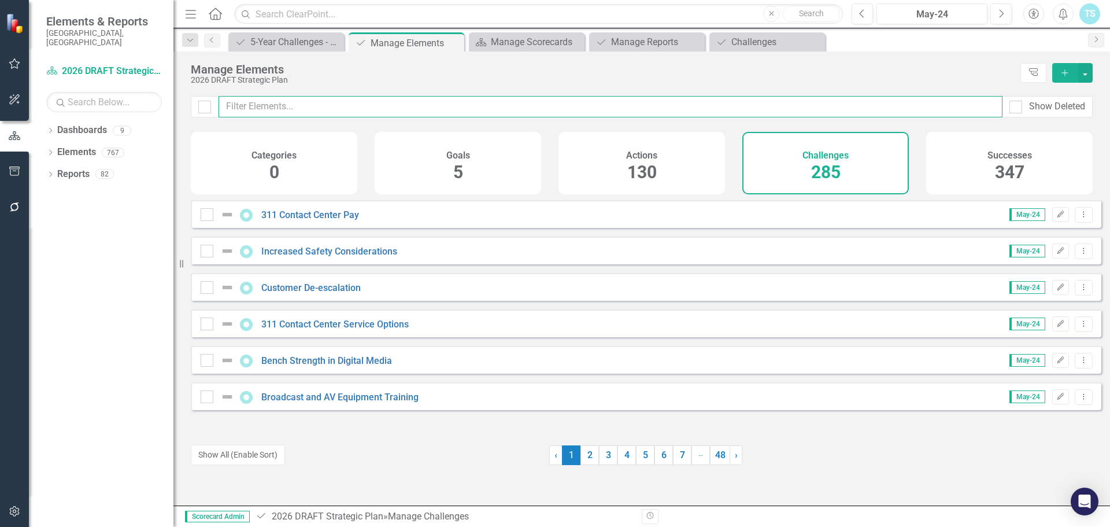
click at [405, 108] on input "text" at bounding box center [610, 106] width 784 height 21
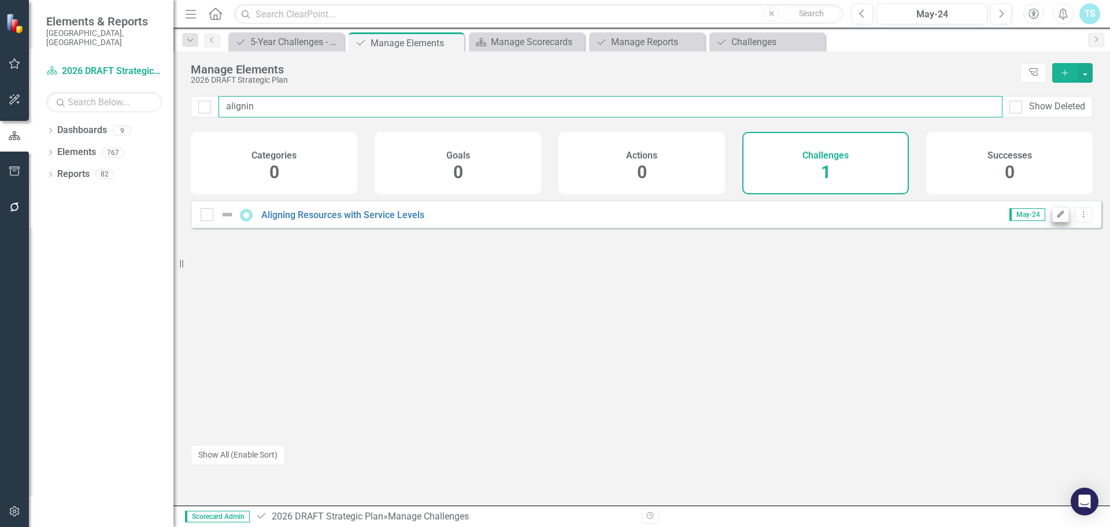
type input "alignin"
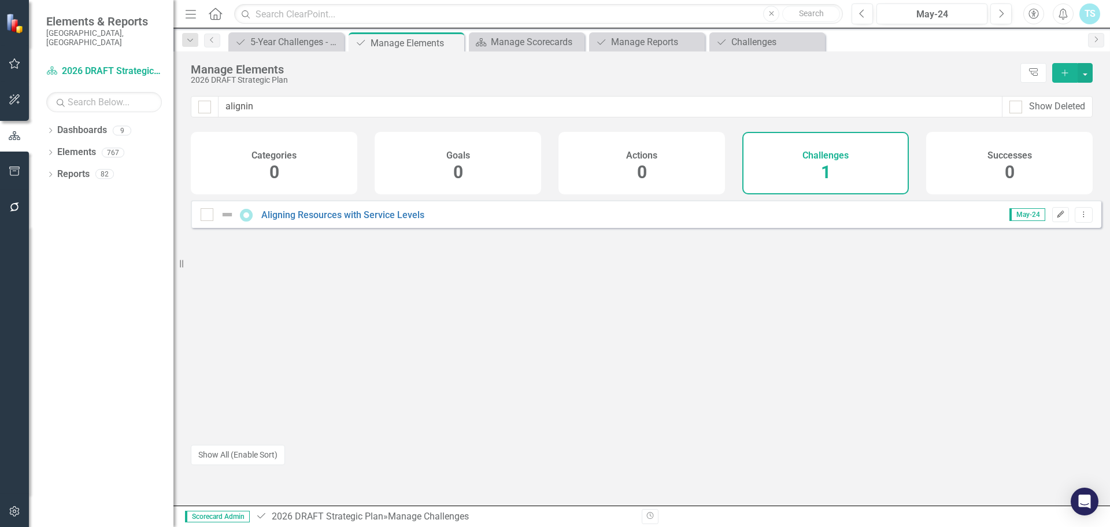
click at [1056, 218] on icon "Edit" at bounding box center [1060, 214] width 9 height 7
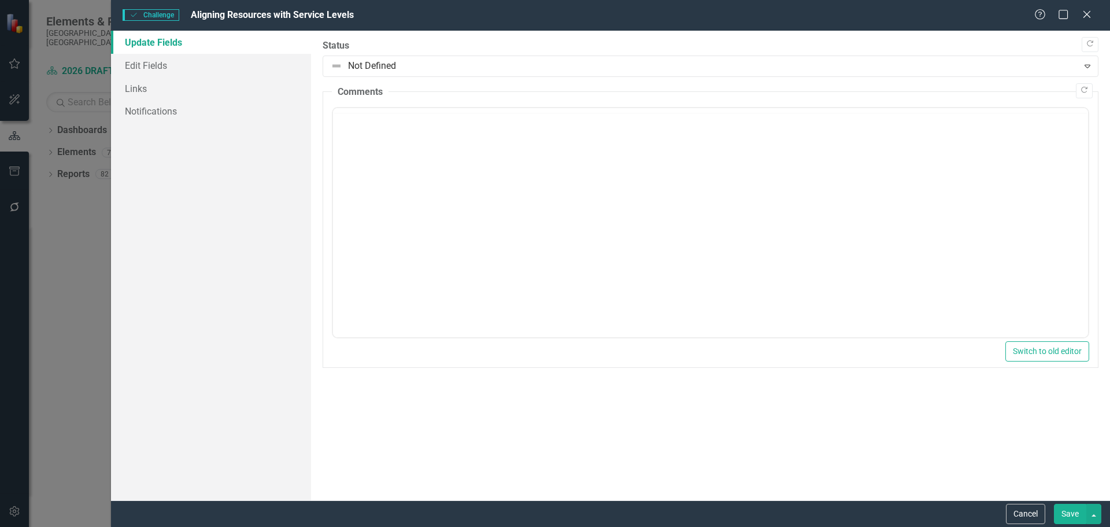
click at [1094, 16] on div "Help Maximize Close" at bounding box center [1066, 15] width 64 height 13
click at [1088, 14] on icon at bounding box center [1086, 14] width 9 height 9
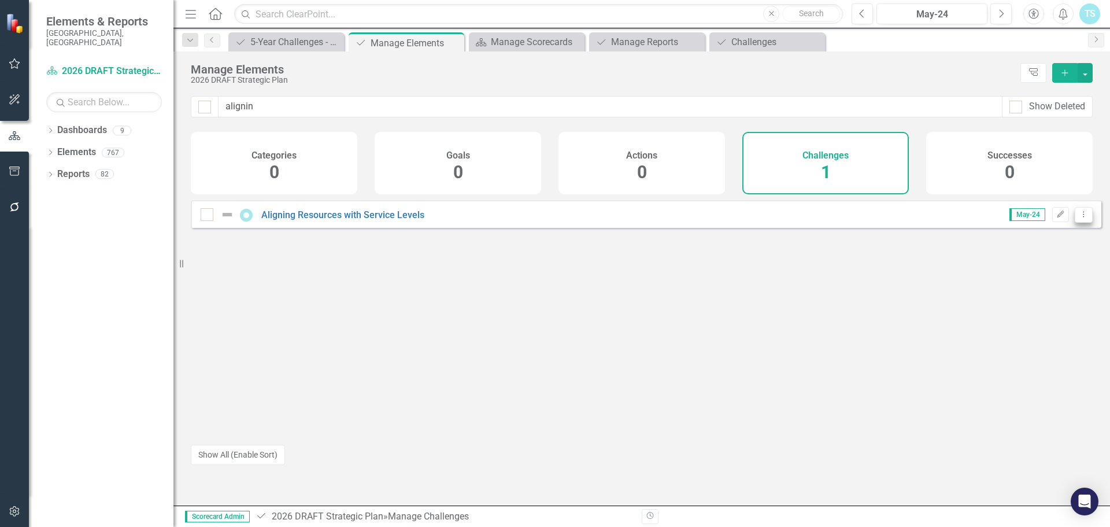
click at [1078, 218] on icon "Dropdown Menu" at bounding box center [1083, 214] width 10 height 8
click at [1048, 239] on link "Edit Edit Challenge" at bounding box center [1028, 242] width 109 height 21
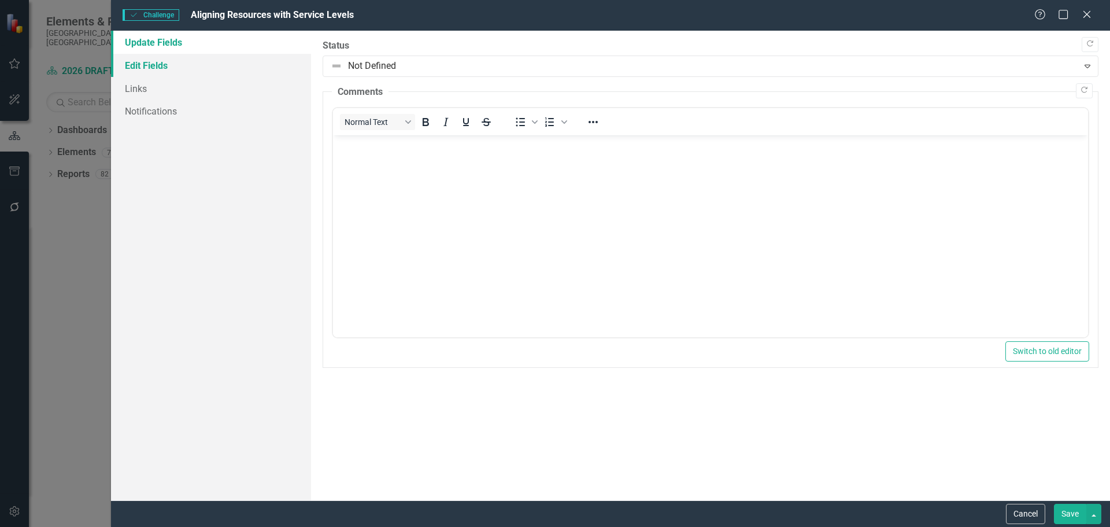
click at [154, 66] on link "Edit Fields" at bounding box center [211, 65] width 200 height 23
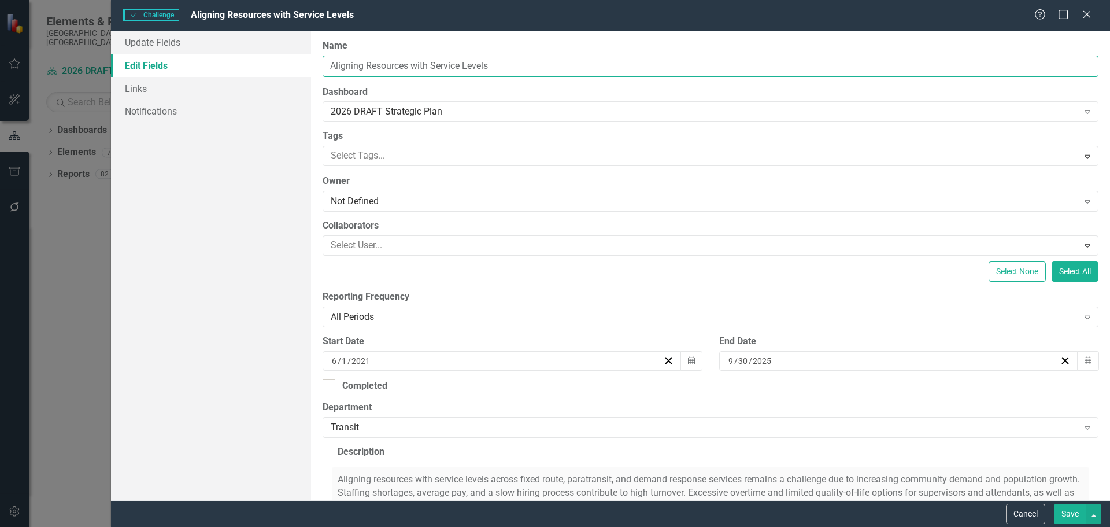
click at [493, 66] on input "Aligning Resources with Service Levels" at bounding box center [711, 65] width 776 height 21
type input "Aligning Resources with Service Levels and Managing Expectations"
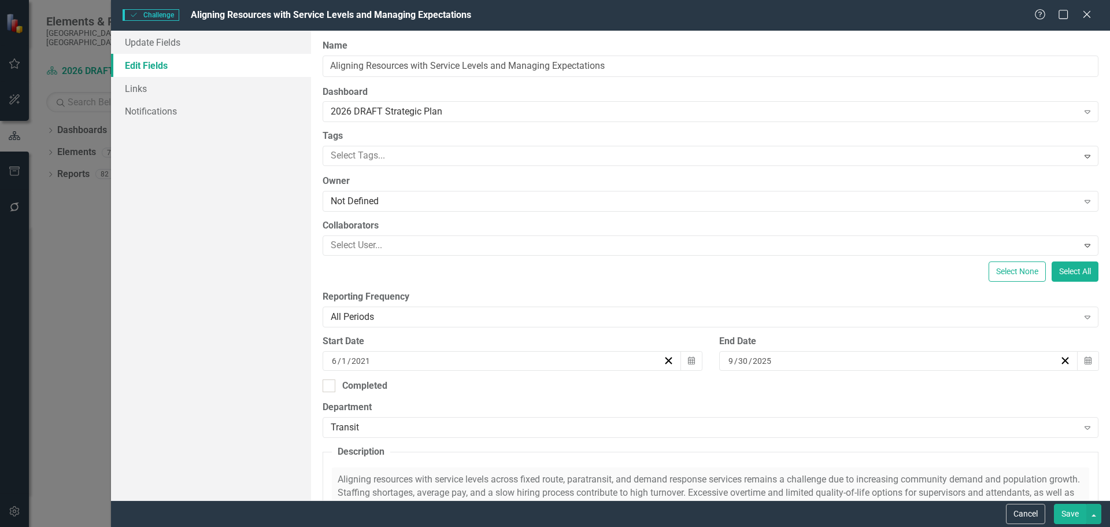
click at [1073, 515] on button "Save" at bounding box center [1070, 513] width 32 height 20
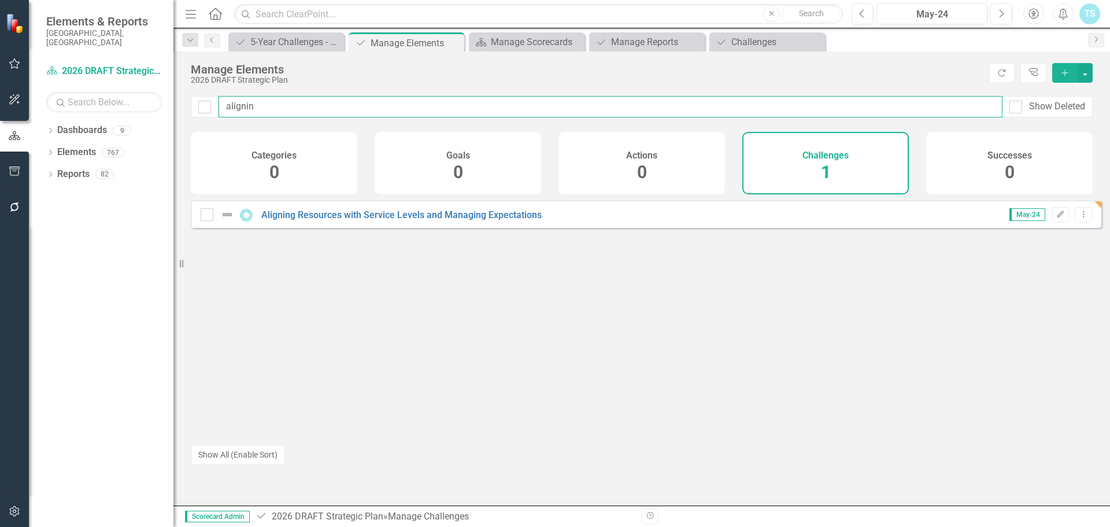
drag, startPoint x: 49, startPoint y: 109, endPoint x: -39, endPoint y: 108, distance: 87.9
click at [0, 108] on html "Accessibility Screen-Reader Guide, Feedback, and Issue Reporting | New window i…" at bounding box center [555, 263] width 1110 height 527
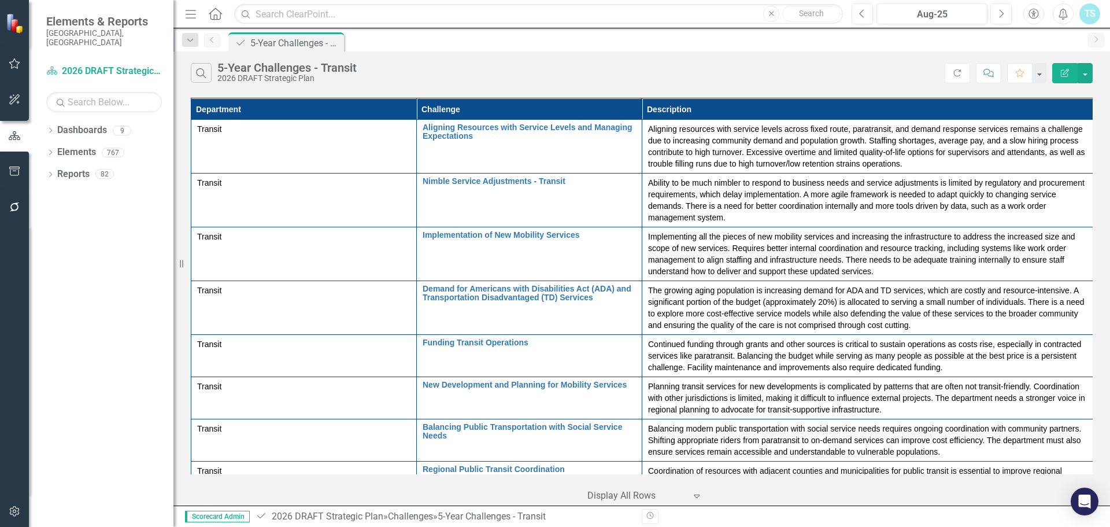
scroll to position [291, 0]
